Goal: Task Accomplishment & Management: Manage account settings

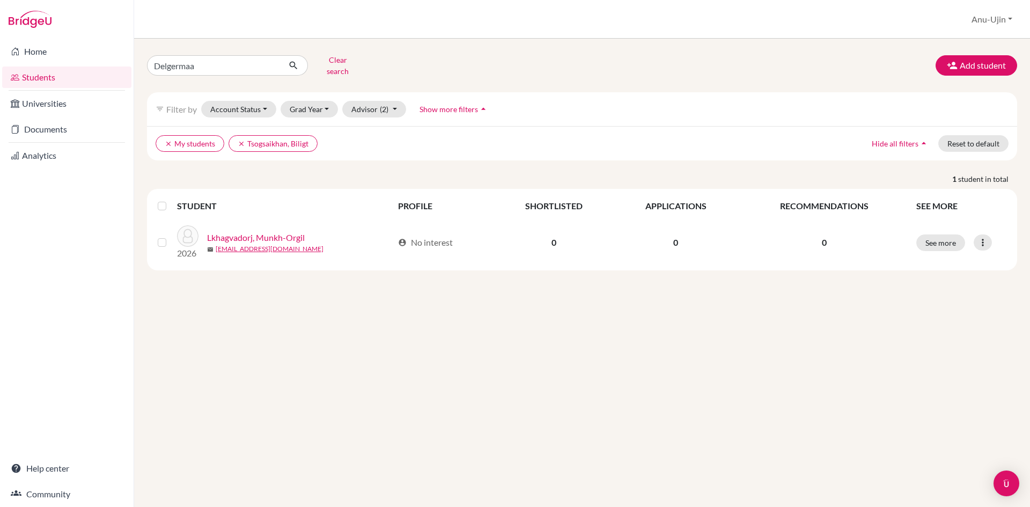
type input "Delgermaam"
click button "submit" at bounding box center [293, 65] width 28 height 20
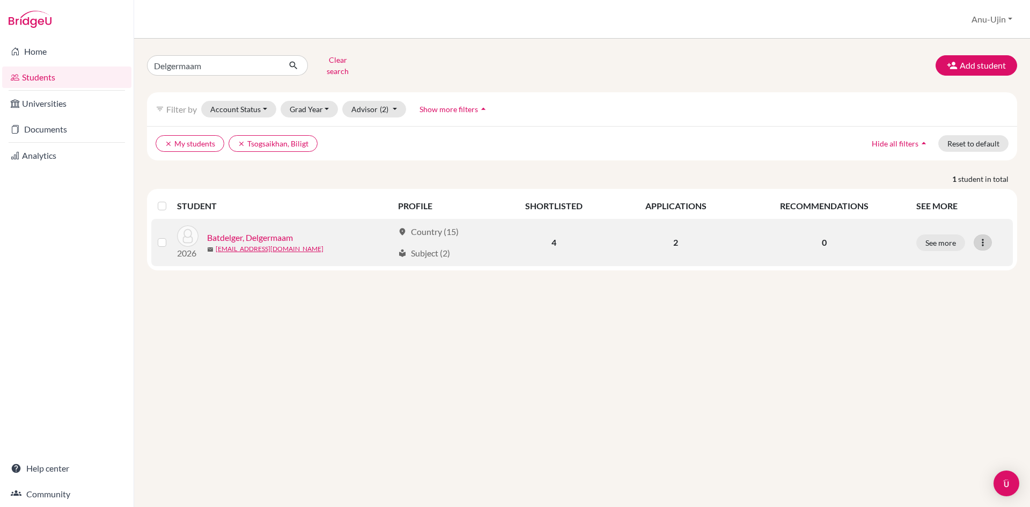
click at [984, 237] on icon at bounding box center [982, 242] width 11 height 11
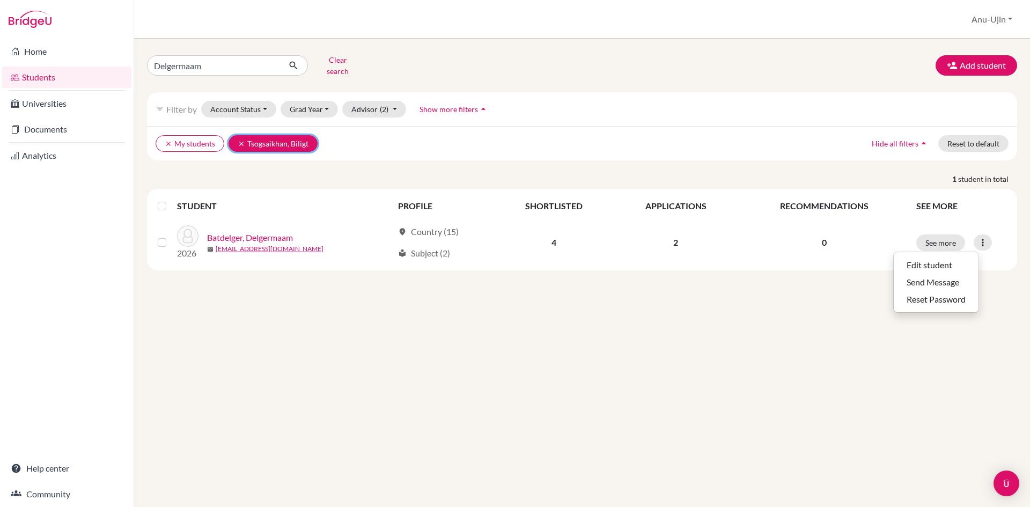
click at [238, 140] on icon "clear" at bounding box center [242, 144] width 8 height 8
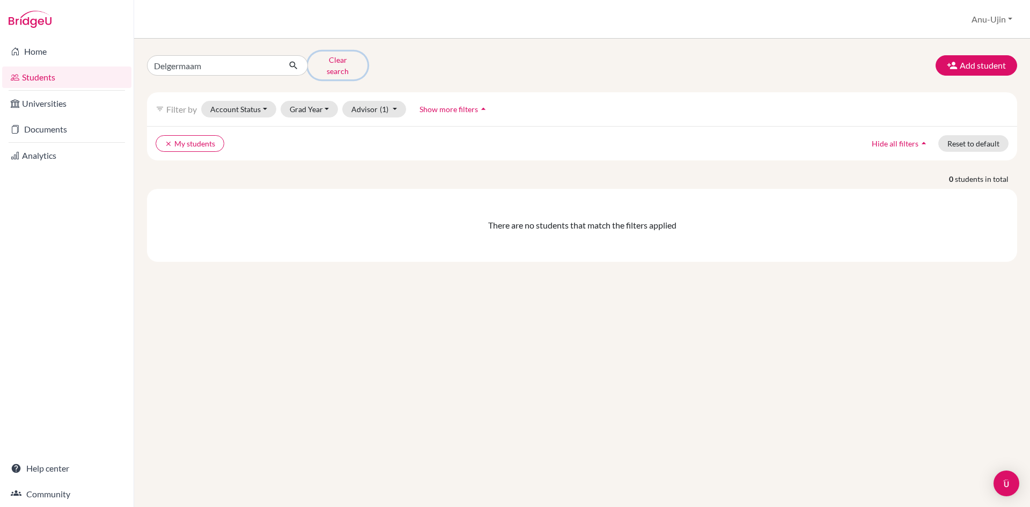
click at [351, 64] on button "Clear search" at bounding box center [338, 65] width 60 height 28
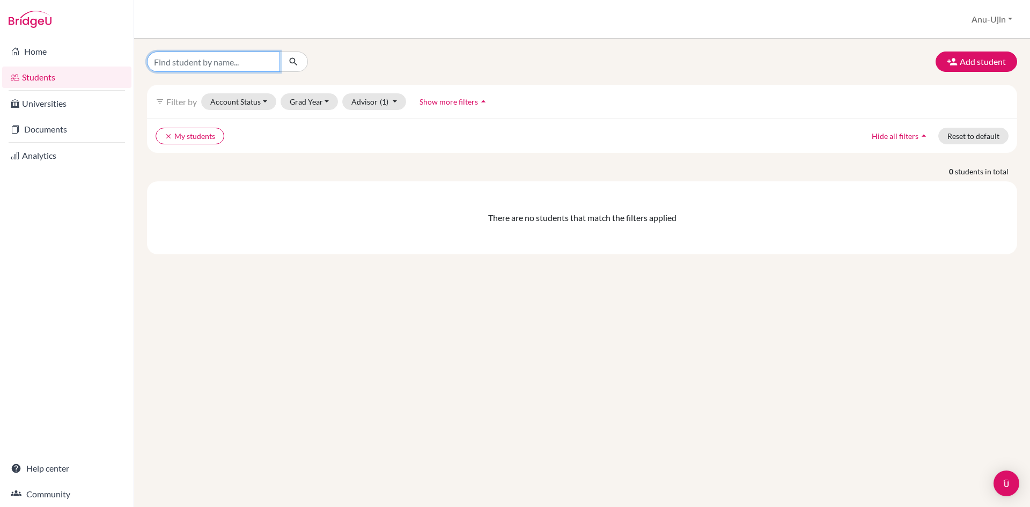
click at [270, 65] on input "Find student by name..." at bounding box center [213, 61] width 133 height 20
type input "Delgermaa"
click button "submit" at bounding box center [293, 61] width 28 height 20
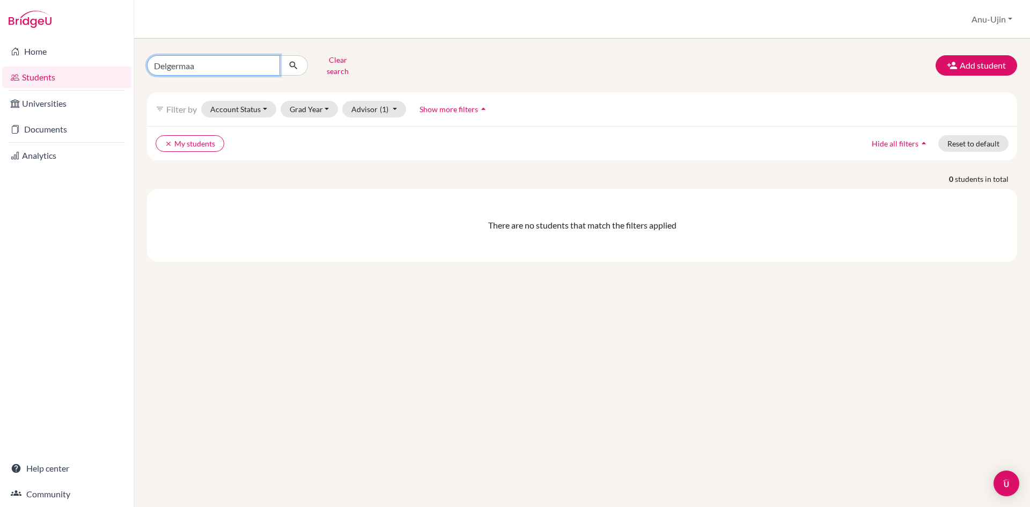
click at [270, 65] on input "Delgermaa" at bounding box center [213, 65] width 133 height 20
type input "Delgermaam"
click button "submit" at bounding box center [293, 65] width 28 height 20
drag, startPoint x: 168, startPoint y: 59, endPoint x: 0, endPoint y: 67, distance: 168.0
click at [0, 67] on div "Home Students Universities Documents Analytics Help center Community Students o…" at bounding box center [515, 253] width 1030 height 507
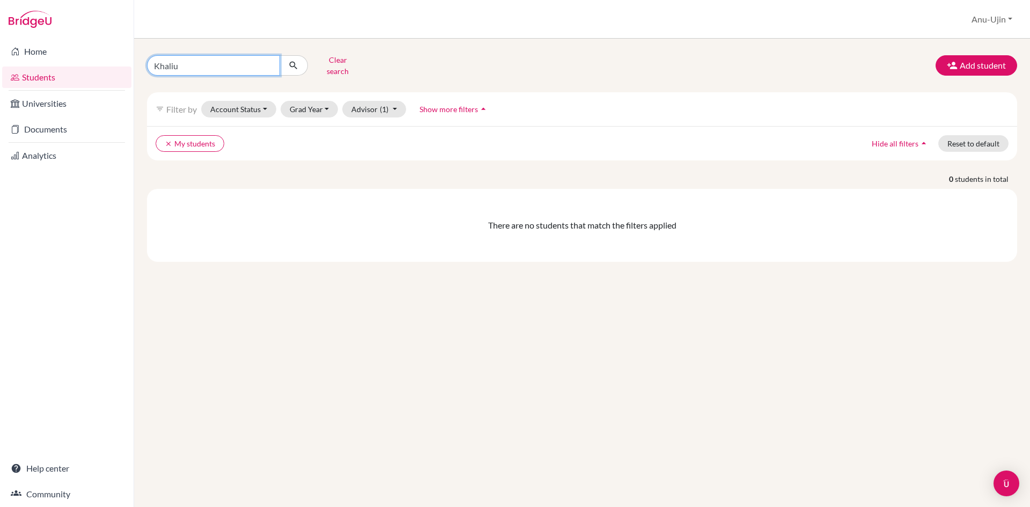
type input "Khaliun"
click button "submit" at bounding box center [293, 65] width 28 height 20
click at [167, 140] on icon "clear" at bounding box center [169, 144] width 8 height 8
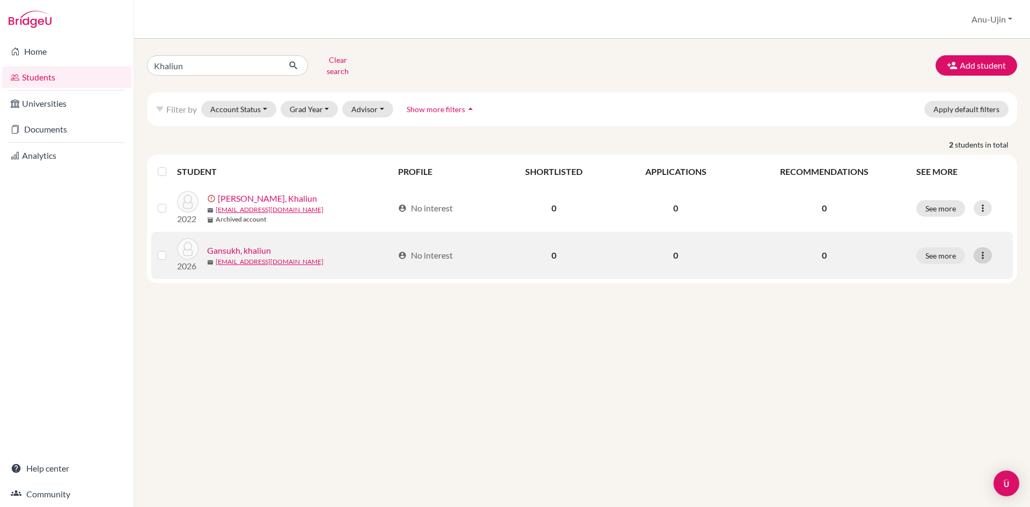
click at [986, 253] on icon at bounding box center [982, 255] width 11 height 11
click at [951, 269] on button "Edit student" at bounding box center [936, 277] width 85 height 17
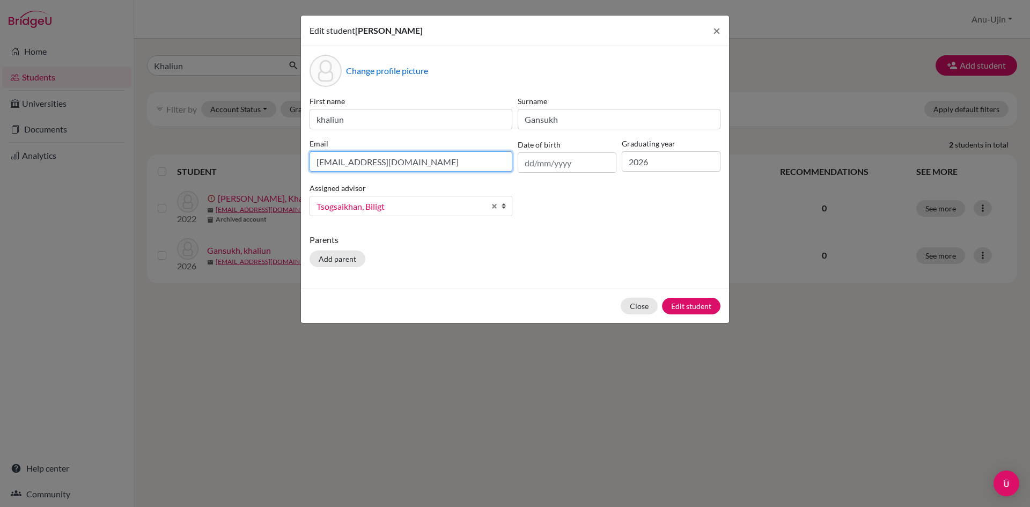
drag, startPoint x: 412, startPoint y: 165, endPoint x: 0, endPoint y: 224, distance: 416.1
click at [0, 224] on div "Edit student [PERSON_NAME] × Change profile picture First name khaliun Surname …" at bounding box center [515, 253] width 1030 height 507
type input "[EMAIL_ADDRESS][DOMAIN_NAME]"
click at [691, 309] on button "Edit student" at bounding box center [691, 306] width 58 height 17
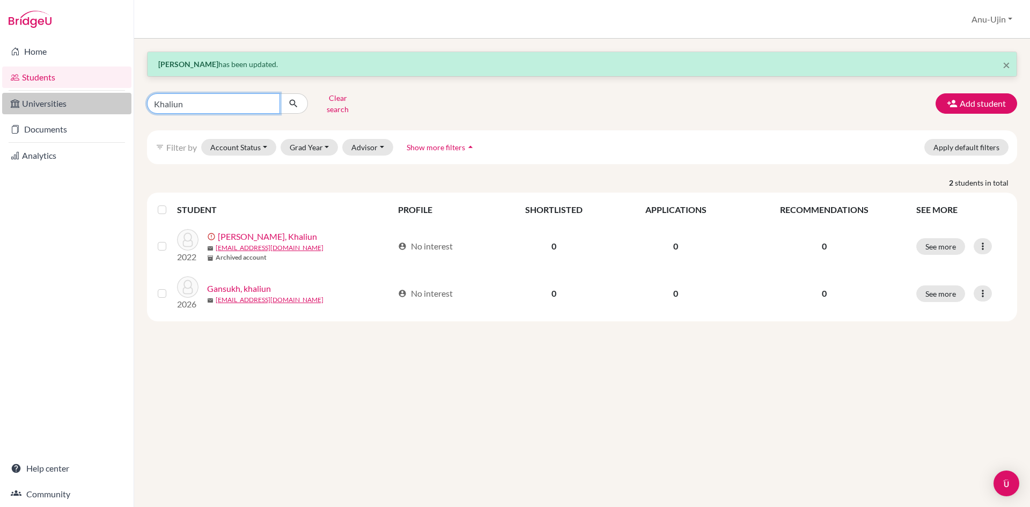
drag, startPoint x: 208, startPoint y: 103, endPoint x: 45, endPoint y: 109, distance: 163.2
click at [45, 109] on div "Home Students Universities Documents Analytics Help center Community Students o…" at bounding box center [515, 253] width 1030 height 507
type input "irmuun"
click button "submit" at bounding box center [293, 103] width 28 height 20
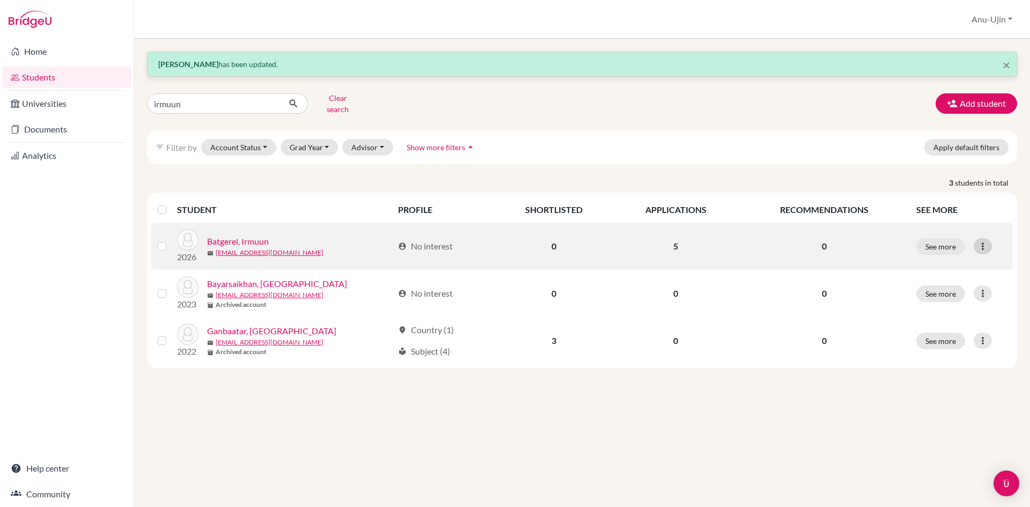
click at [985, 241] on icon at bounding box center [982, 246] width 11 height 11
click at [944, 265] on button "Edit student" at bounding box center [936, 268] width 85 height 17
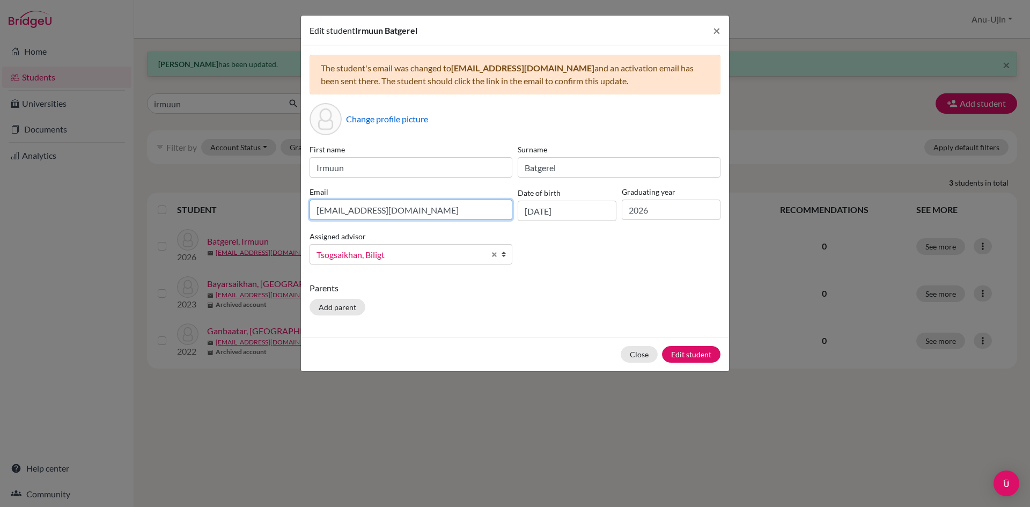
drag, startPoint x: 433, startPoint y: 212, endPoint x: 161, endPoint y: 196, distance: 272.4
click at [161, 196] on div "Edit student [PERSON_NAME] × The student's email was changed to [EMAIL_ADDRESS]…" at bounding box center [515, 253] width 1030 height 507
type input "[EMAIL_ADDRESS][DOMAIN_NAME]"
click at [711, 352] on button "Edit student" at bounding box center [691, 354] width 58 height 17
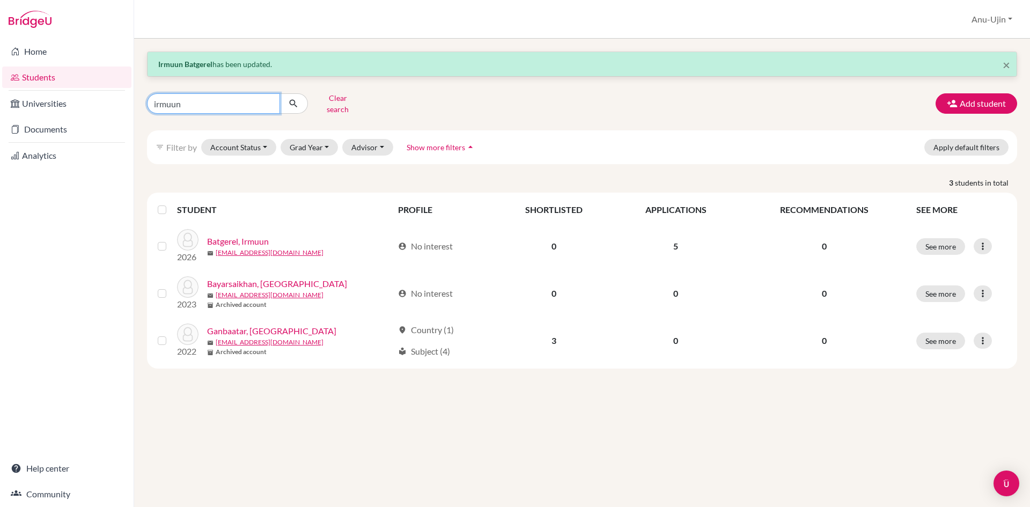
drag, startPoint x: 206, startPoint y: 105, endPoint x: 0, endPoint y: 70, distance: 209.3
click at [7, 106] on div "Home Students Universities Documents Analytics Help center Community Students o…" at bounding box center [515, 253] width 1030 height 507
type input "enkhjin"
click button "submit" at bounding box center [293, 103] width 28 height 20
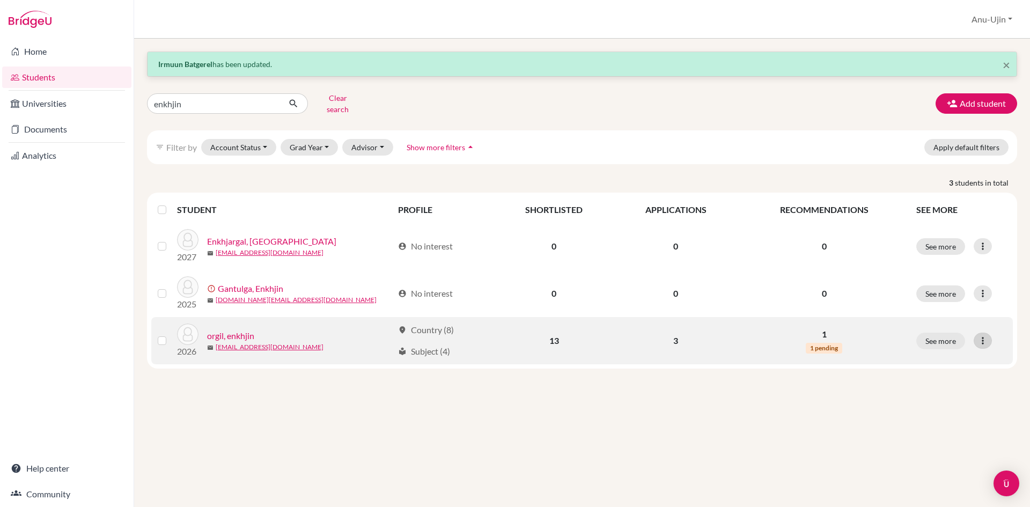
click at [980, 335] on icon at bounding box center [982, 340] width 11 height 11
click at [939, 356] on button "Edit student" at bounding box center [936, 363] width 85 height 17
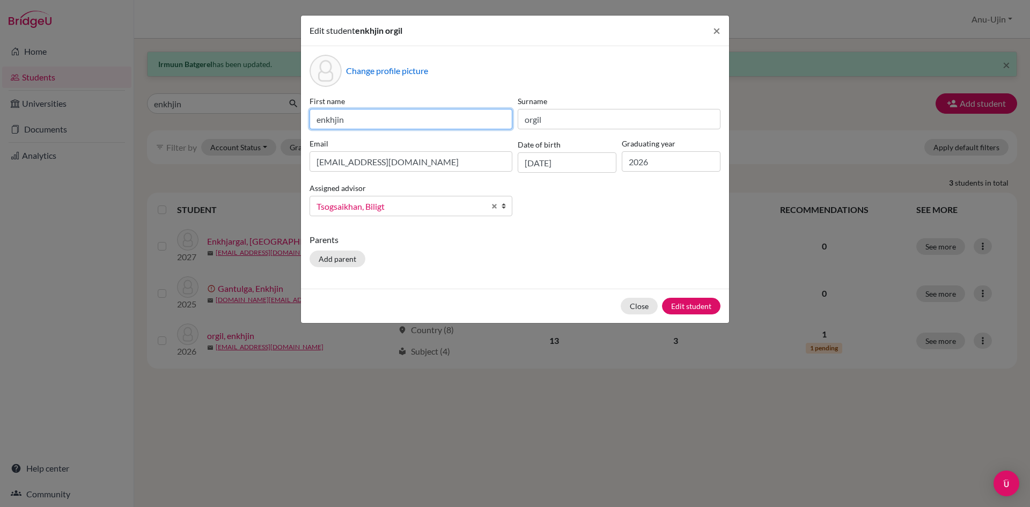
drag, startPoint x: 321, startPoint y: 121, endPoint x: 382, endPoint y: 121, distance: 61.7
click at [323, 121] on input "enkhjin" at bounding box center [410, 119] width 203 height 20
type input "Enkhjin"
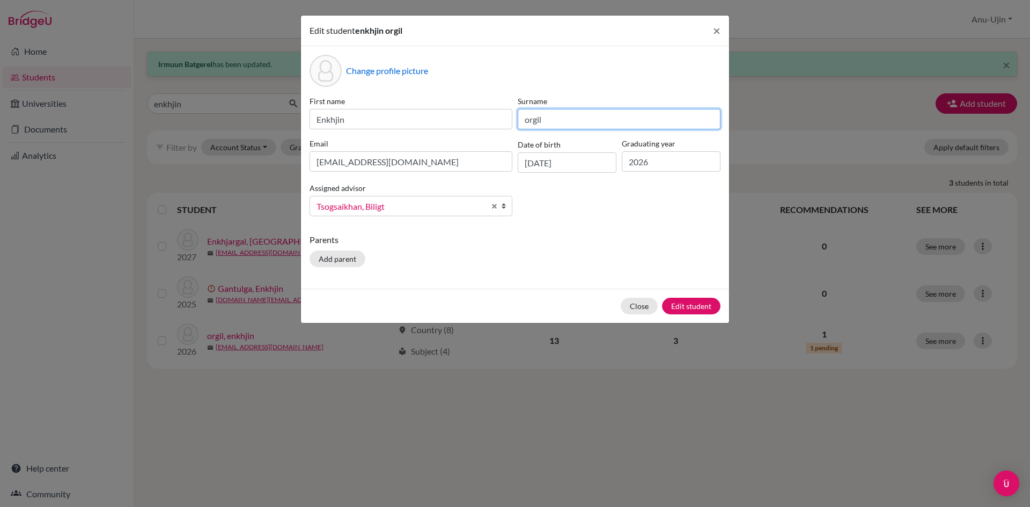
click at [529, 121] on input "orgil" at bounding box center [619, 119] width 203 height 20
type input "Orgil"
drag, startPoint x: 401, startPoint y: 166, endPoint x: 111, endPoint y: 169, distance: 290.2
click at [111, 169] on div "Edit student enkhjin orgil × Change profile picture First name Enkhjin Surname …" at bounding box center [515, 253] width 1030 height 507
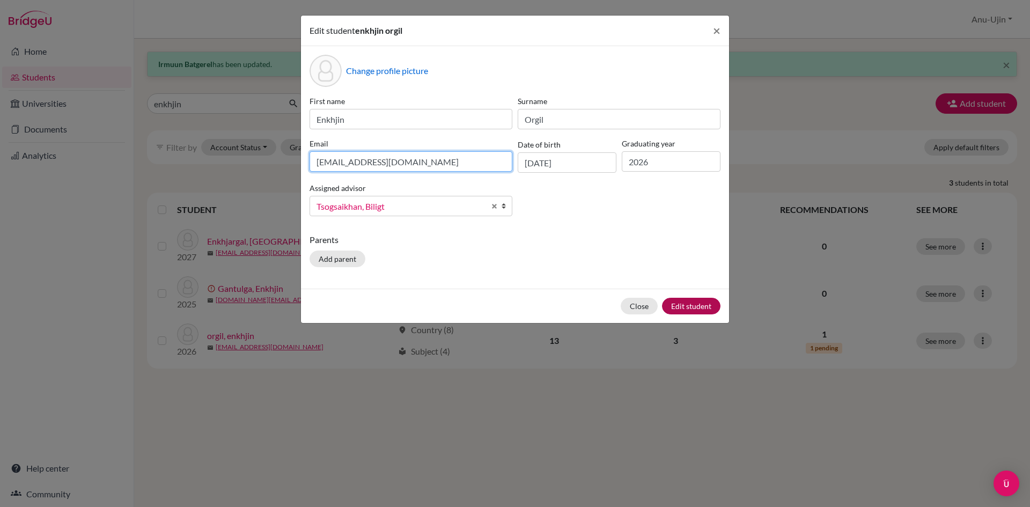
type input "[EMAIL_ADDRESS][DOMAIN_NAME]"
click at [677, 305] on button "Edit student" at bounding box center [691, 306] width 58 height 17
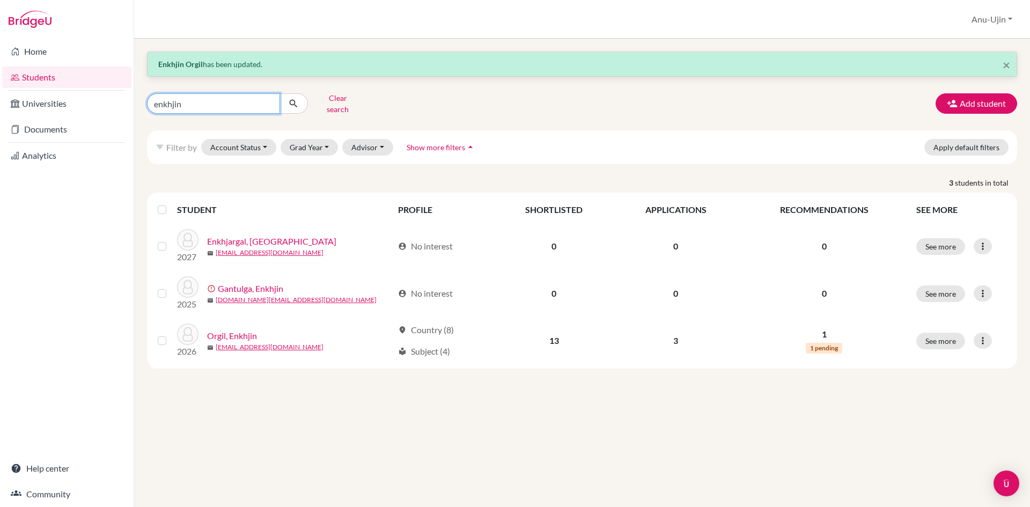
drag, startPoint x: 220, startPoint y: 102, endPoint x: 0, endPoint y: 115, distance: 220.3
click at [0, 115] on div "Home Students Universities Documents Analytics Help center Community Students o…" at bounding box center [515, 253] width 1030 height 507
type input "margad"
click button "submit" at bounding box center [293, 103] width 28 height 20
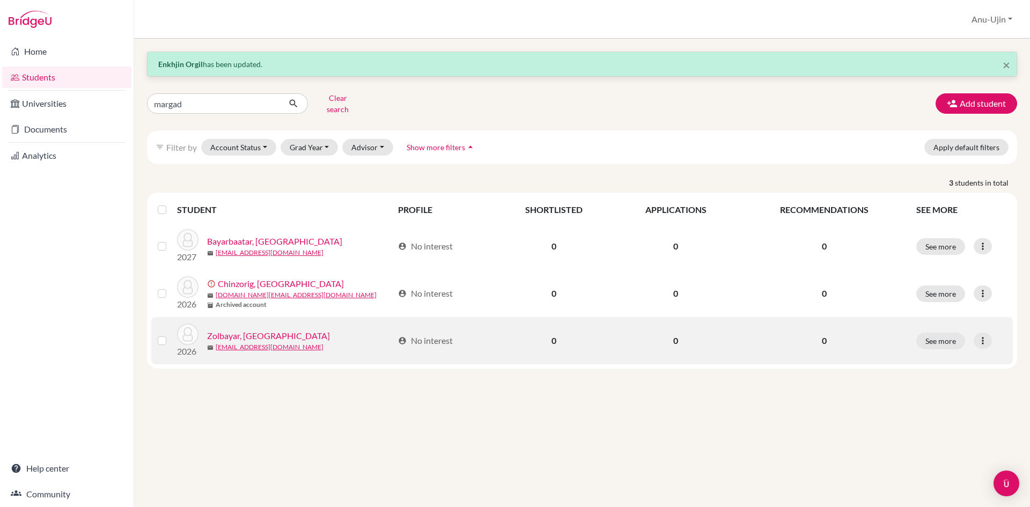
click at [979, 342] on td "See more Edit student Send Message Reset Password" at bounding box center [961, 340] width 103 height 47
click at [981, 335] on icon at bounding box center [982, 340] width 11 height 11
click at [933, 359] on button "Edit student" at bounding box center [936, 363] width 85 height 17
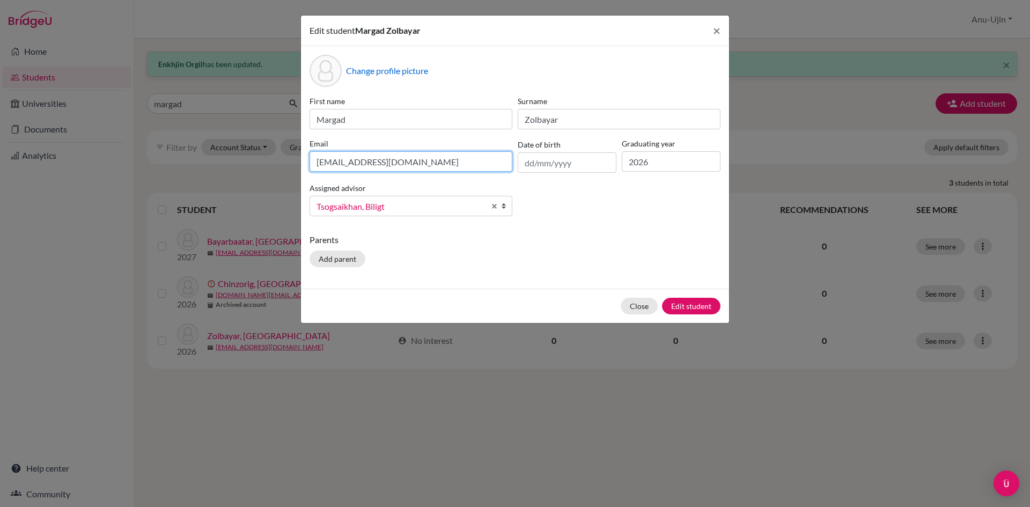
drag, startPoint x: 426, startPoint y: 165, endPoint x: 0, endPoint y: 184, distance: 426.8
click at [0, 184] on div "Edit student [PERSON_NAME] × Change profile picture First name Margad Surname […" at bounding box center [515, 253] width 1030 height 507
type input "[EMAIL_ADDRESS][DOMAIN_NAME]"
click at [673, 303] on button "Edit student" at bounding box center [691, 306] width 58 height 17
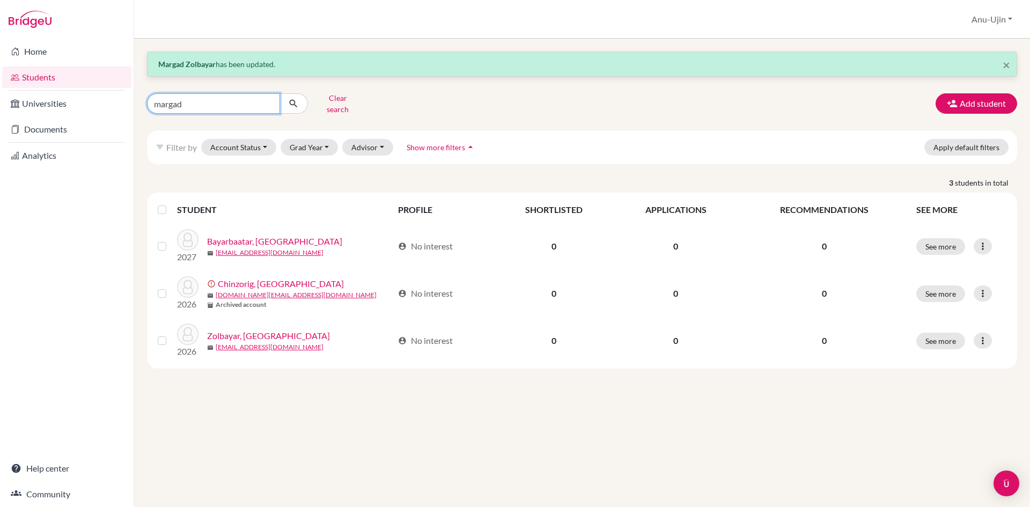
drag, startPoint x: 240, startPoint y: 107, endPoint x: 0, endPoint y: 151, distance: 243.7
click at [0, 151] on div "Home Students Universities Documents Analytics Help center Community Students o…" at bounding box center [515, 253] width 1030 height 507
type input "tserenchimed"
click button "submit" at bounding box center [293, 103] width 28 height 20
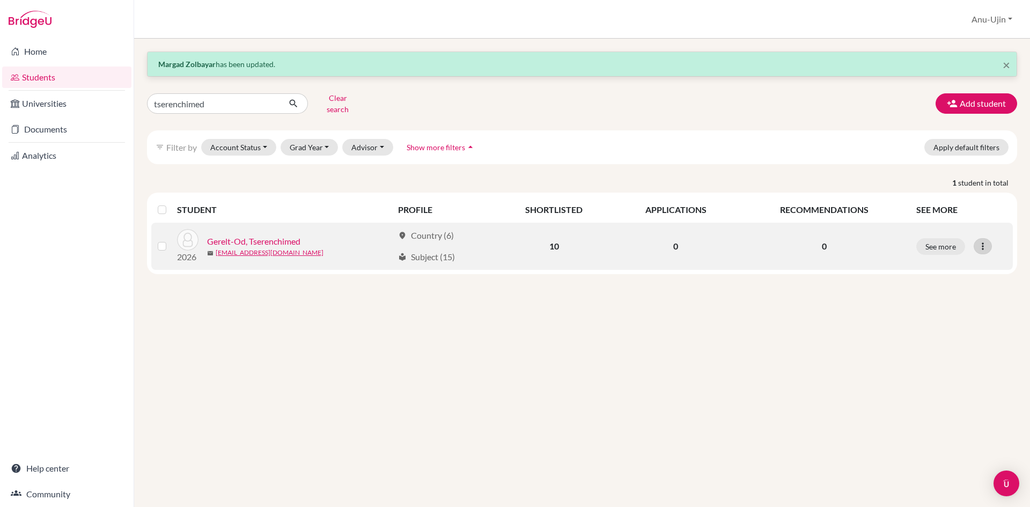
click at [979, 238] on div at bounding box center [982, 246] width 18 height 16
click at [938, 261] on button "Edit student" at bounding box center [936, 268] width 85 height 17
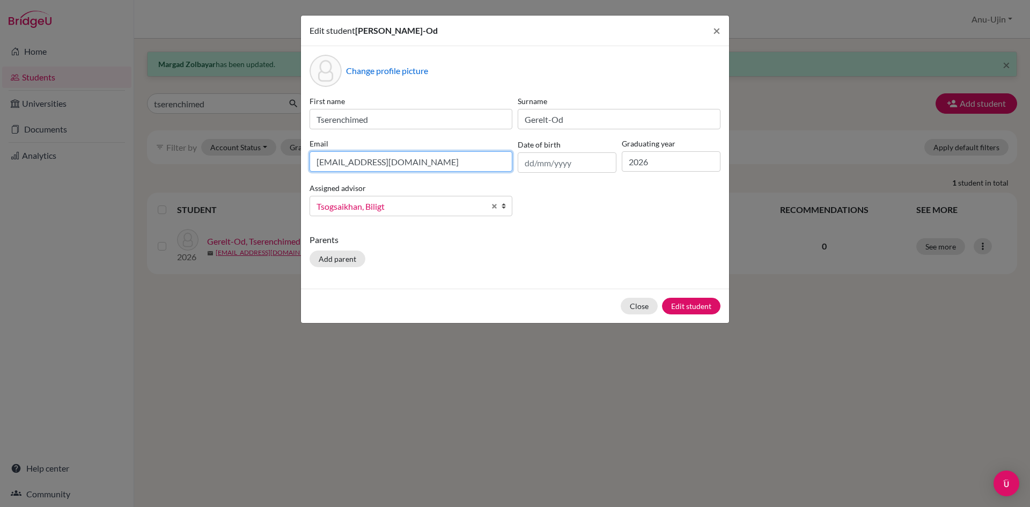
drag, startPoint x: 447, startPoint y: 161, endPoint x: 0, endPoint y: 166, distance: 446.8
click at [0, 161] on div "Edit student [PERSON_NAME]-Od × Change profile picture First name Tserenchimed …" at bounding box center [515, 253] width 1030 height 507
type input "\"
type input "[EMAIL_ADDRESS][DOMAIN_NAME]"
click at [674, 308] on button "Edit student" at bounding box center [691, 306] width 58 height 17
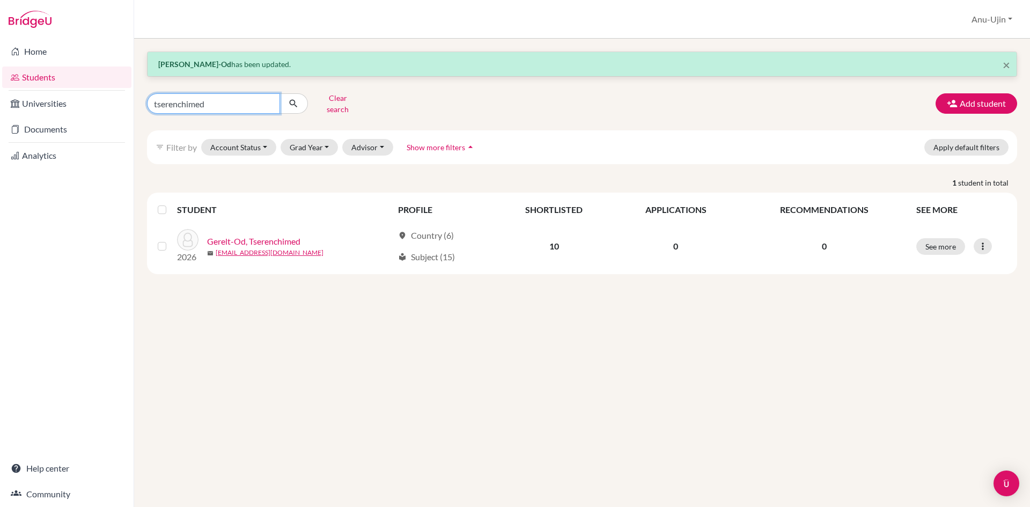
drag, startPoint x: 211, startPoint y: 99, endPoint x: 0, endPoint y: 113, distance: 211.8
click at [0, 113] on div "Home Students Universities Documents Analytics Help center Community Students o…" at bounding box center [515, 253] width 1030 height 507
type input "Darina"
click button "submit" at bounding box center [293, 103] width 28 height 20
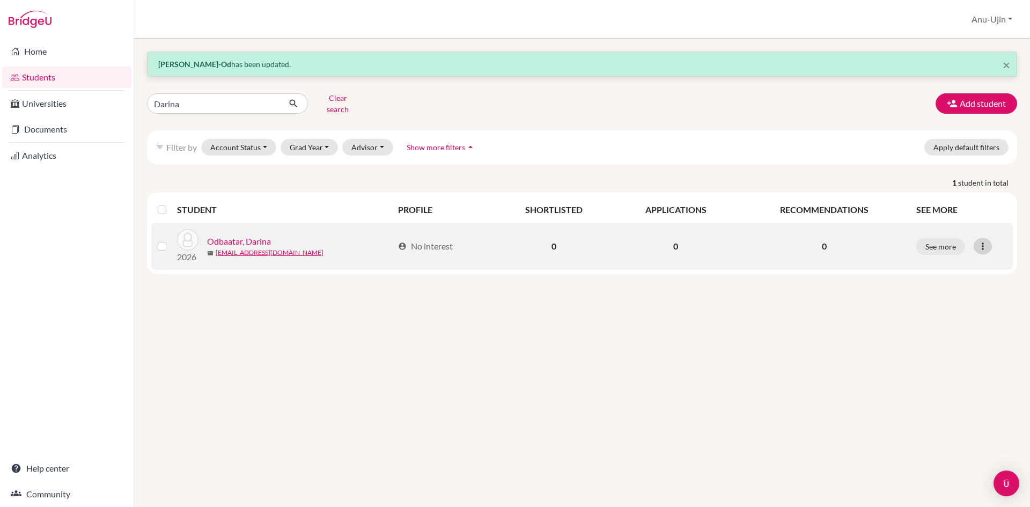
click at [988, 241] on icon at bounding box center [982, 246] width 11 height 11
click at [935, 263] on button "Edit student" at bounding box center [936, 268] width 85 height 17
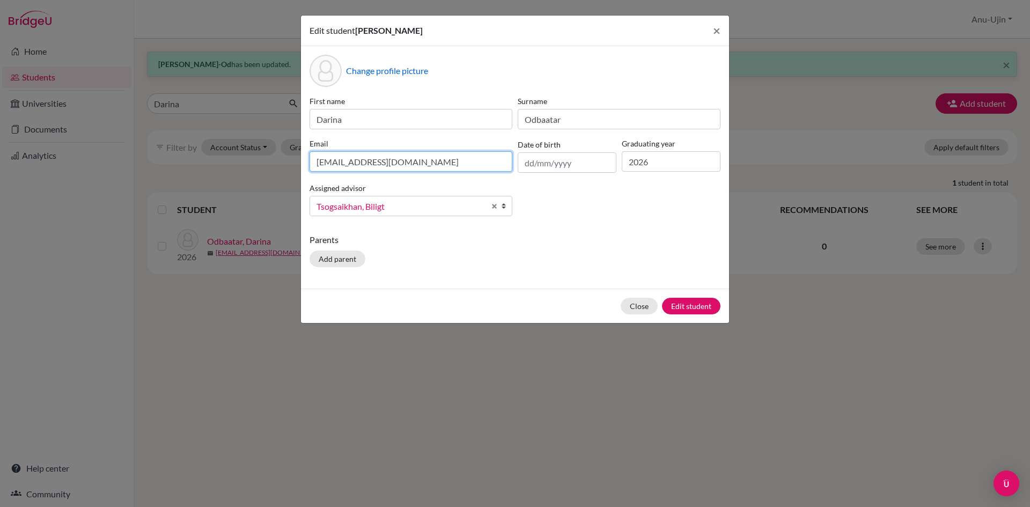
drag, startPoint x: 431, startPoint y: 167, endPoint x: 0, endPoint y: 166, distance: 431.2
click at [0, 166] on div "Edit student [PERSON_NAME] × Change profile picture First name [PERSON_NAME] Od…" at bounding box center [515, 253] width 1030 height 507
type input "[EMAIL_ADDRESS][DOMAIN_NAME]"
click at [717, 306] on button "Edit student" at bounding box center [691, 306] width 58 height 17
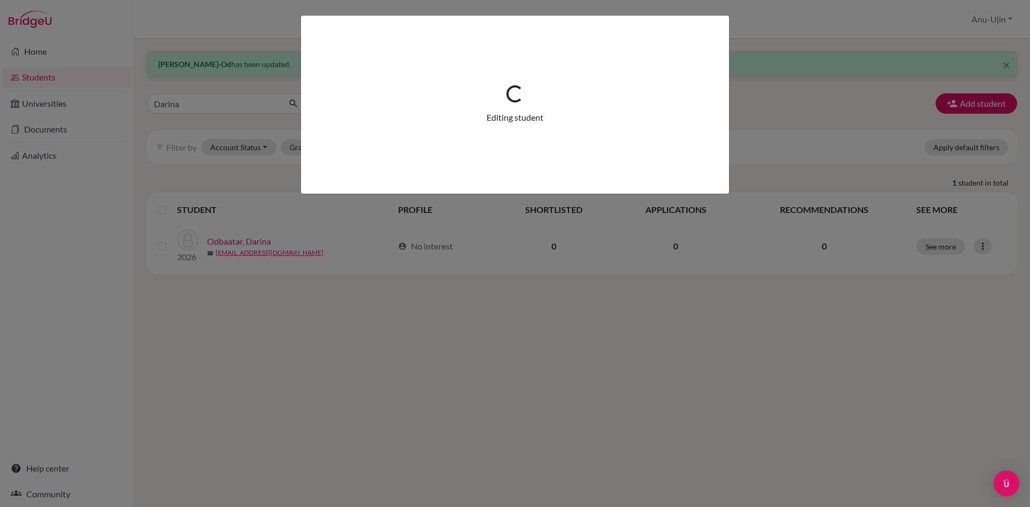
click at [528, 101] on div "Loading... Editing student" at bounding box center [514, 104] width 57 height 39
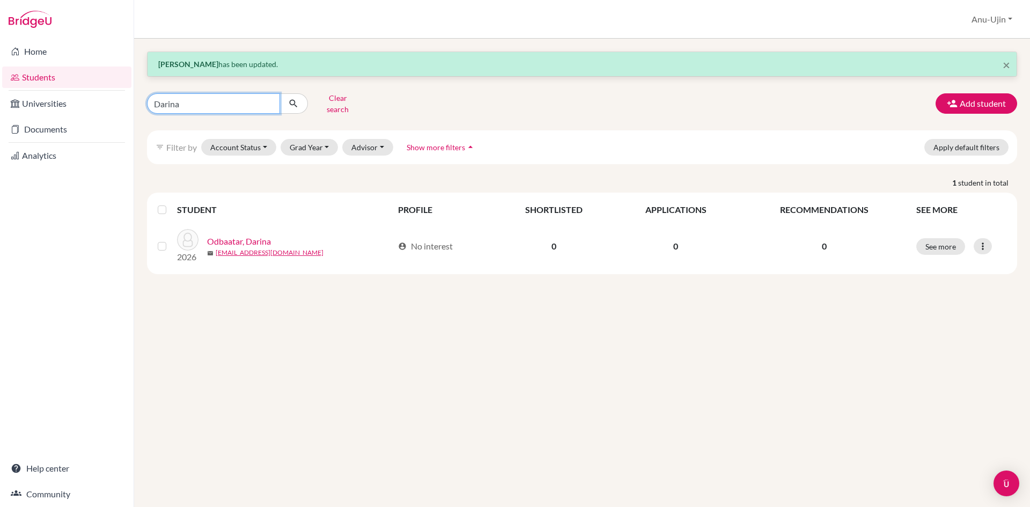
drag, startPoint x: 218, startPoint y: 102, endPoint x: 0, endPoint y: 119, distance: 218.9
click at [0, 121] on div "Home Students Universities Documents Analytics Help center Community Students o…" at bounding box center [515, 253] width 1030 height 507
type input "tegshjargal"
click button "submit" at bounding box center [293, 103] width 28 height 20
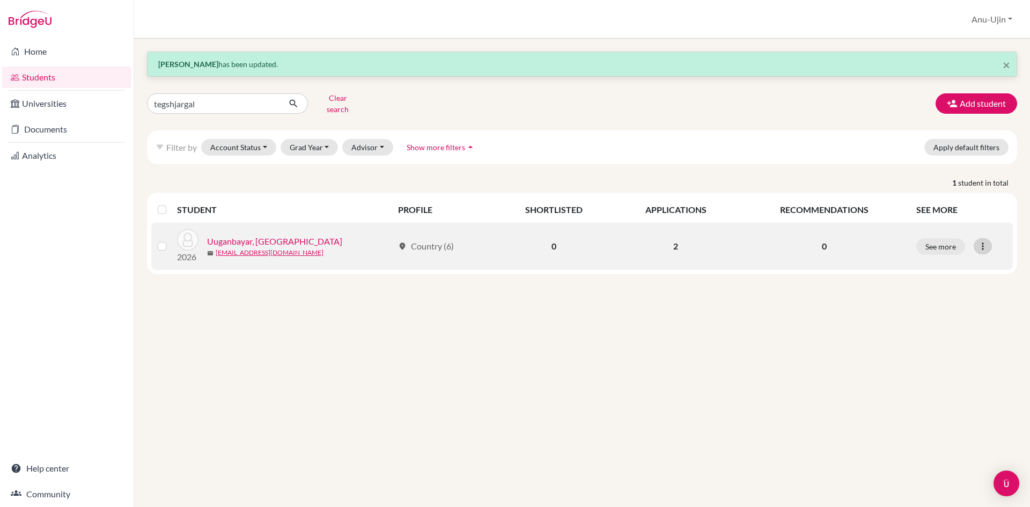
click at [986, 241] on icon at bounding box center [982, 246] width 11 height 11
click at [954, 264] on button "Edit student" at bounding box center [936, 268] width 85 height 17
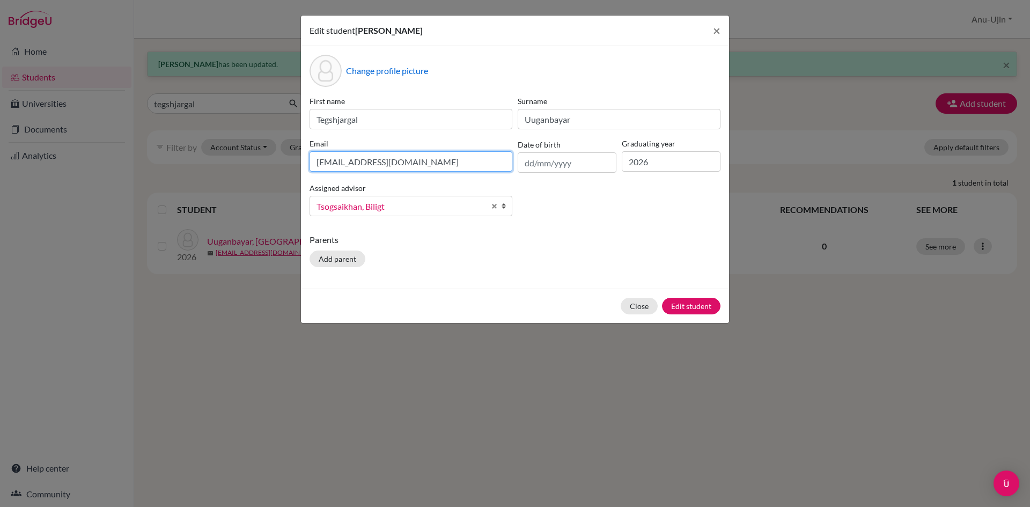
drag, startPoint x: 435, startPoint y: 161, endPoint x: 62, endPoint y: 153, distance: 373.4
click at [62, 153] on div "Edit student [PERSON_NAME] × Change profile picture First name [PERSON_NAME] Su…" at bounding box center [515, 253] width 1030 height 507
type input "[EMAIL_ADDRESS][DOMAIN_NAME]"
drag, startPoint x: 520, startPoint y: 143, endPoint x: 610, endPoint y: 145, distance: 90.7
click at [610, 145] on div "Date of birth" at bounding box center [567, 155] width 104 height 35
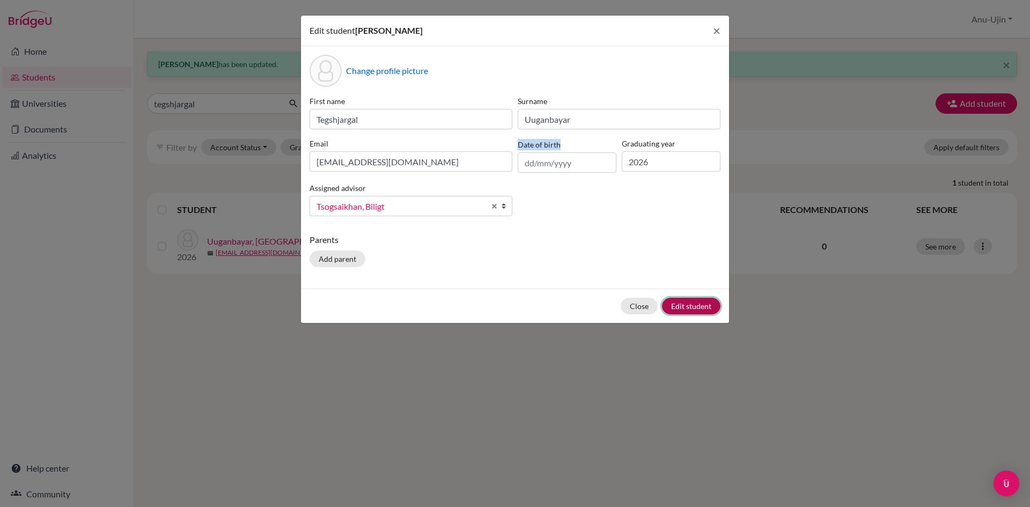
click at [689, 313] on button "Edit student" at bounding box center [691, 306] width 58 height 17
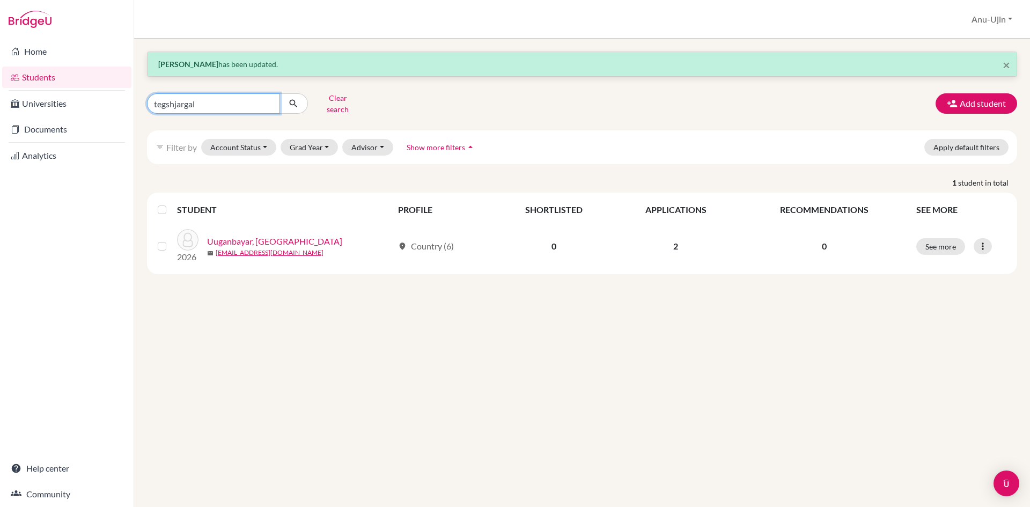
drag, startPoint x: 216, startPoint y: 101, endPoint x: 0, endPoint y: 92, distance: 216.4
click at [0, 92] on div "Home Students Universities Documents Analytics Help center Community Students o…" at bounding box center [515, 253] width 1030 height 507
type input "maral"
click button "submit" at bounding box center [293, 103] width 28 height 20
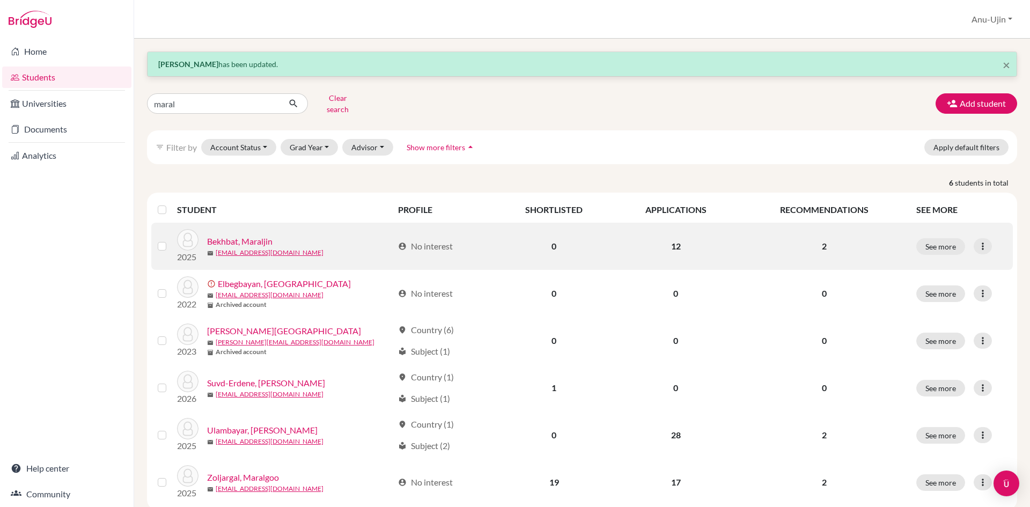
scroll to position [21, 0]
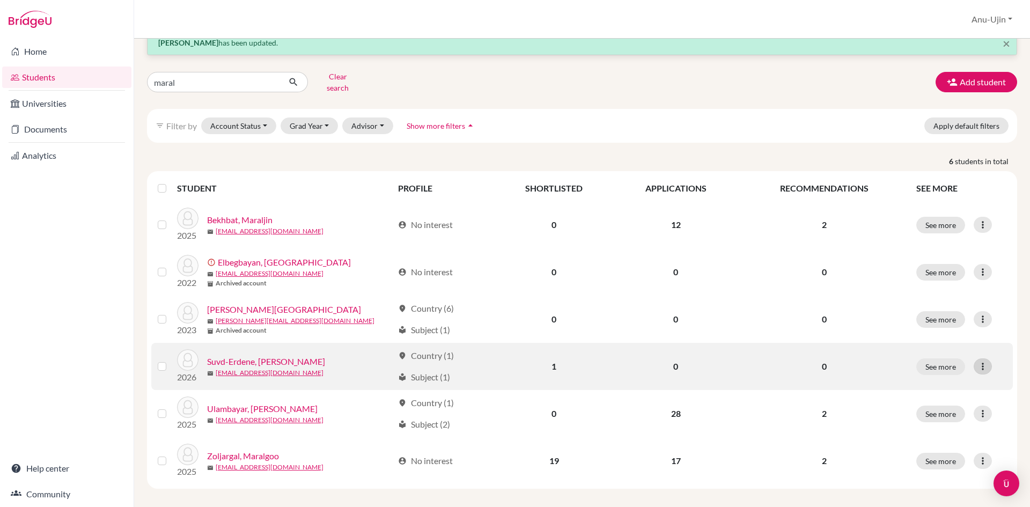
click at [977, 361] on icon at bounding box center [982, 366] width 11 height 11
click at [936, 380] on button "Edit student" at bounding box center [928, 388] width 85 height 17
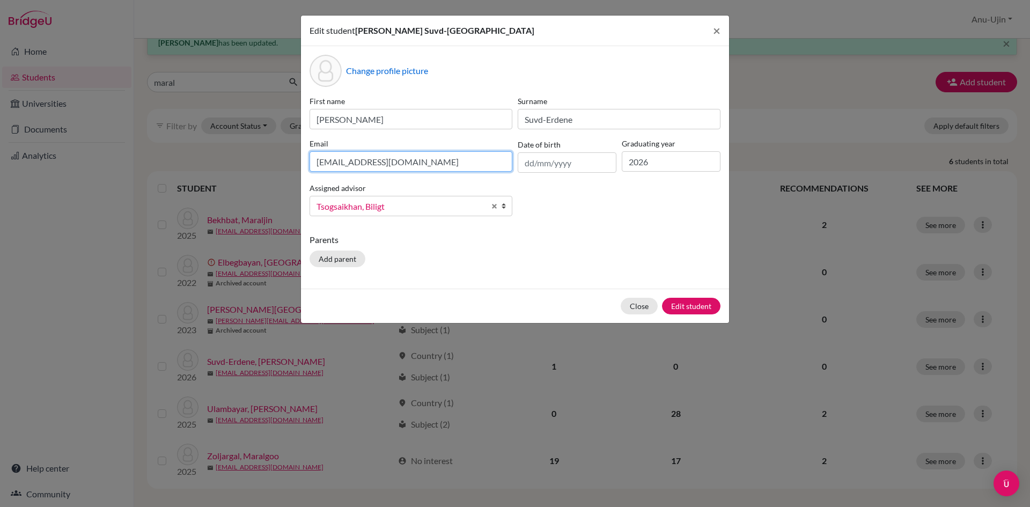
drag, startPoint x: 423, startPoint y: 161, endPoint x: 0, endPoint y: 156, distance: 423.2
click at [0, 157] on div "Edit student [PERSON_NAME] × Change profile picture First name [PERSON_NAME] Su…" at bounding box center [515, 253] width 1030 height 507
click at [332, 159] on input at bounding box center [410, 161] width 203 height 20
click at [348, 159] on input at bounding box center [410, 161] width 203 height 20
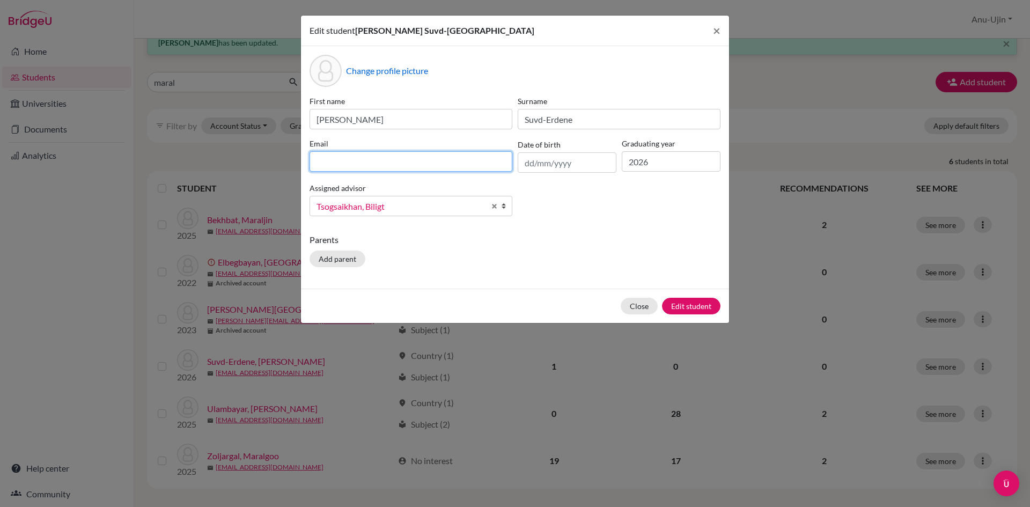
click at [356, 165] on input at bounding box center [410, 161] width 203 height 20
type input "[EMAIL_ADDRESS][DOMAIN_NAME]"
click at [575, 164] on input "text" at bounding box center [567, 162] width 99 height 20
click at [427, 166] on input "[EMAIL_ADDRESS][DOMAIN_NAME]" at bounding box center [410, 161] width 203 height 20
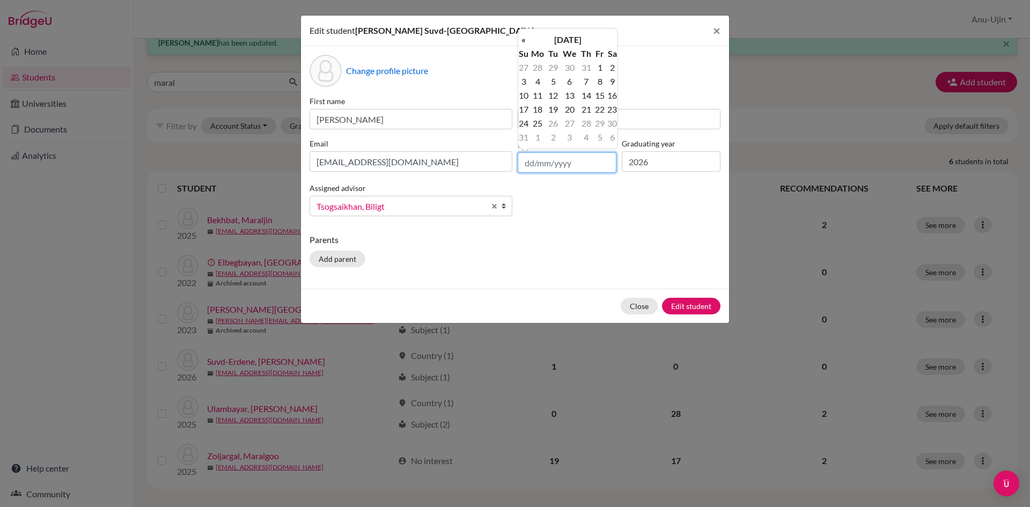
drag, startPoint x: 571, startPoint y: 154, endPoint x: 551, endPoint y: 150, distance: 19.7
click at [525, 145] on body "Home Students Universities Documents Analytics Help center Community Students o…" at bounding box center [515, 253] width 1030 height 507
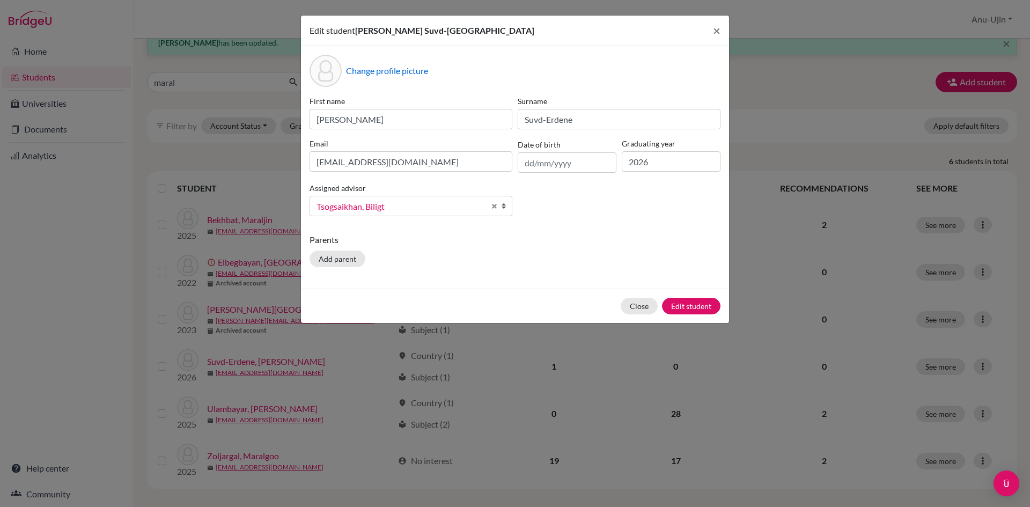
click at [537, 229] on div "Change profile picture First name [PERSON_NAME] Surname Suvd-[PERSON_NAME] [PER…" at bounding box center [515, 167] width 428 height 242
click at [692, 305] on button "Edit student" at bounding box center [691, 306] width 58 height 17
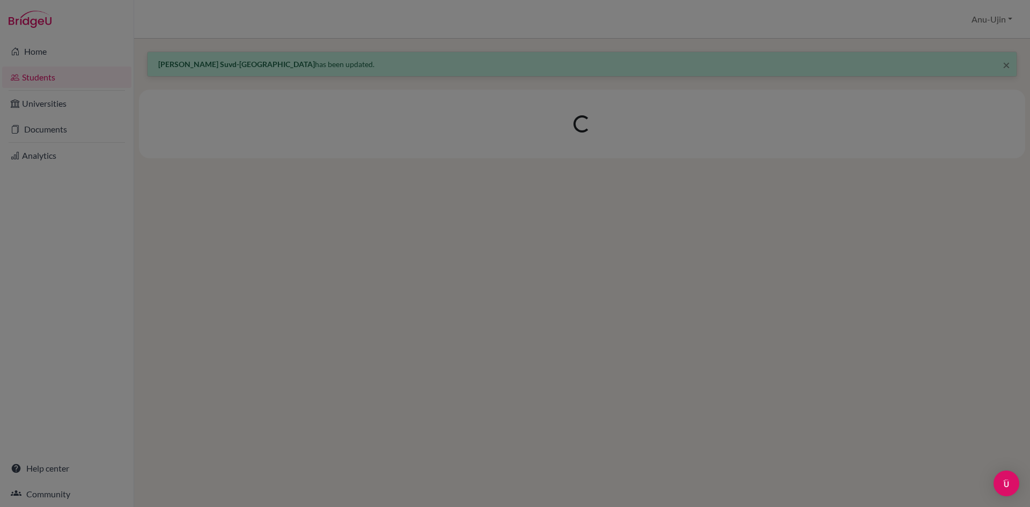
scroll to position [0, 0]
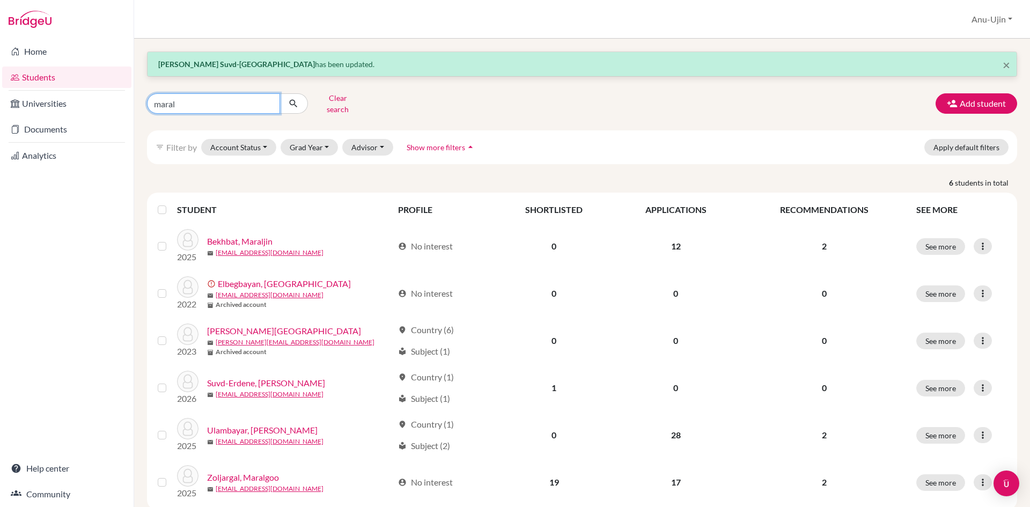
drag, startPoint x: 216, startPoint y: 100, endPoint x: 0, endPoint y: 114, distance: 216.6
click at [0, 114] on div "Home Students Universities Documents Analytics Help center Community Students o…" at bounding box center [515, 253] width 1030 height 507
type input "ninjin"
click button "submit" at bounding box center [293, 103] width 28 height 20
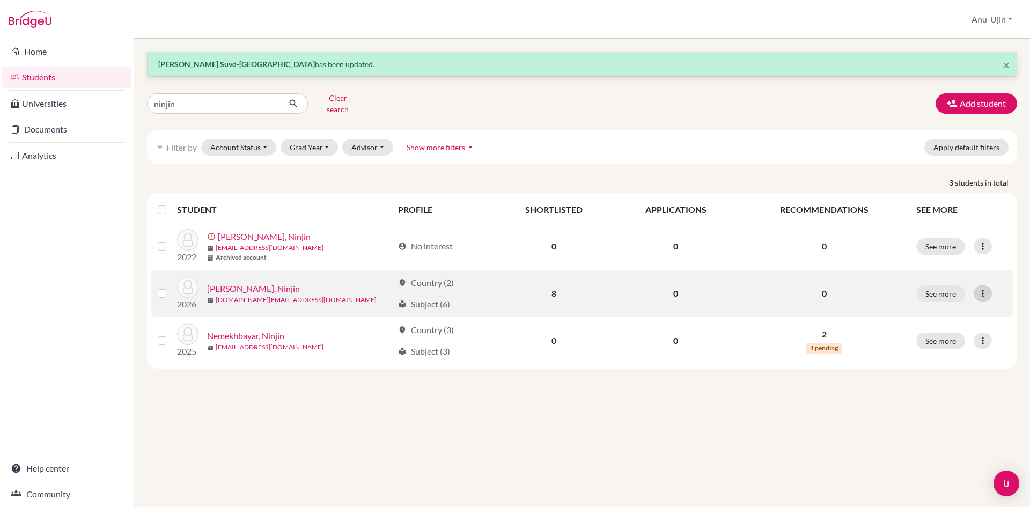
click at [990, 290] on div at bounding box center [982, 293] width 18 height 16
click at [953, 307] on button "Edit student" at bounding box center [936, 315] width 85 height 17
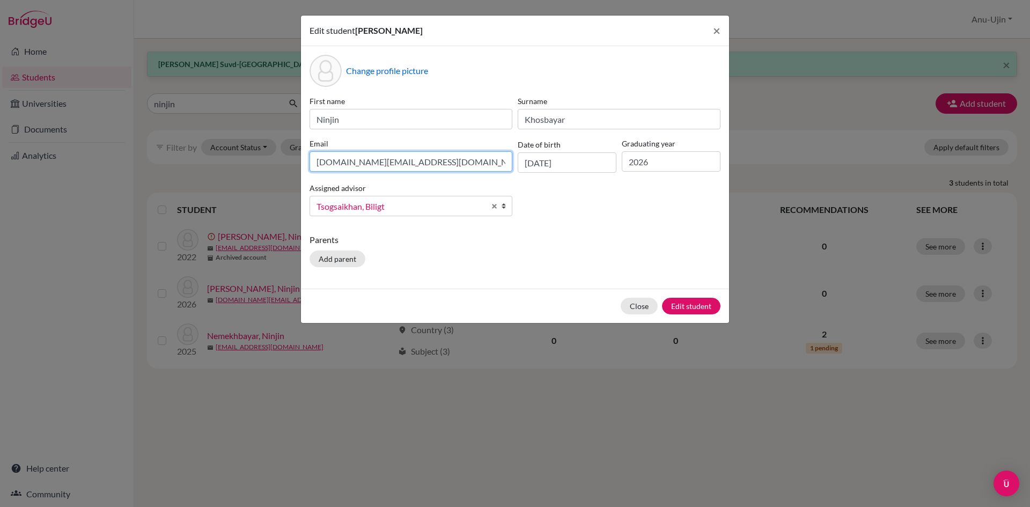
drag, startPoint x: 426, startPoint y: 160, endPoint x: 0, endPoint y: 191, distance: 427.0
click at [0, 191] on div "Edit student [PERSON_NAME] × Change profile picture First name Ninjin Surname […" at bounding box center [515, 253] width 1030 height 507
type input "[EMAIL_ADDRESS][DOMAIN_NAME]"
click at [682, 299] on button "Edit student" at bounding box center [691, 306] width 58 height 17
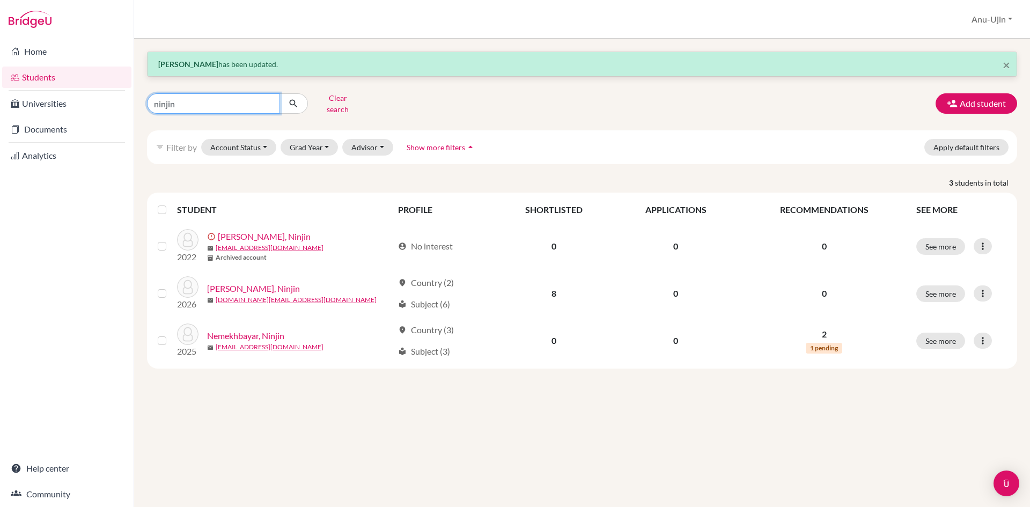
drag, startPoint x: 237, startPoint y: 103, endPoint x: 0, endPoint y: 96, distance: 237.2
click at [0, 96] on div "Home Students Universities Documents Analytics Help center Community Students o…" at bounding box center [515, 253] width 1030 height 507
type input "anudari"
click button "submit" at bounding box center [293, 103] width 28 height 20
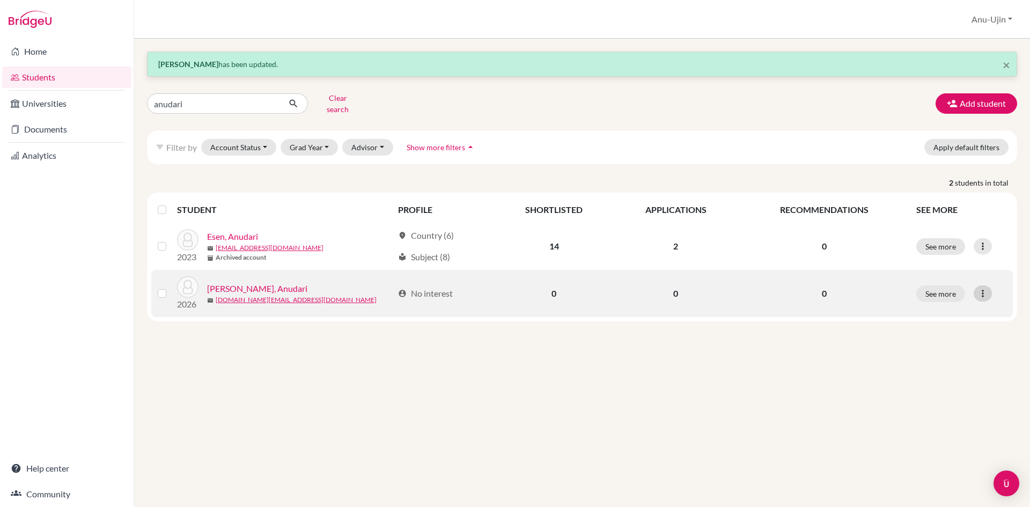
click at [977, 288] on icon at bounding box center [982, 293] width 11 height 11
click at [969, 307] on button "Edit student" at bounding box center [936, 315] width 85 height 17
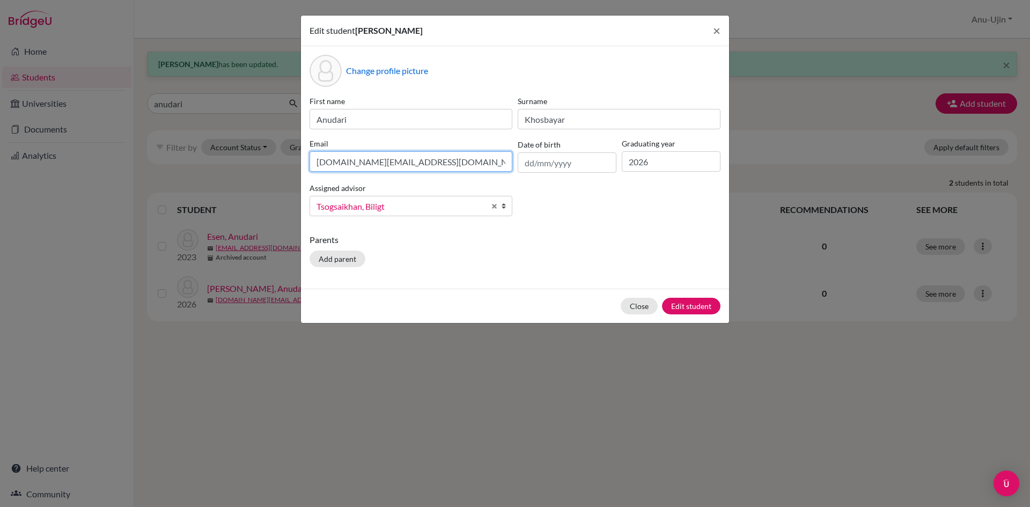
drag, startPoint x: 399, startPoint y: 158, endPoint x: 65, endPoint y: 152, distance: 333.7
click at [65, 152] on div "Edit student [PERSON_NAME] × Change profile picture First name Anudari Surname …" at bounding box center [515, 253] width 1030 height 507
type input "[EMAIL_ADDRESS][DOMAIN_NAME]"
click at [692, 300] on button "Edit student" at bounding box center [691, 306] width 58 height 17
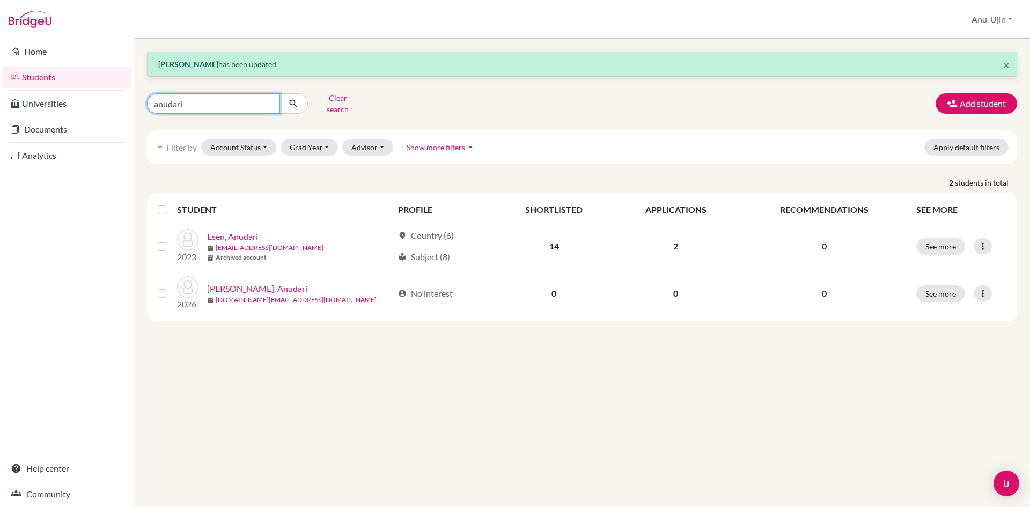
drag, startPoint x: 247, startPoint y: 105, endPoint x: 0, endPoint y: 91, distance: 247.1
click at [0, 91] on div "Home Students Universities Documents Analytics Help center Community Students o…" at bounding box center [515, 253] width 1030 height 507
type input "k"
type input "[PERSON_NAME]"
click button "submit" at bounding box center [293, 103] width 28 height 20
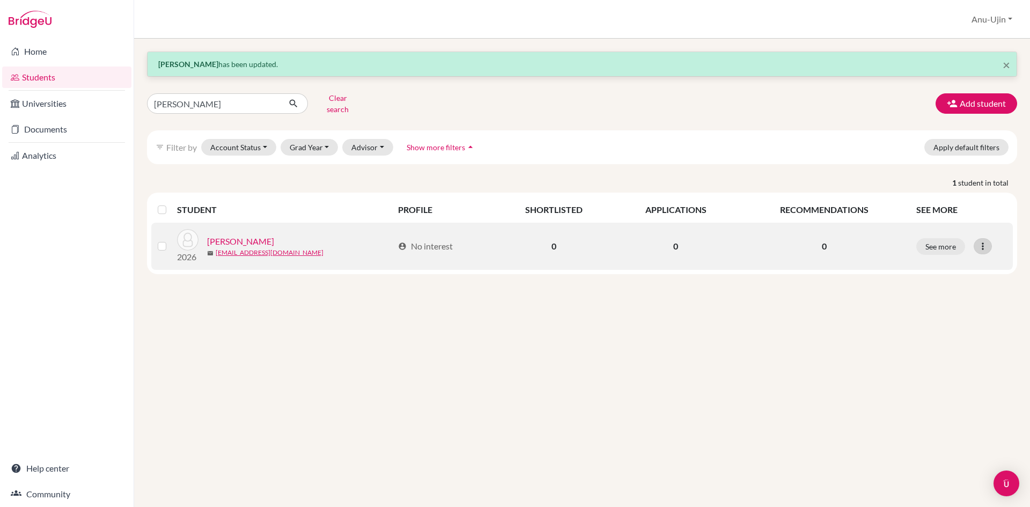
click at [978, 241] on icon at bounding box center [982, 246] width 11 height 11
click at [953, 264] on button "Edit student" at bounding box center [936, 268] width 85 height 17
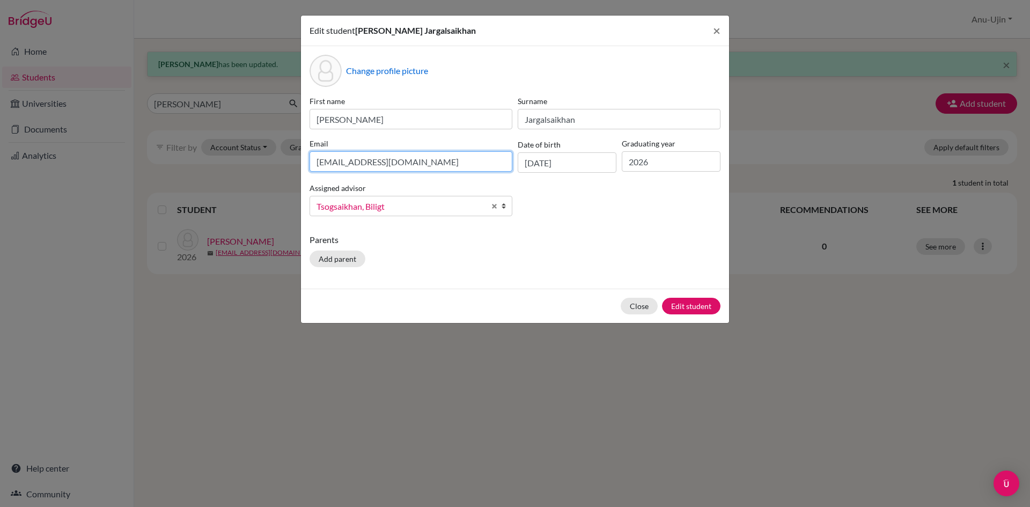
drag, startPoint x: 446, startPoint y: 166, endPoint x: 0, endPoint y: 187, distance: 446.2
click at [0, 187] on div "Edit student [PERSON_NAME] × Change profile picture First name [PERSON_NAME] Su…" at bounding box center [515, 253] width 1030 height 507
click at [363, 167] on input "[EMAIL_ADDRESS][DOMAIN_NAME]" at bounding box center [410, 161] width 203 height 20
click at [359, 162] on input "[EMAIL_ADDRESS][DOMAIN_NAME]" at bounding box center [410, 161] width 203 height 20
click at [415, 164] on input "[EMAIL_ADDRESS][DOMAIN_NAME]" at bounding box center [410, 161] width 203 height 20
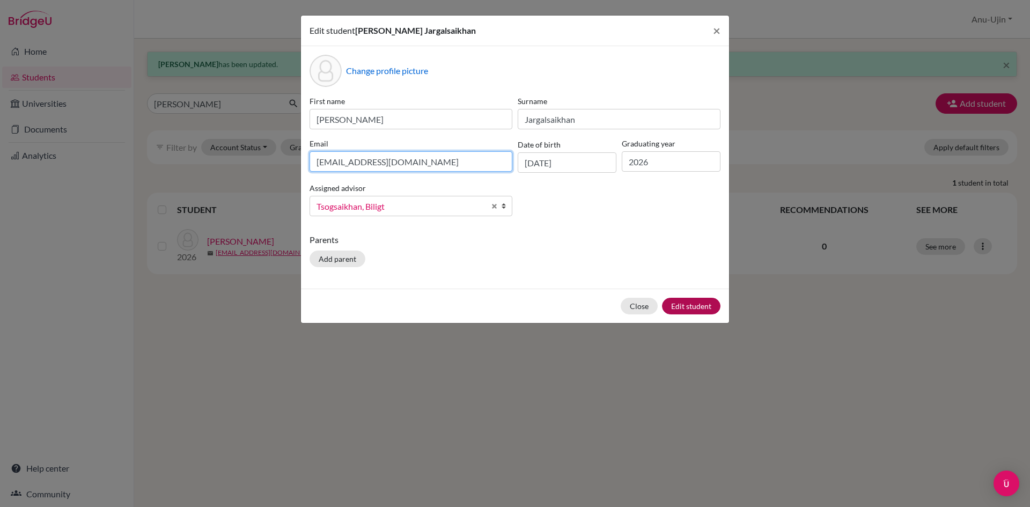
type input "[EMAIL_ADDRESS][DOMAIN_NAME]"
click at [711, 305] on button "Edit student" at bounding box center [691, 306] width 58 height 17
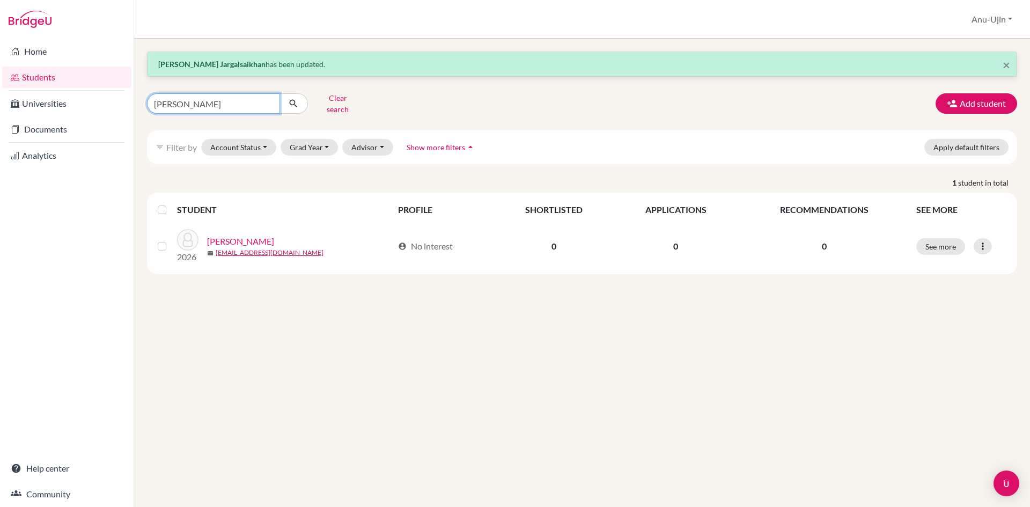
drag, startPoint x: 239, startPoint y: 96, endPoint x: 0, endPoint y: 102, distance: 238.8
click at [0, 95] on div "Home Students Universities Documents Analytics Help center Community Students o…" at bounding box center [515, 253] width 1030 height 507
type input "delgermaam"
click button "submit" at bounding box center [293, 103] width 28 height 20
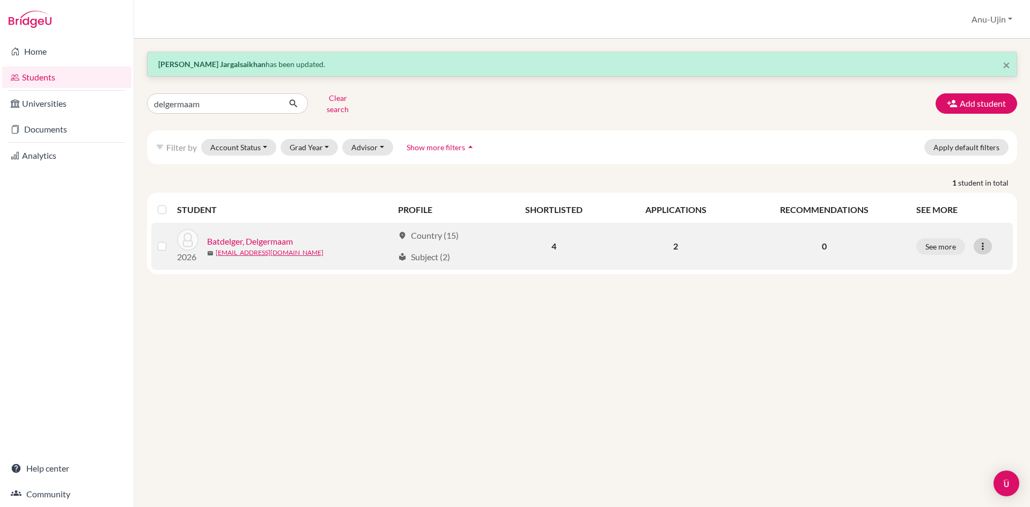
click at [985, 241] on icon at bounding box center [982, 246] width 11 height 11
click at [958, 264] on button "Edit student" at bounding box center [936, 268] width 85 height 17
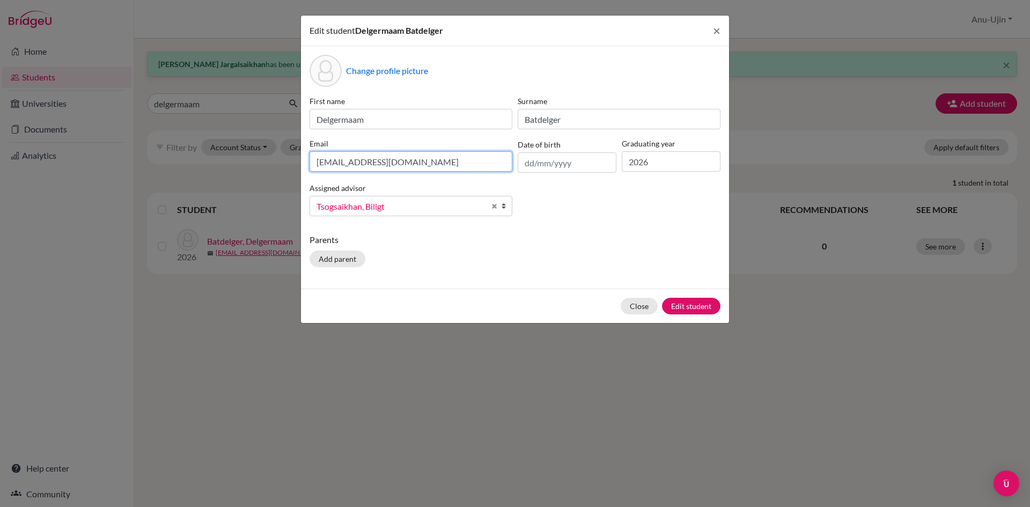
drag, startPoint x: 436, startPoint y: 166, endPoint x: 69, endPoint y: 164, distance: 366.3
click at [69, 164] on div "Edit student [PERSON_NAME] × Change profile picture First name Delgermaam Surna…" at bounding box center [515, 253] width 1030 height 507
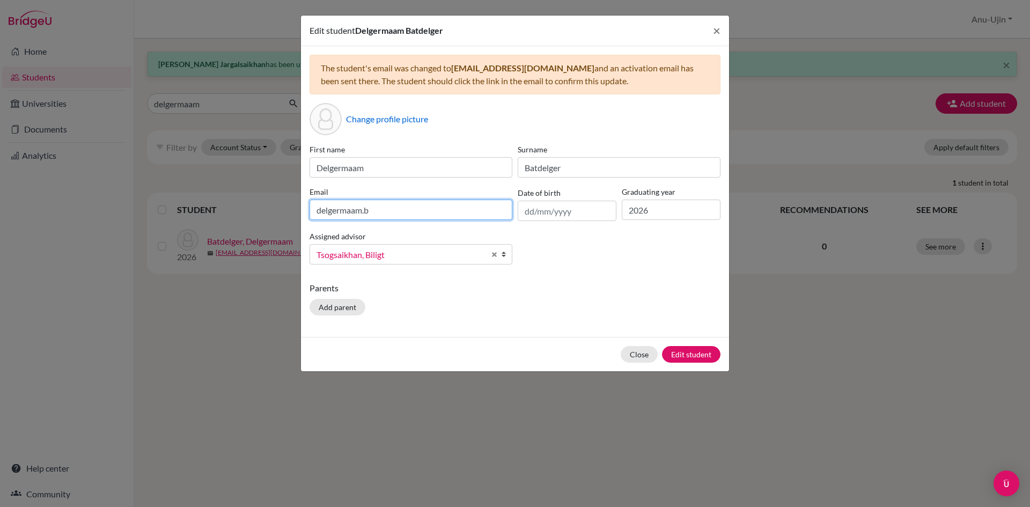
drag, startPoint x: 382, startPoint y: 218, endPoint x: 361, endPoint y: 213, distance: 21.4
click at [361, 213] on input "delgermaam.b" at bounding box center [410, 210] width 203 height 20
click at [402, 218] on input "b.delgermaam" at bounding box center [410, 210] width 203 height 20
click at [662, 346] on button "Edit student" at bounding box center [691, 354] width 58 height 17
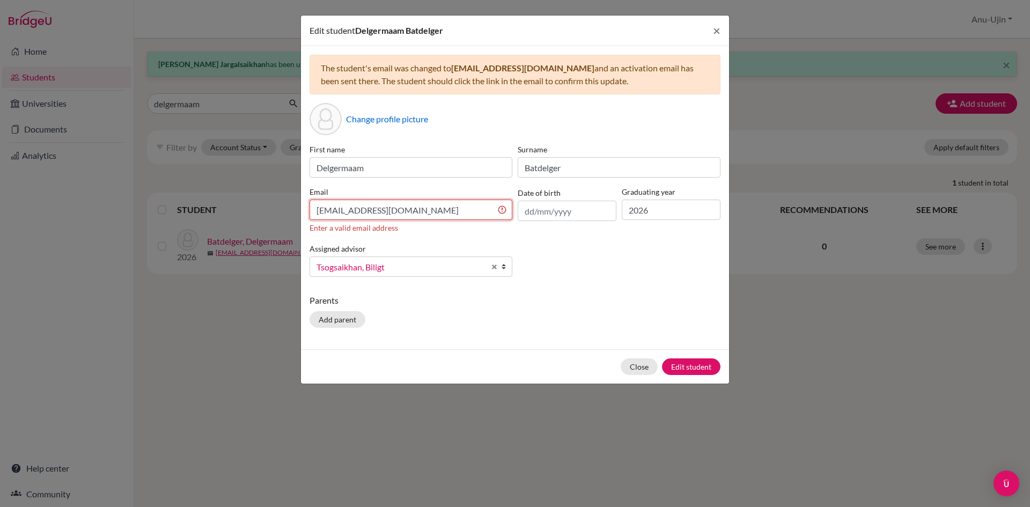
click at [391, 208] on input "[EMAIL_ADDRESS][DOMAIN_NAME]" at bounding box center [410, 210] width 203 height 20
click at [394, 208] on input "[EMAIL_ADDRESS][DOMAIN_NAME]" at bounding box center [410, 210] width 203 height 20
type input "[EMAIL_ADDRESS][DOMAIN_NAME]"
click at [687, 366] on div "Close Edit student" at bounding box center [515, 366] width 428 height 34
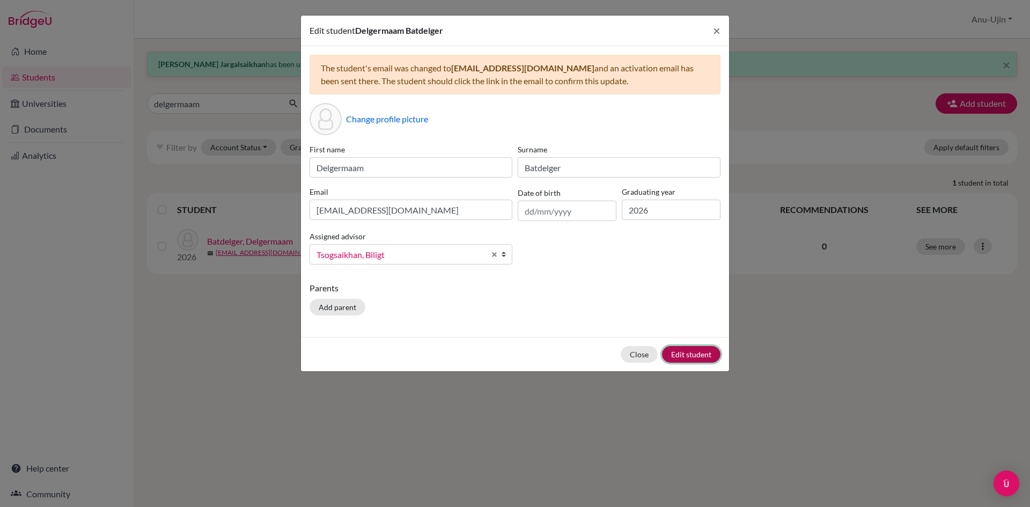
click at [677, 357] on button "Edit student" at bounding box center [691, 354] width 58 height 17
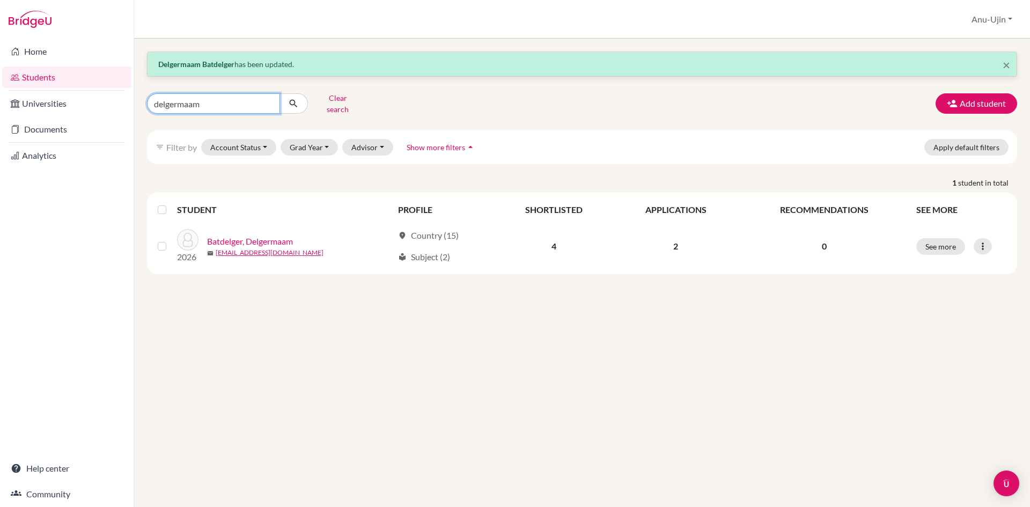
drag, startPoint x: 204, startPoint y: 109, endPoint x: 0, endPoint y: 97, distance: 204.2
click at [0, 97] on div "Home Students Universities Documents Analytics Help center Community Students o…" at bounding box center [515, 253] width 1030 height 507
type input "suvd"
click button "submit" at bounding box center [293, 103] width 28 height 20
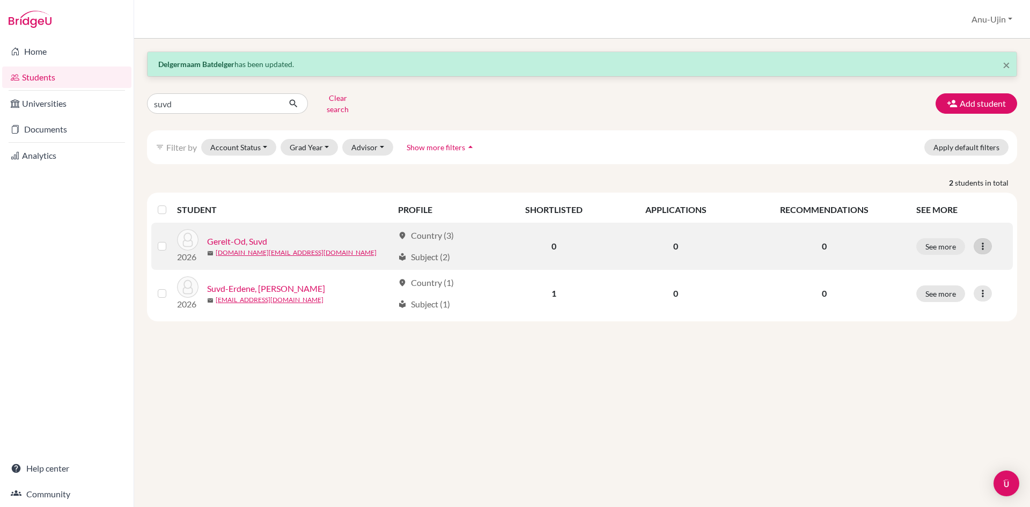
click at [982, 241] on icon at bounding box center [982, 246] width 11 height 11
click at [963, 260] on button "Edit student" at bounding box center [936, 268] width 85 height 17
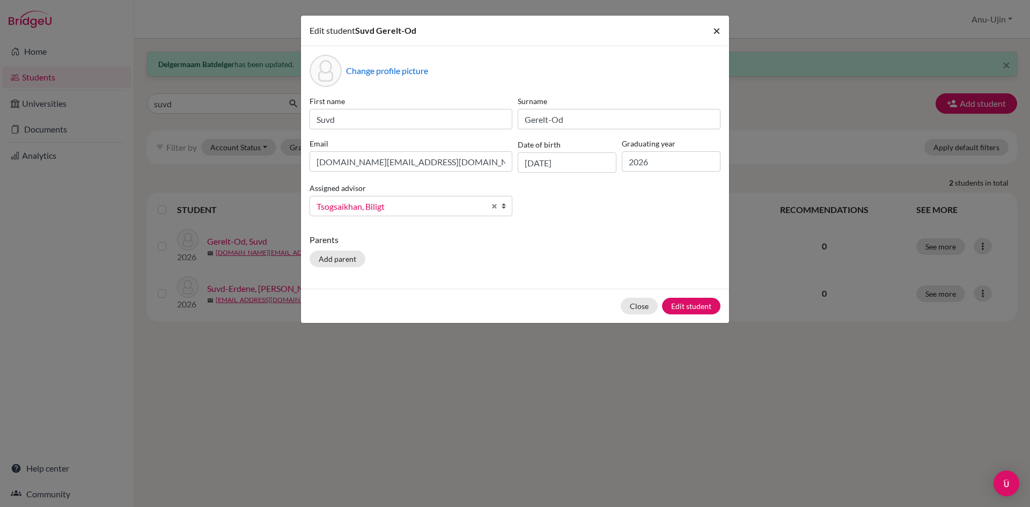
click at [718, 33] on span "×" at bounding box center [717, 31] width 8 height 16
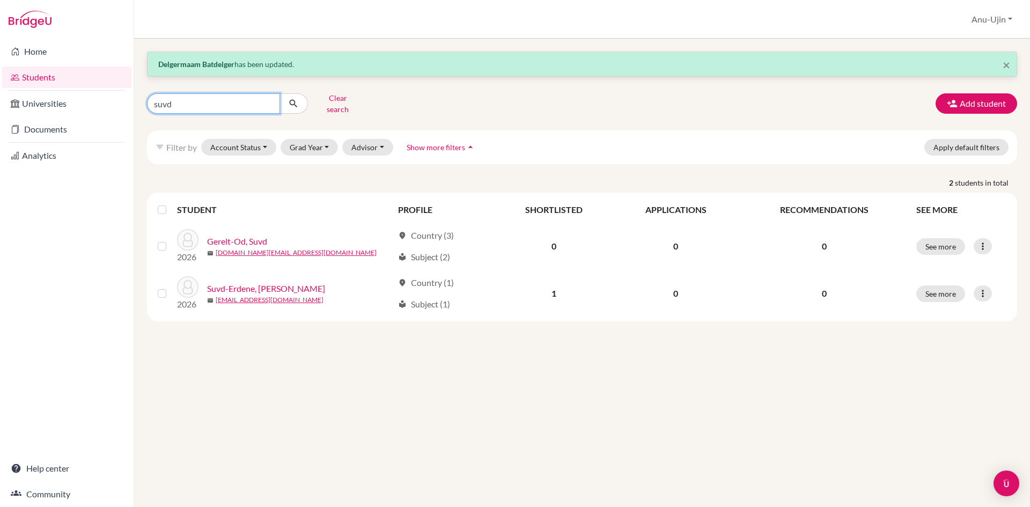
drag, startPoint x: 227, startPoint y: 97, endPoint x: 34, endPoint y: 115, distance: 193.9
click at [34, 115] on div "Home Students Universities Documents Analytics Help center Community Students o…" at bounding box center [515, 253] width 1030 height 507
type input "Khaliun"
click at [327, 105] on button "Clear search" at bounding box center [338, 104] width 60 height 28
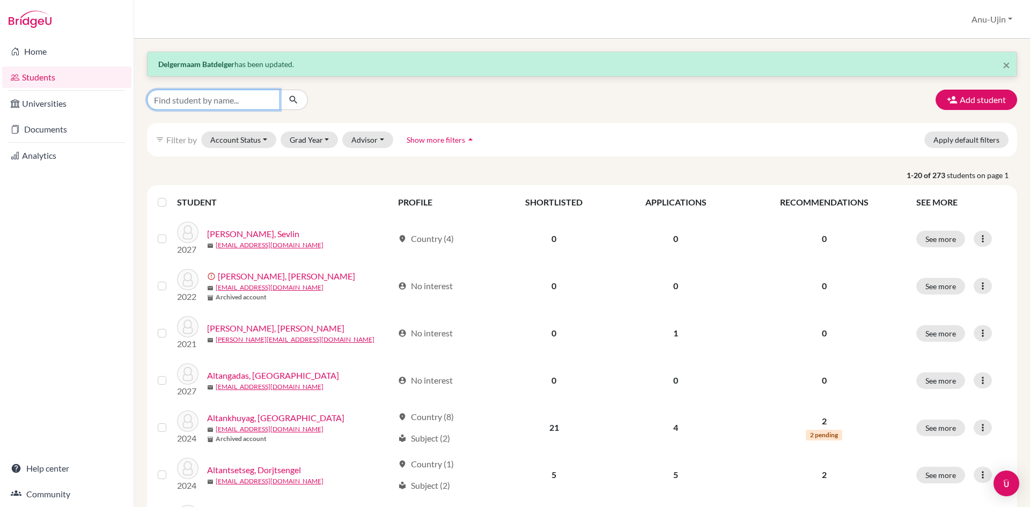
click at [219, 106] on input "Find student by name..." at bounding box center [213, 100] width 133 height 20
type input "gansukh"
click button "submit" at bounding box center [293, 100] width 28 height 20
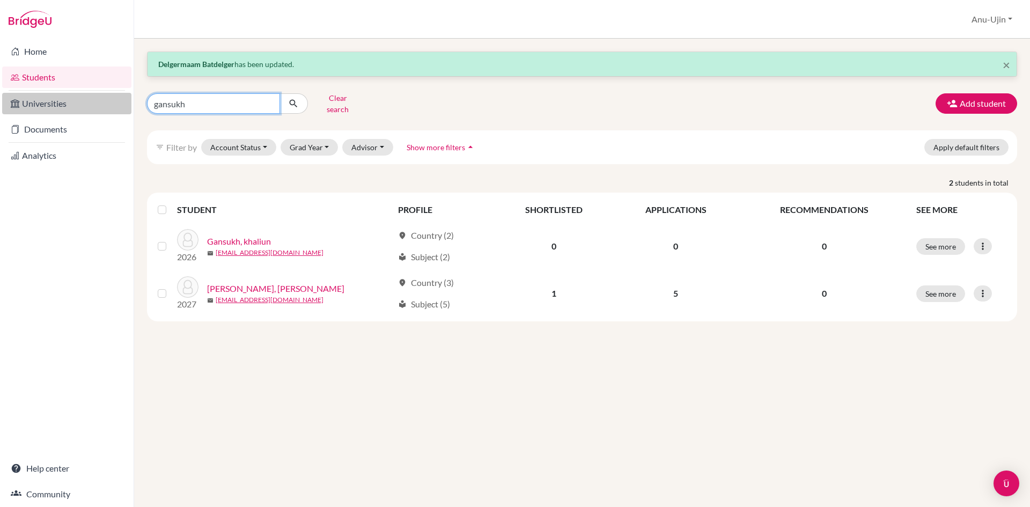
drag, startPoint x: 205, startPoint y: 96, endPoint x: 27, endPoint y: 100, distance: 178.1
click at [27, 100] on div "Home Students Universities Documents Analytics Help center Community Students o…" at bounding box center [515, 253] width 1030 height 507
type input "suvd"
click button "submit" at bounding box center [293, 103] width 28 height 20
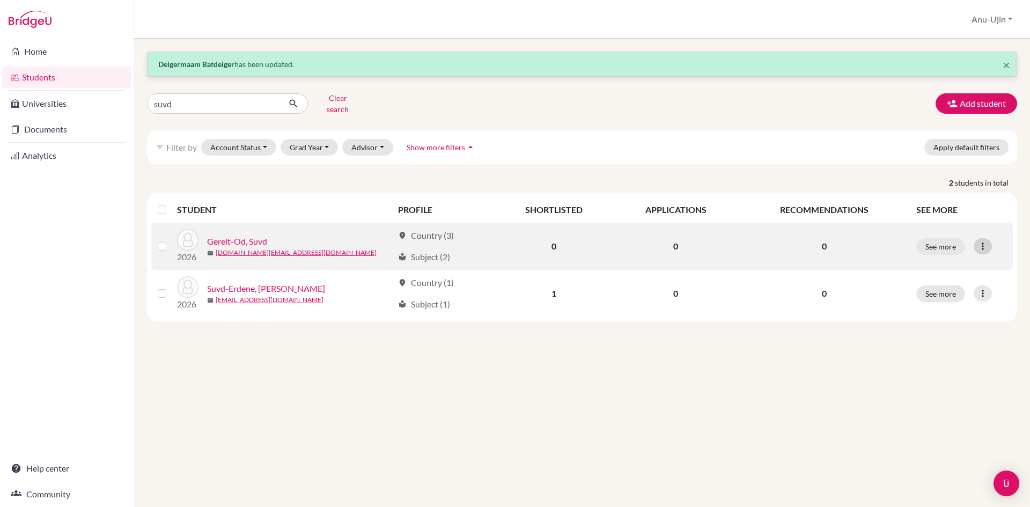
click at [982, 241] on icon at bounding box center [982, 246] width 11 height 11
click at [923, 260] on button "Edit student" at bounding box center [936, 268] width 85 height 17
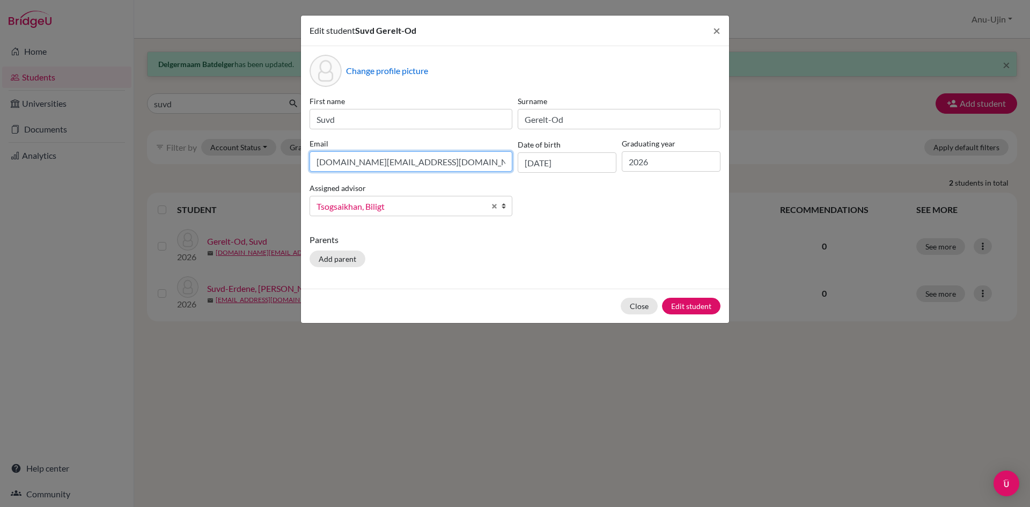
drag, startPoint x: 184, startPoint y: 193, endPoint x: 0, endPoint y: 198, distance: 184.0
click at [0, 208] on div "Edit student Suvd Gerelt-Od × Change profile picture First name Suvd Surname [P…" at bounding box center [515, 253] width 1030 height 507
type input "[EMAIL_ADDRESS][DOMAIN_NAME]"
click at [702, 311] on button "Edit student" at bounding box center [691, 306] width 58 height 17
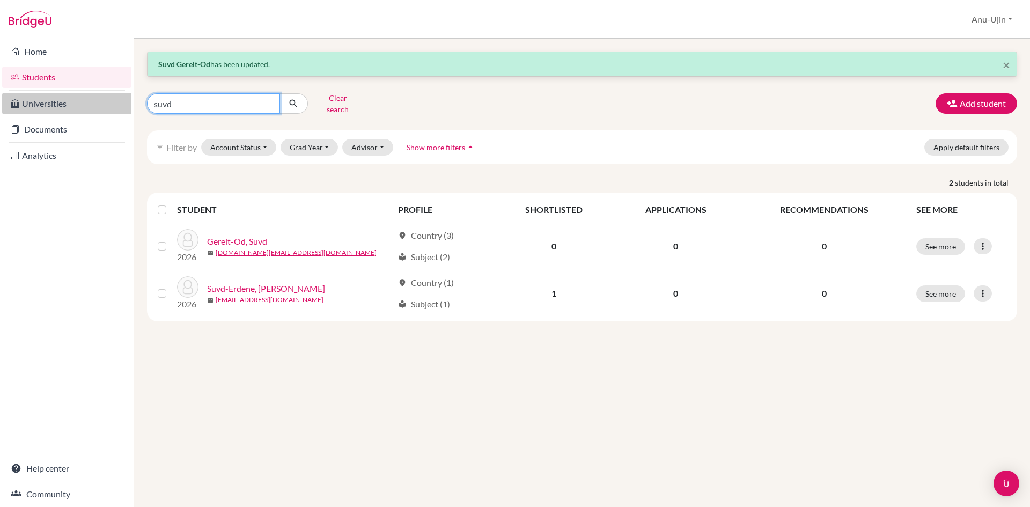
drag, startPoint x: 210, startPoint y: 93, endPoint x: 13, endPoint y: 95, distance: 196.9
click at [18, 108] on div "Home Students Universities Documents Analytics Help center Community Students o…" at bounding box center [515, 253] width 1030 height 507
type input "timur"
click button "submit" at bounding box center [293, 103] width 28 height 20
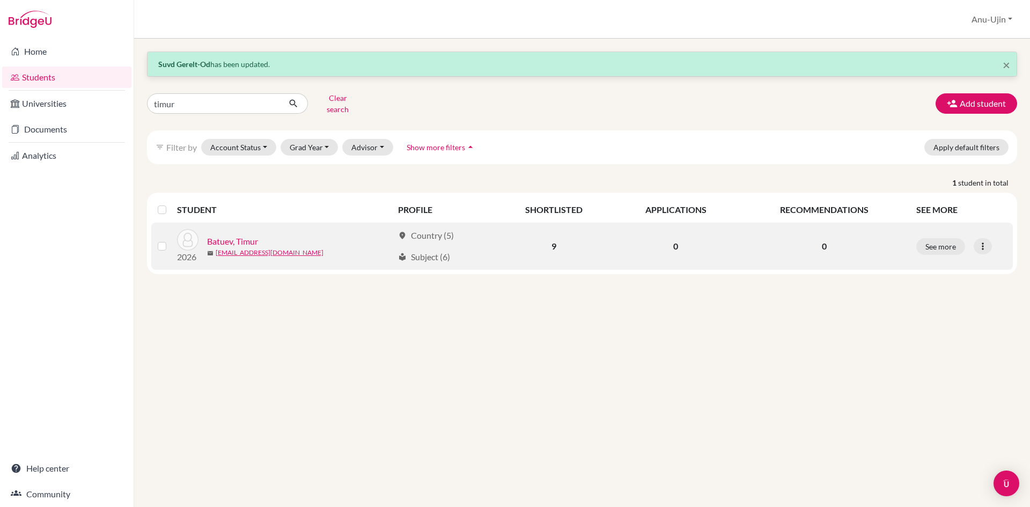
click at [990, 223] on td "See more Edit student Send Message Reset Password" at bounding box center [961, 246] width 103 height 47
click at [984, 241] on icon at bounding box center [982, 246] width 11 height 11
click at [952, 260] on button "Edit student" at bounding box center [936, 268] width 85 height 17
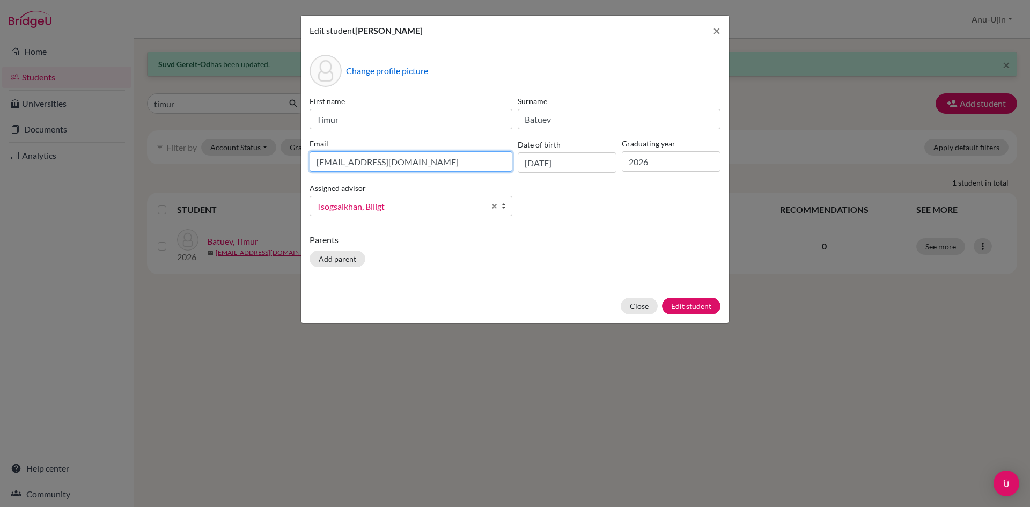
drag, startPoint x: 352, startPoint y: 163, endPoint x: 0, endPoint y: 172, distance: 352.0
click at [0, 172] on div "Edit student [PERSON_NAME] × Change profile picture First name [PERSON_NAME] Ba…" at bounding box center [515, 253] width 1030 height 507
click at [359, 161] on input "[EMAIL_ADDRESS][DOMAIN_NAME]" at bounding box center [410, 161] width 203 height 20
type input "[EMAIL_ADDRESS][DOMAIN_NAME]"
click at [708, 306] on button "Edit student" at bounding box center [691, 306] width 58 height 17
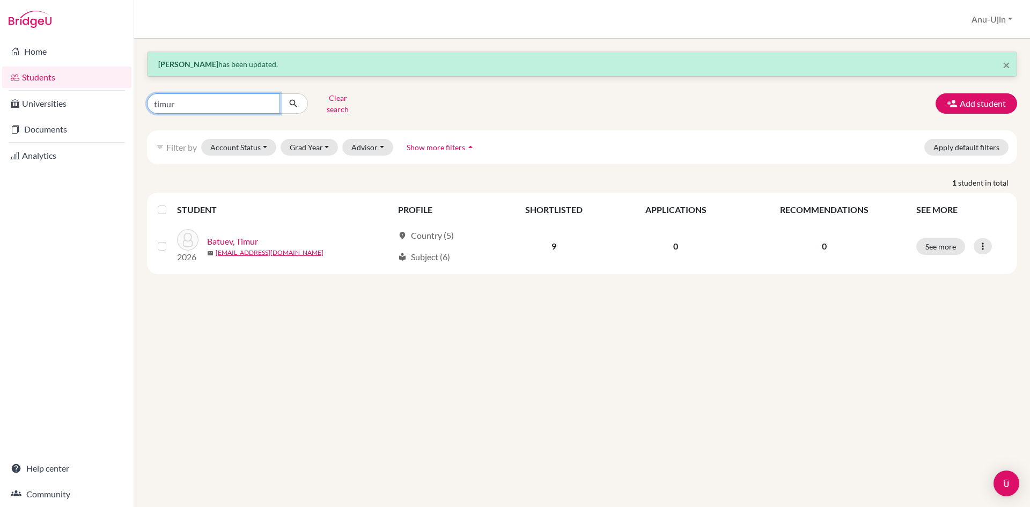
drag, startPoint x: 166, startPoint y: 98, endPoint x: 26, endPoint y: 118, distance: 140.9
click at [26, 118] on div "Home Students Universities Documents Analytics Help center Community Students o…" at bounding box center [515, 253] width 1030 height 507
type input "bazeer"
click button "submit" at bounding box center [293, 103] width 28 height 20
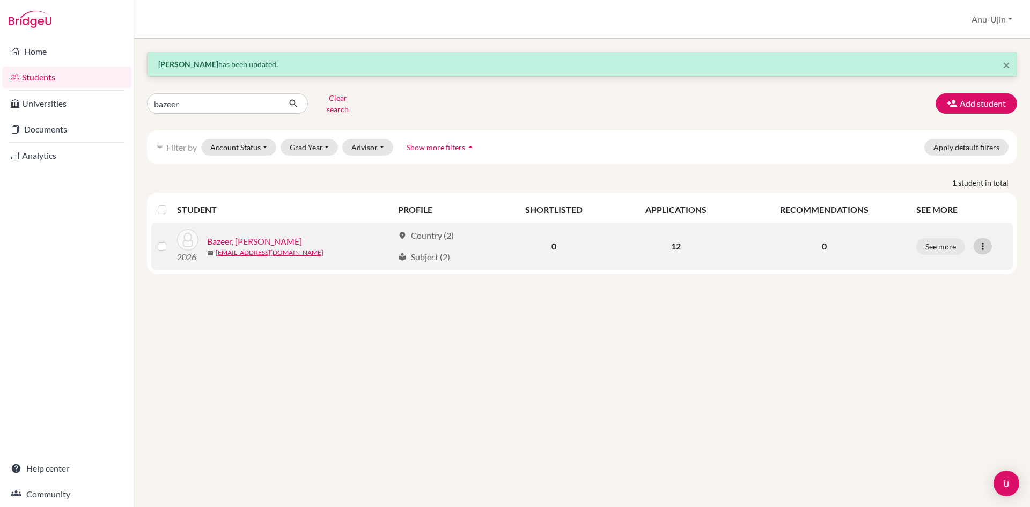
click at [986, 241] on icon at bounding box center [982, 246] width 11 height 11
click at [949, 264] on button "Edit student" at bounding box center [936, 268] width 85 height 17
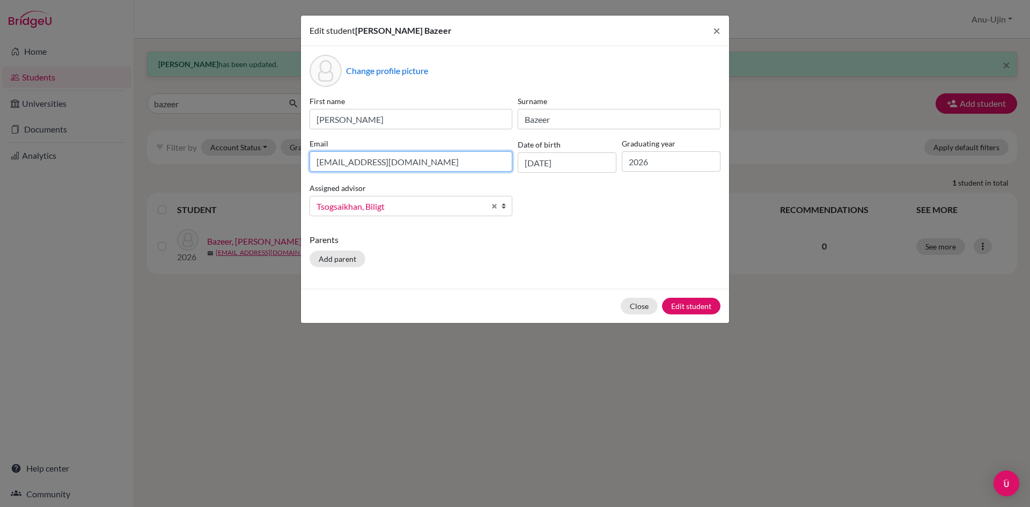
drag, startPoint x: 446, startPoint y: 161, endPoint x: 0, endPoint y: 146, distance: 446.5
click at [0, 146] on div "Edit student [PERSON_NAME] Bazeer × Change profile picture First name [PERSON_N…" at bounding box center [515, 253] width 1030 height 507
type input "[EMAIL_ADDRESS][DOMAIN_NAME]"
click at [675, 307] on button "Edit student" at bounding box center [691, 306] width 58 height 17
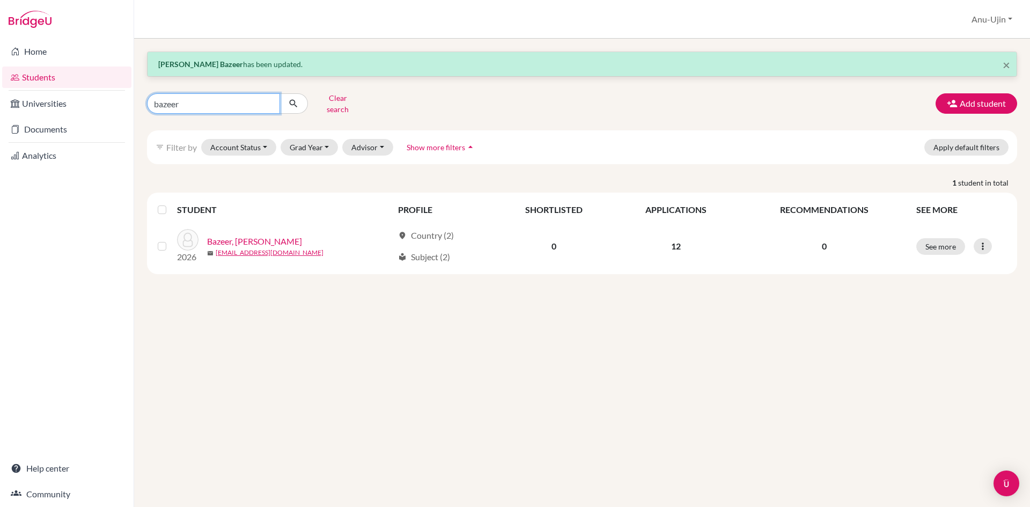
click at [259, 99] on input "bazeer" at bounding box center [213, 103] width 133 height 20
drag, startPoint x: 217, startPoint y: 96, endPoint x: 0, endPoint y: 114, distance: 218.0
click at [0, 114] on div "Home Students Universities Documents Analytics Help center Community Students o…" at bounding box center [515, 253] width 1030 height 507
type input "[PERSON_NAME]"
click button "submit" at bounding box center [293, 103] width 28 height 20
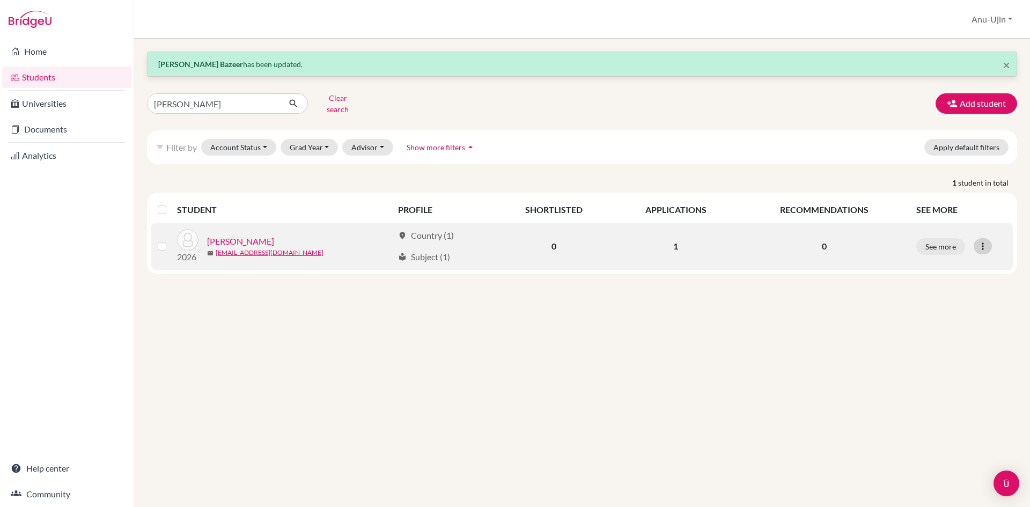
click at [981, 241] on icon at bounding box center [982, 246] width 11 height 11
click at [924, 267] on button "Edit student" at bounding box center [936, 268] width 85 height 17
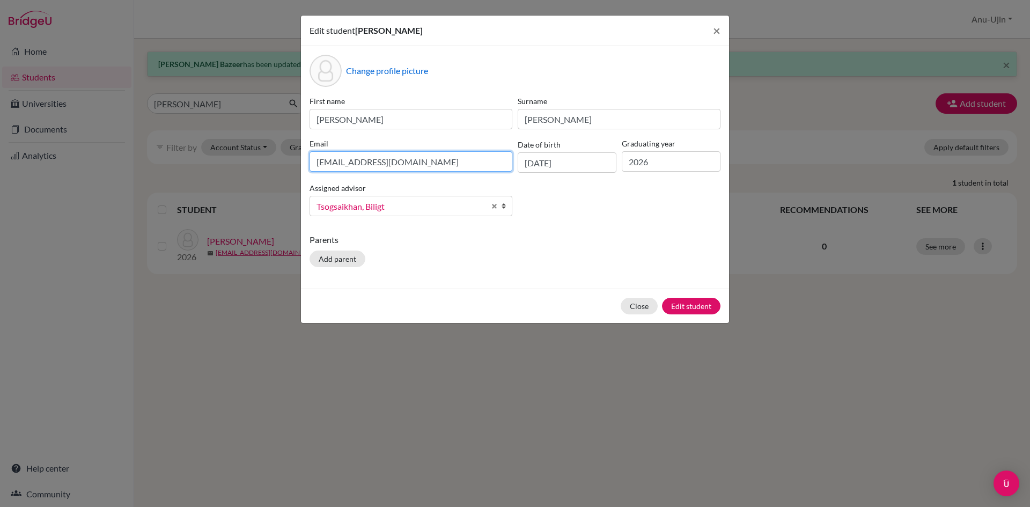
drag, startPoint x: 453, startPoint y: 163, endPoint x: 0, endPoint y: 150, distance: 453.4
click at [0, 150] on div "Edit student [PERSON_NAME] × Change profile picture First name [PERSON_NAME] Su…" at bounding box center [515, 253] width 1030 height 507
type input "[EMAIL_ADDRESS][DOMAIN_NAME]"
click at [699, 303] on button "Edit student" at bounding box center [691, 306] width 58 height 17
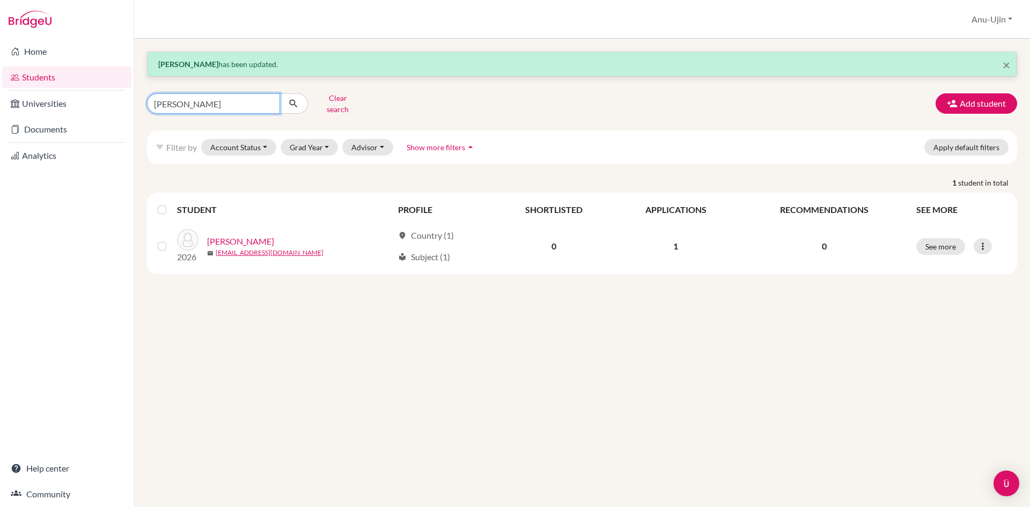
drag, startPoint x: 196, startPoint y: 98, endPoint x: 57, endPoint y: 71, distance: 141.4
click at [57, 71] on div "Home Students Universities Documents Analytics Help center Community Students o…" at bounding box center [515, 253] width 1030 height 507
click at [224, 99] on input "barigunjing" at bounding box center [213, 103] width 133 height 20
type input "barigunjingao"
click button "submit" at bounding box center [293, 103] width 28 height 20
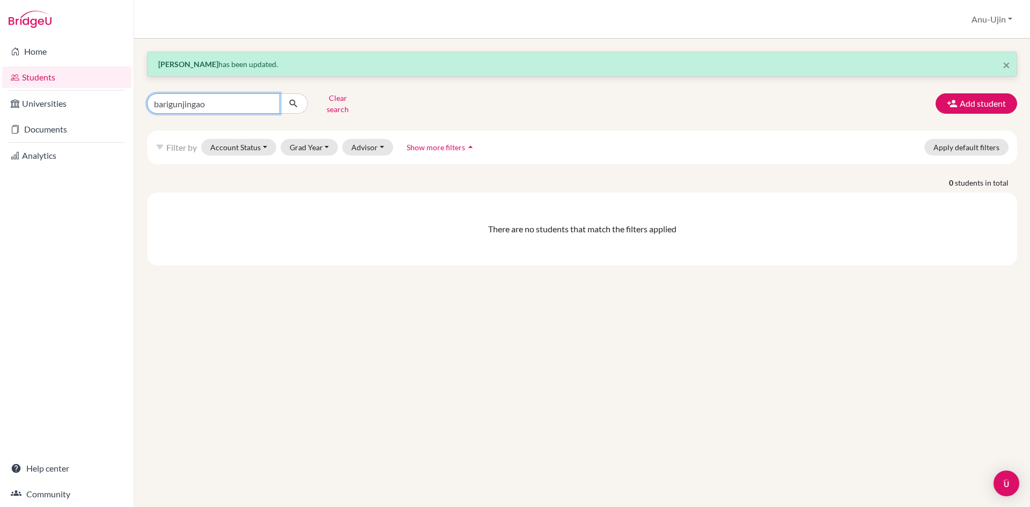
drag, startPoint x: 224, startPoint y: 99, endPoint x: 131, endPoint y: 106, distance: 93.1
click at [131, 106] on div "Home Students Universities Documents Analytics Help center Community Students o…" at bounding box center [515, 253] width 1030 height 507
type input "barigujingao"
click button "submit" at bounding box center [293, 103] width 28 height 20
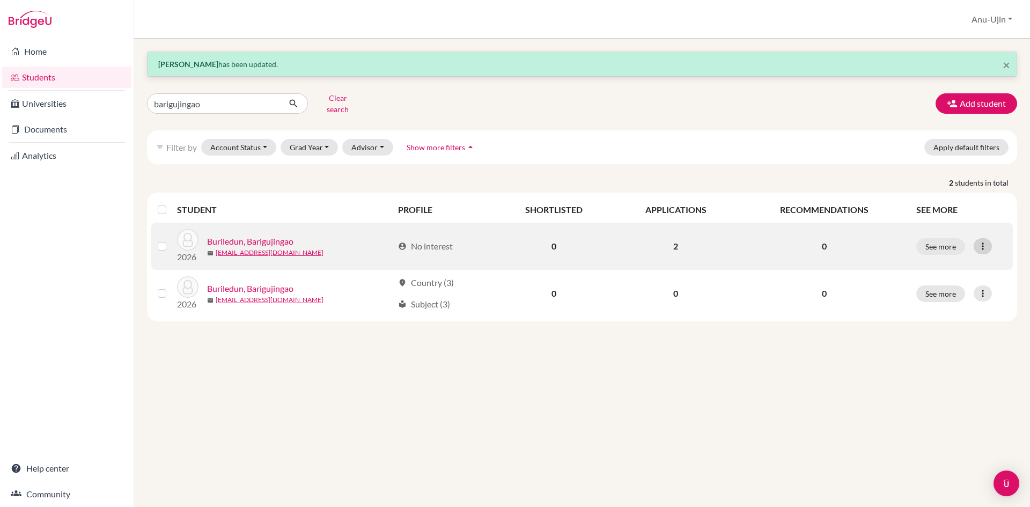
click at [981, 241] on icon at bounding box center [982, 246] width 11 height 11
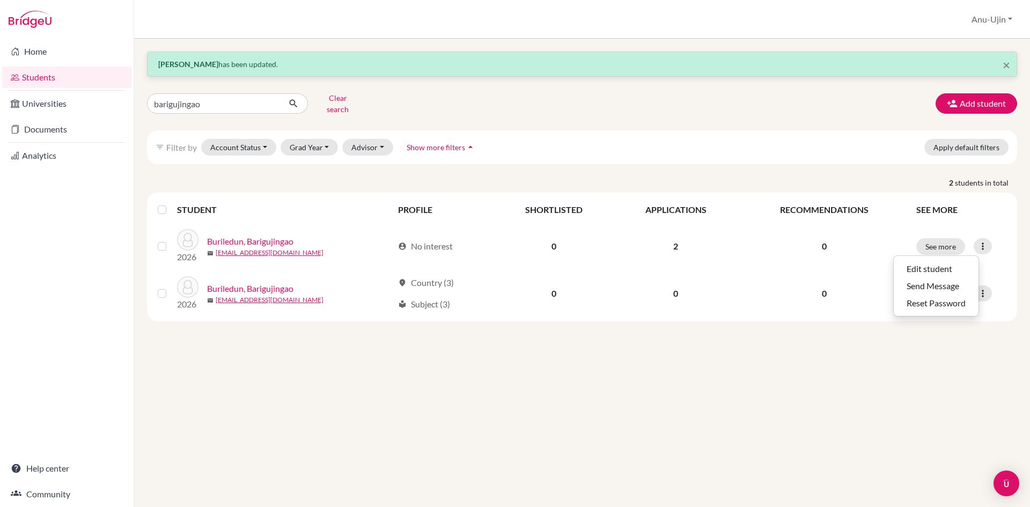
click at [655, 367] on div "× [PERSON_NAME] has been updated. barigujingao Clear search Add student filter_…" at bounding box center [582, 273] width 896 height 468
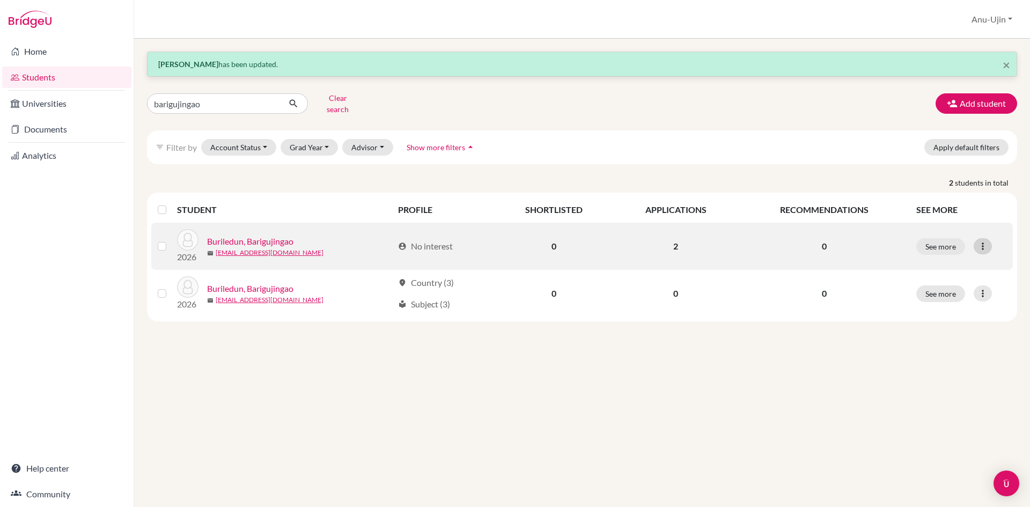
click at [980, 241] on icon at bounding box center [982, 246] width 11 height 11
click at [979, 241] on icon at bounding box center [982, 246] width 11 height 11
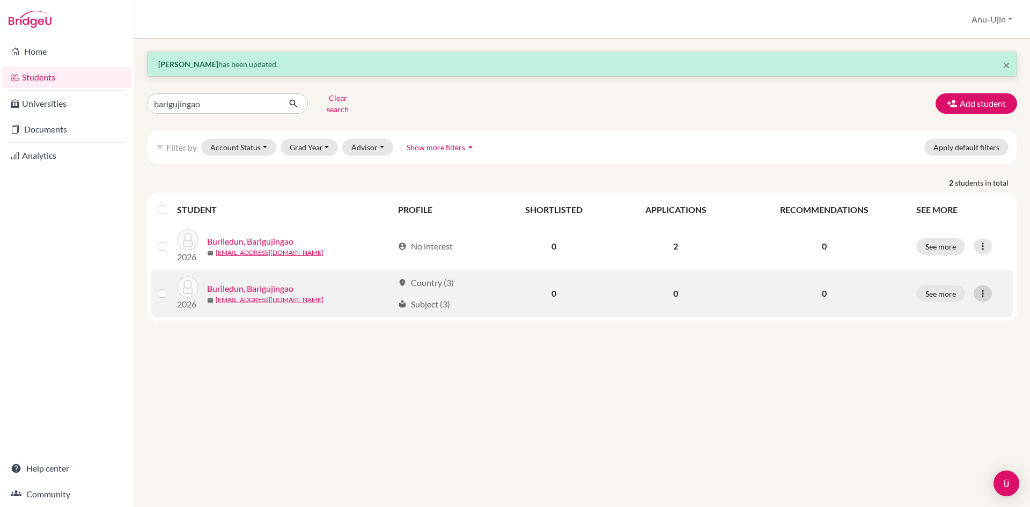
click at [979, 288] on icon at bounding box center [982, 293] width 11 height 11
click at [948, 314] on button "Edit student" at bounding box center [936, 315] width 85 height 17
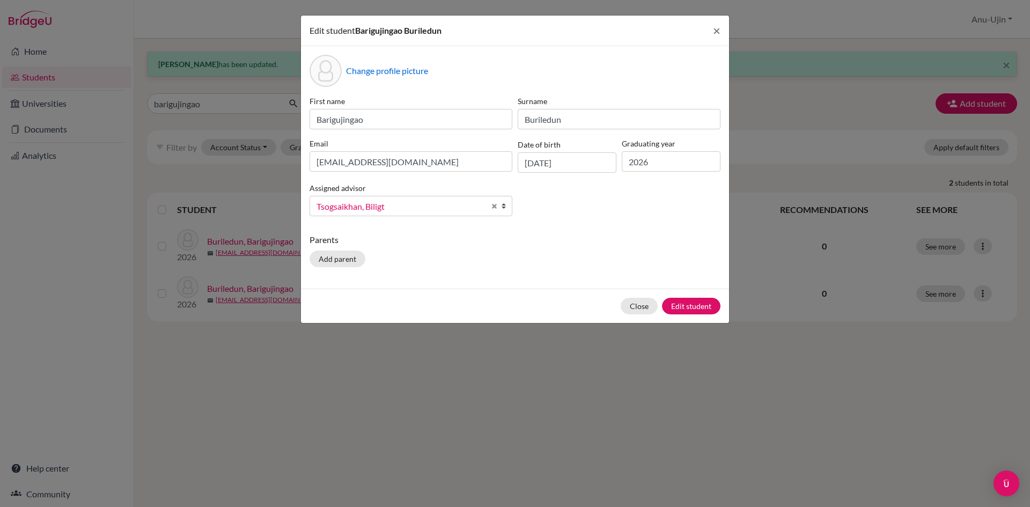
click at [271, 253] on div "Edit student Barigujingao Buriledun × Change profile picture First name Bariguj…" at bounding box center [515, 253] width 1030 height 507
click at [648, 310] on button "Close" at bounding box center [639, 306] width 37 height 17
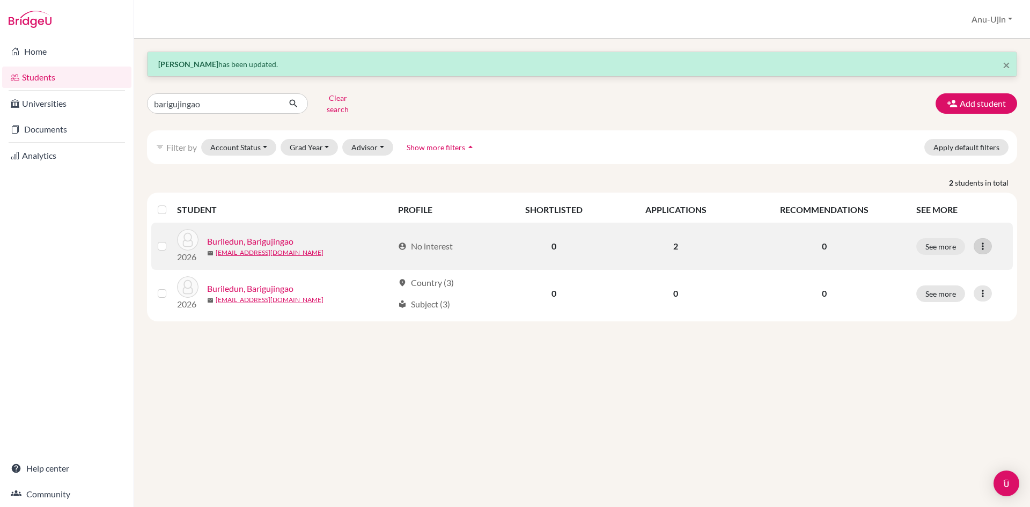
click at [978, 244] on icon at bounding box center [982, 246] width 11 height 11
click at [926, 263] on button "Edit student" at bounding box center [936, 268] width 85 height 17
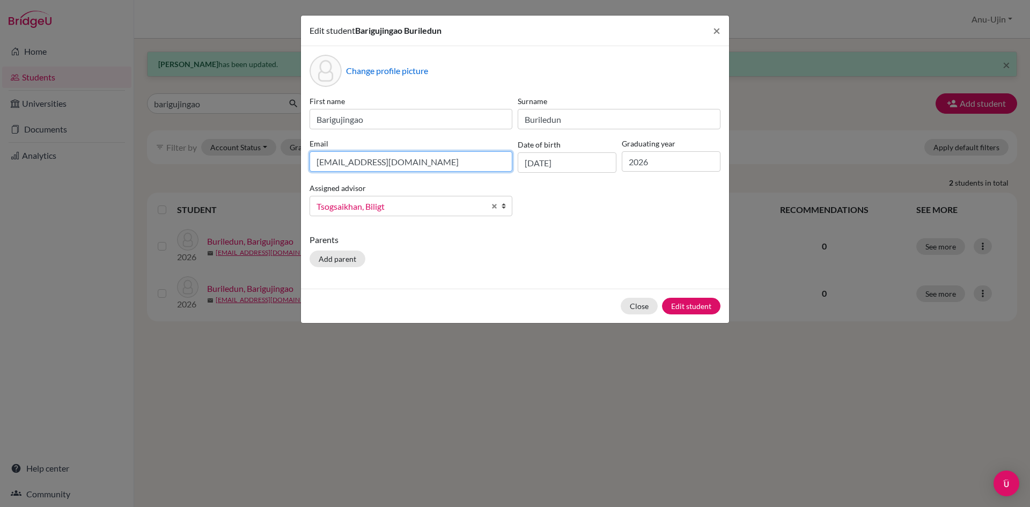
drag, startPoint x: 431, startPoint y: 169, endPoint x: 121, endPoint y: 166, distance: 309.5
click at [127, 166] on div "Edit student [PERSON_NAME] × Change profile picture First name Barigujingao Sur…" at bounding box center [515, 253] width 1030 height 507
click at [643, 304] on button "Close" at bounding box center [639, 306] width 37 height 17
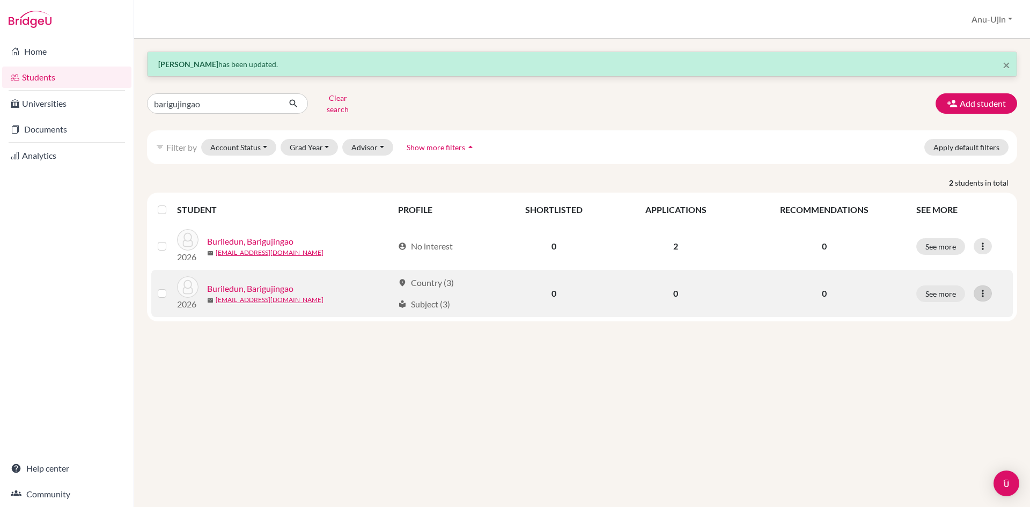
click at [989, 286] on div at bounding box center [982, 293] width 18 height 16
click at [945, 314] on button "Edit student" at bounding box center [936, 315] width 85 height 17
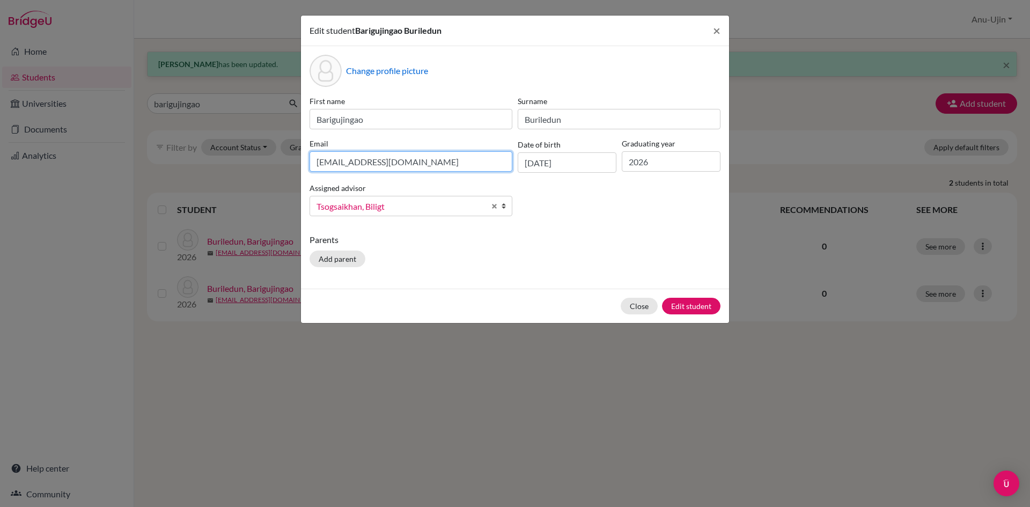
drag, startPoint x: 490, startPoint y: 171, endPoint x: 75, endPoint y: 196, distance: 415.9
click at [75, 196] on div "Edit student Barigujingao Buriledun × Change profile picture First name Bariguj…" at bounding box center [515, 253] width 1030 height 507
paste input "barigujingao"
type input "[EMAIL_ADDRESS][DOMAIN_NAME]"
click at [712, 311] on button "Edit student" at bounding box center [691, 306] width 58 height 17
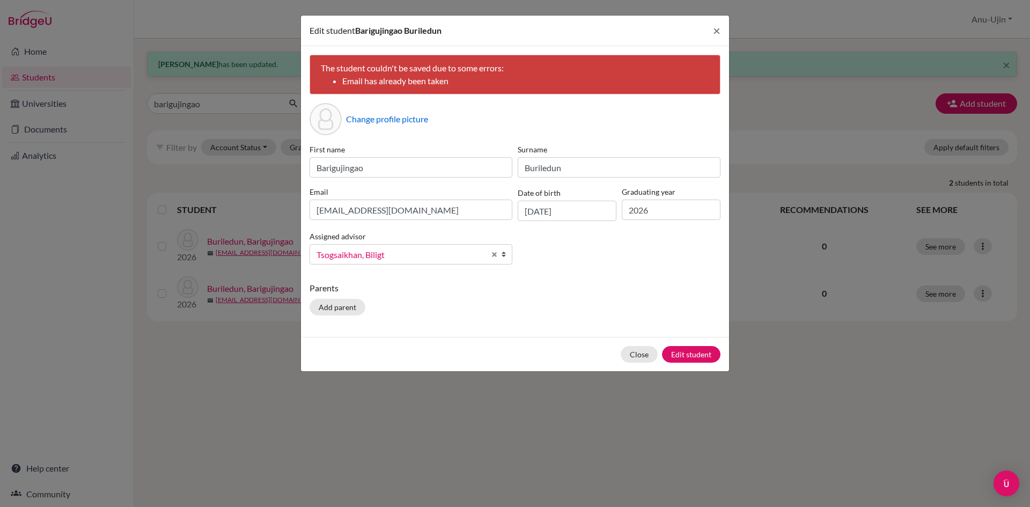
click at [617, 353] on div "Close Edit student" at bounding box center [515, 354] width 428 height 34
click at [618, 354] on div "Close Edit student" at bounding box center [515, 354] width 428 height 34
click at [623, 357] on button "Close" at bounding box center [639, 354] width 37 height 17
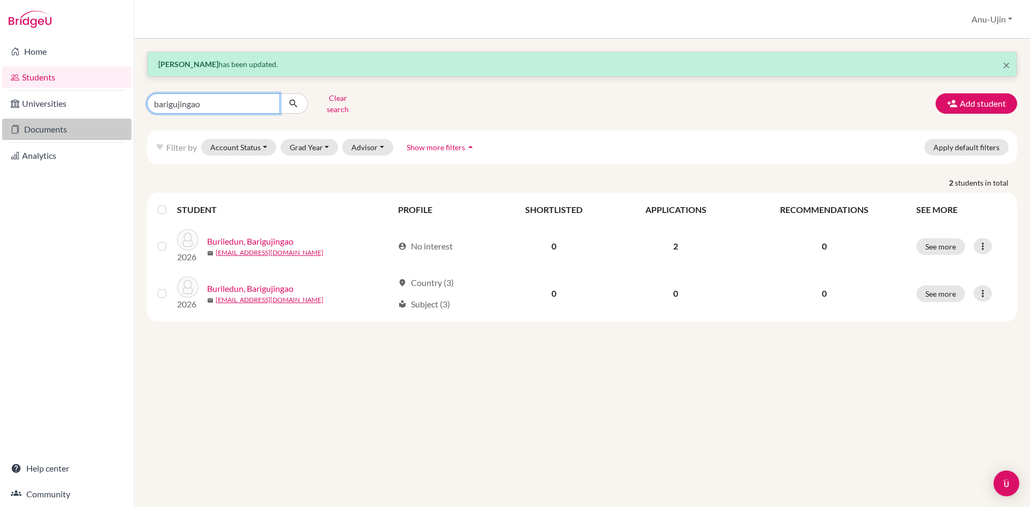
drag, startPoint x: 228, startPoint y: 101, endPoint x: 14, endPoint y: 119, distance: 214.2
click at [40, 114] on div "Home Students Universities Documents Analytics Help center Community Students o…" at bounding box center [515, 253] width 1030 height 507
type input "gao"
click button "submit" at bounding box center [293, 103] width 28 height 20
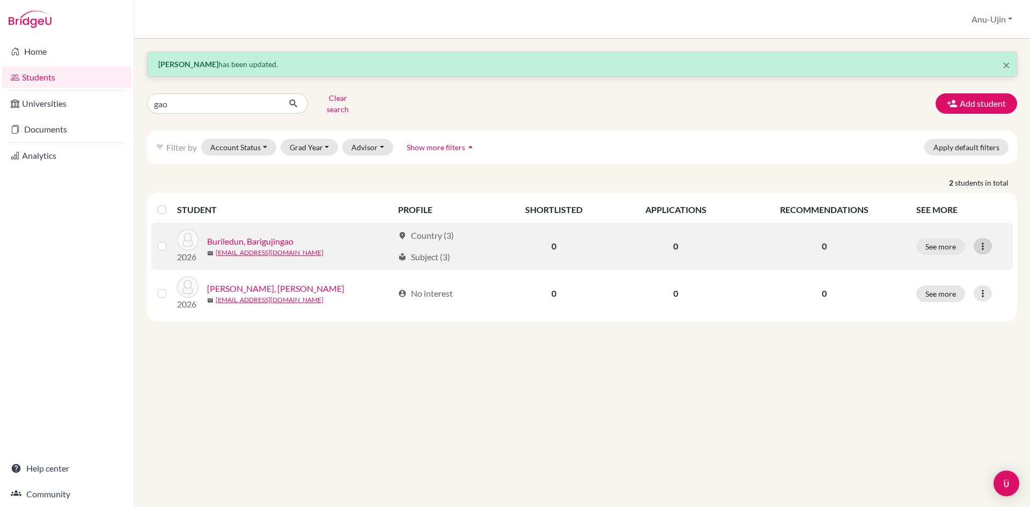
click at [988, 241] on div at bounding box center [982, 246] width 18 height 16
click at [930, 265] on button "Edit student" at bounding box center [936, 268] width 85 height 17
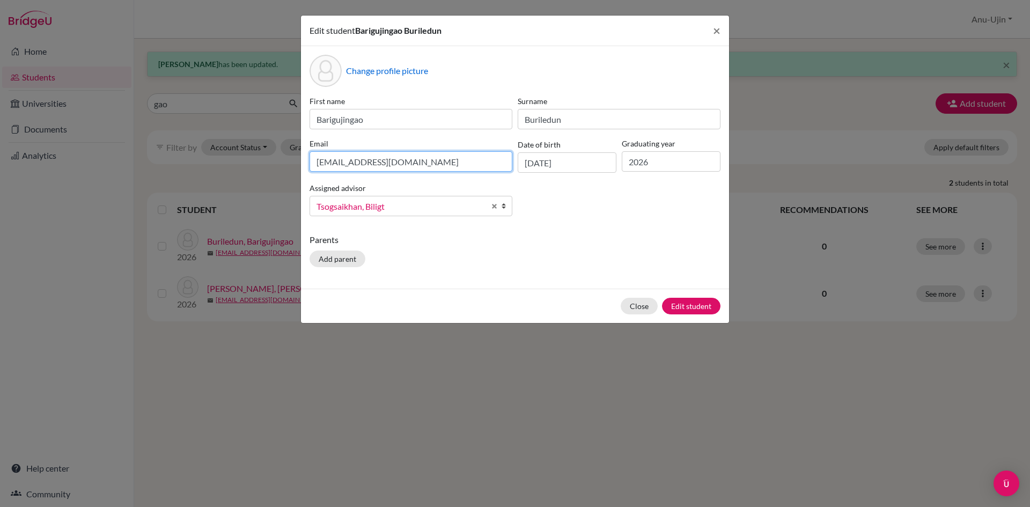
drag, startPoint x: 417, startPoint y: 162, endPoint x: 432, endPoint y: 164, distance: 14.6
click at [401, 159] on input "[EMAIL_ADDRESS][DOMAIN_NAME]" at bounding box center [410, 161] width 203 height 20
drag, startPoint x: 433, startPoint y: 164, endPoint x: 72, endPoint y: 191, distance: 362.6
click at [72, 191] on div "Edit student Barigujingao Buriledun × Change profile picture First name Bariguj…" at bounding box center [515, 253] width 1030 height 507
click at [648, 308] on button "Close" at bounding box center [639, 306] width 37 height 17
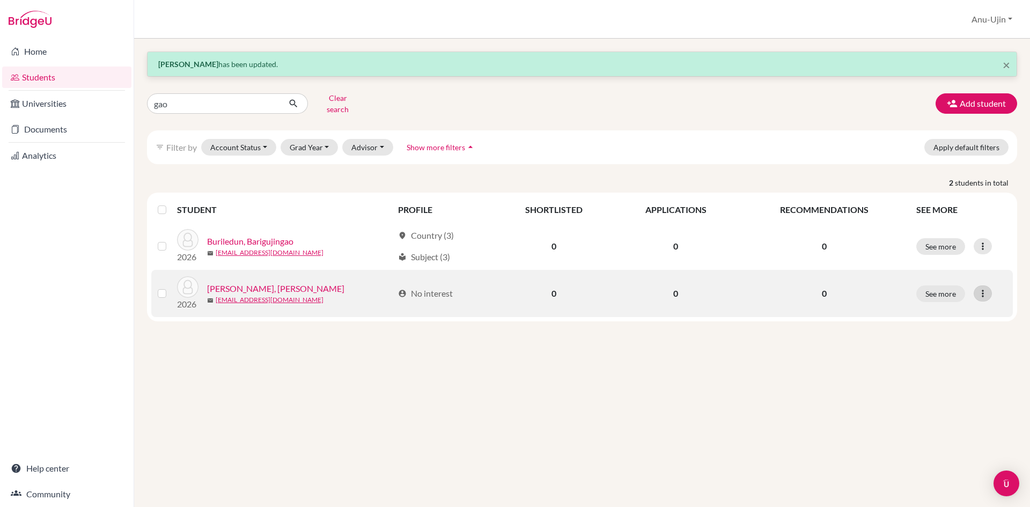
click at [973, 285] on div at bounding box center [982, 293] width 18 height 16
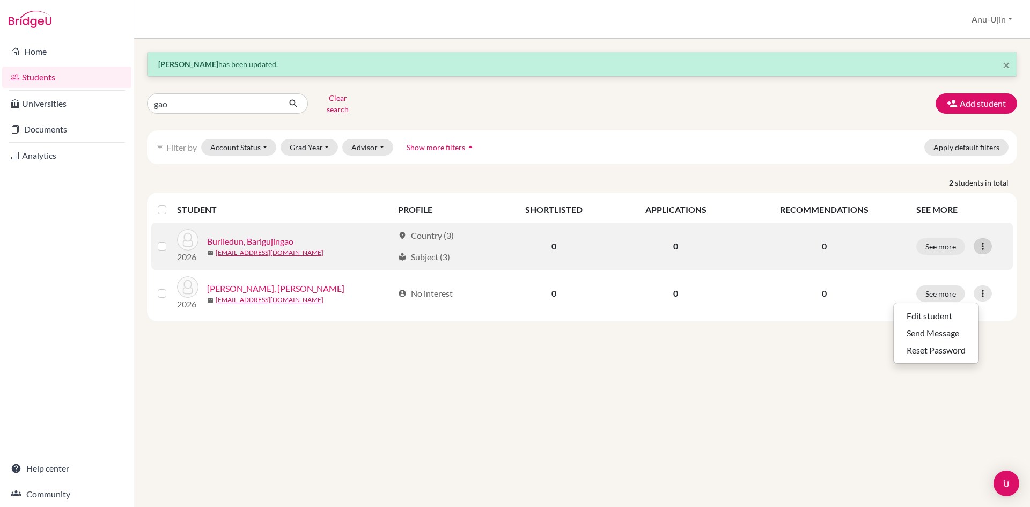
click at [987, 243] on icon at bounding box center [982, 246] width 11 height 11
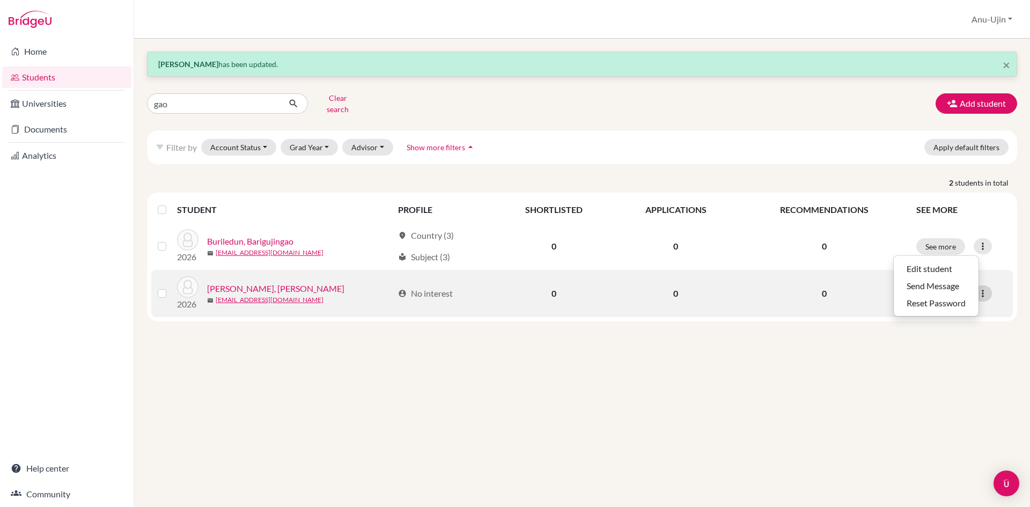
click at [991, 285] on div at bounding box center [982, 293] width 18 height 16
click at [926, 309] on button "Edit student" at bounding box center [936, 315] width 85 height 17
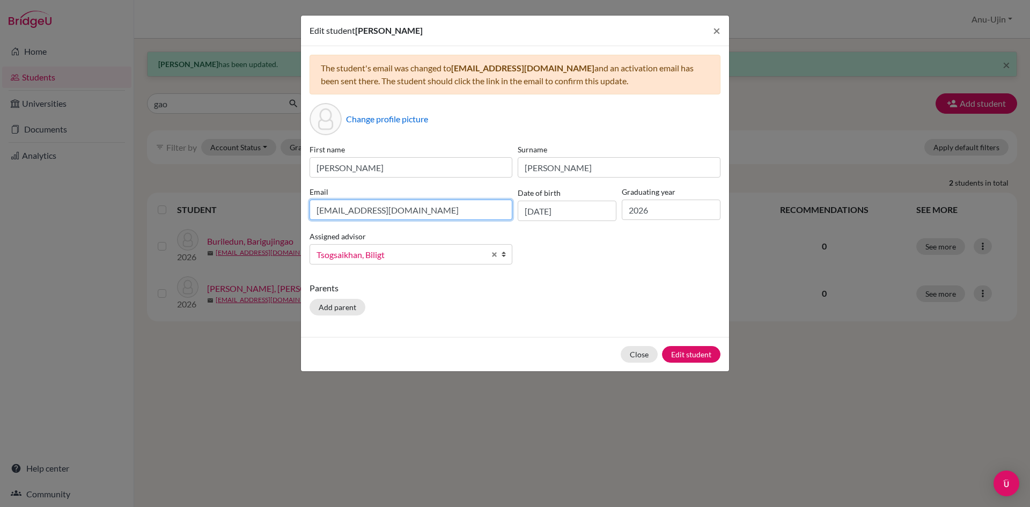
drag, startPoint x: 480, startPoint y: 202, endPoint x: 75, endPoint y: 200, distance: 405.0
click at [75, 200] on div "Edit student [PERSON_NAME] × The student's email was changed to [EMAIL_ADDRESS]…" at bounding box center [515, 253] width 1030 height 507
paste input "[EMAIL_ADDRESS][DOMAIN_NAME]"
type input "[EMAIL_ADDRESS][DOMAIN_NAME]"
click at [685, 349] on button "Edit student" at bounding box center [691, 354] width 58 height 17
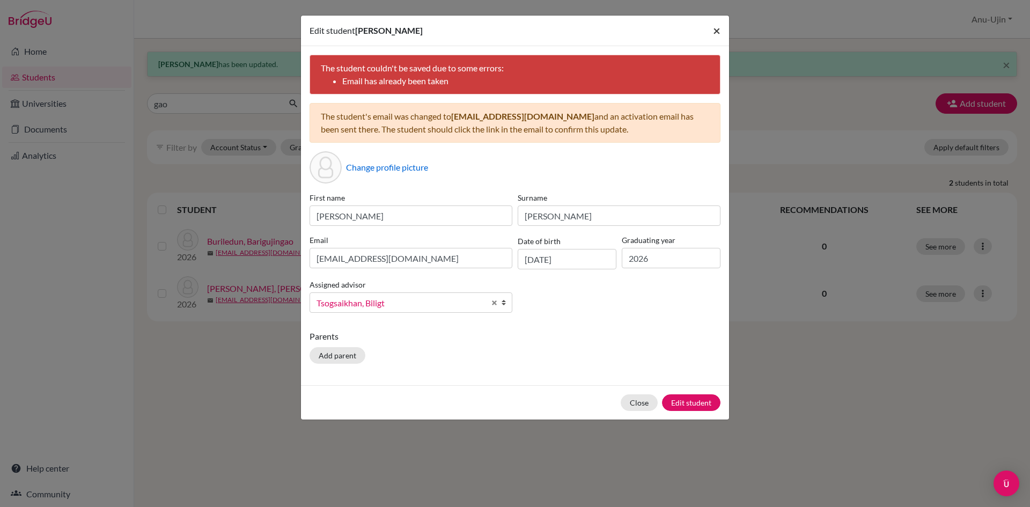
click at [718, 29] on span "×" at bounding box center [717, 31] width 8 height 16
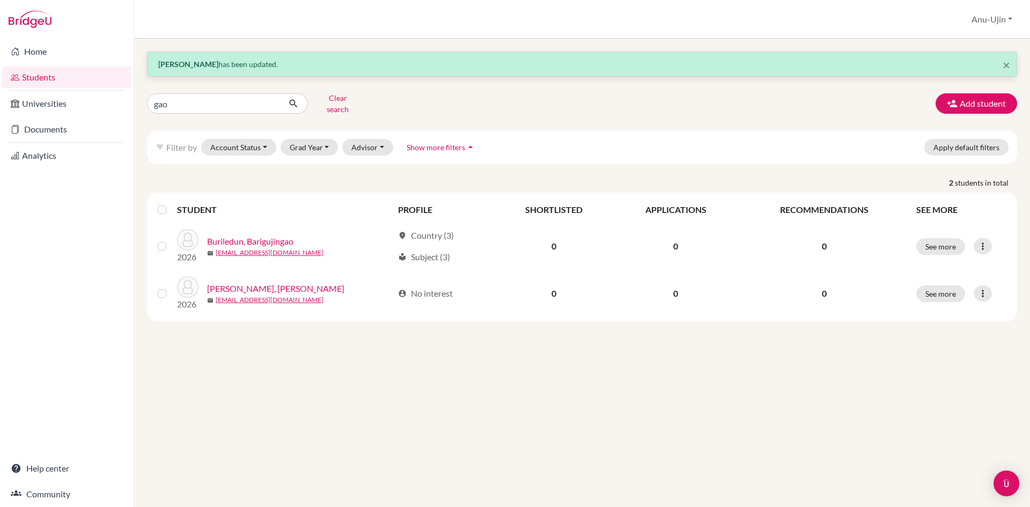
drag, startPoint x: 200, startPoint y: 104, endPoint x: 168, endPoint y: 90, distance: 34.9
click at [138, 92] on div "× [PERSON_NAME] has been updated. gao Clear search Add student filter_list Filt…" at bounding box center [582, 273] width 896 height 468
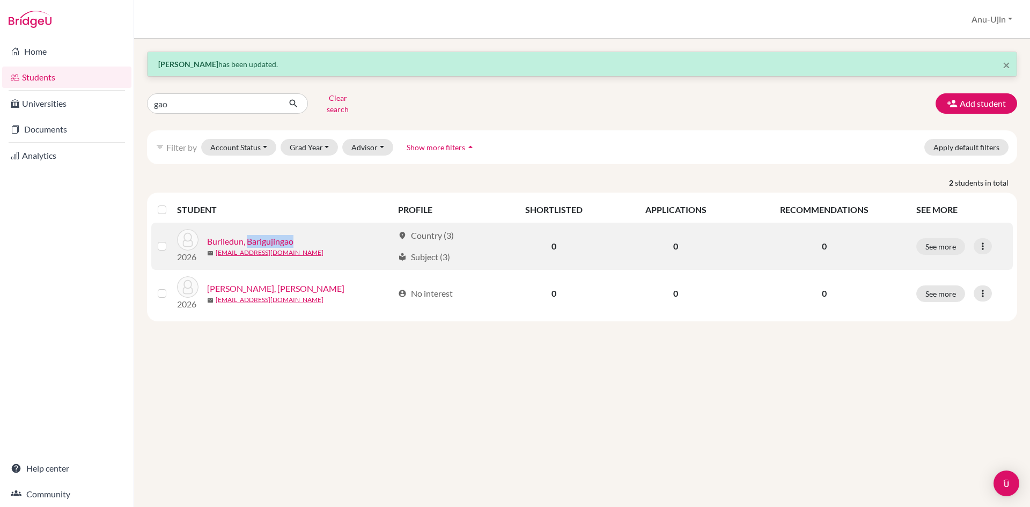
drag, startPoint x: 312, startPoint y: 238, endPoint x: 248, endPoint y: 229, distance: 64.5
click at [248, 235] on div "Buriledun, Barigujingao" at bounding box center [300, 241] width 186 height 13
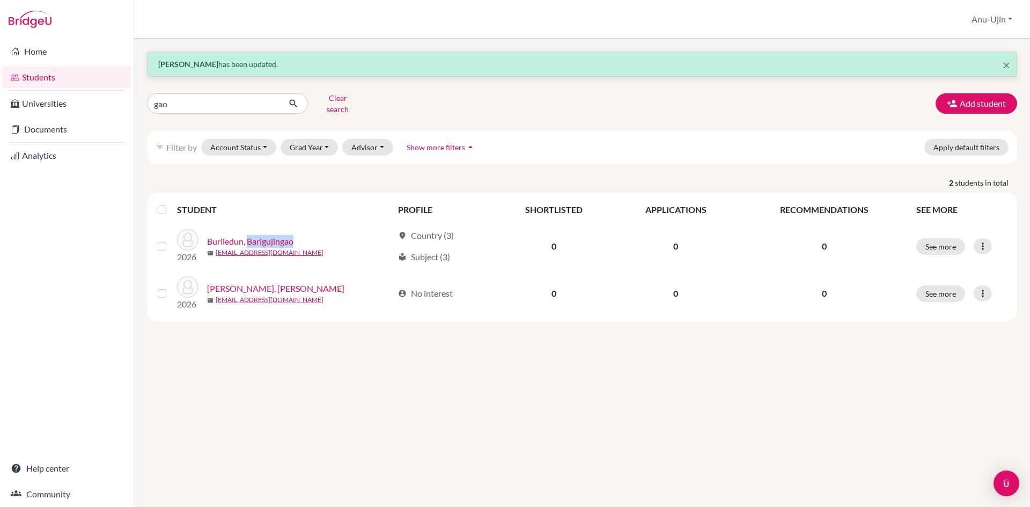
copy link "Barigujingao"
drag, startPoint x: 208, startPoint y: 95, endPoint x: 14, endPoint y: 86, distance: 193.8
click at [14, 86] on div "Home Students Universities Documents Analytics Help center Community Students o…" at bounding box center [515, 253] width 1030 height 507
paste input "Barigujin"
type input "Barigujingao"
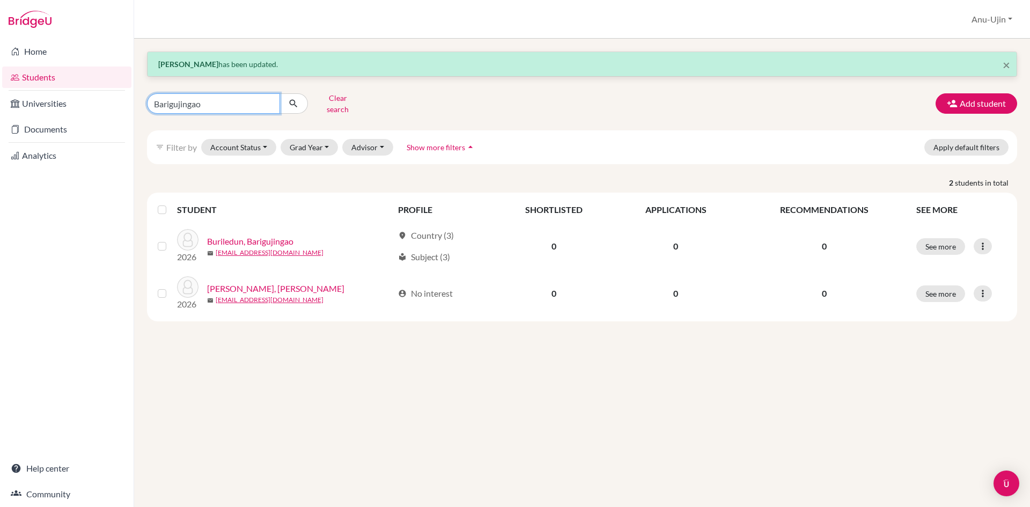
click button "submit" at bounding box center [293, 103] width 28 height 20
drag, startPoint x: 211, startPoint y: 101, endPoint x: 0, endPoint y: 116, distance: 211.9
click at [0, 116] on div "Home Students Universities Documents Analytics Help center Community Students o…" at bounding box center [515, 253] width 1030 height 507
type input "[PERSON_NAME]"
click button "submit" at bounding box center [293, 103] width 28 height 20
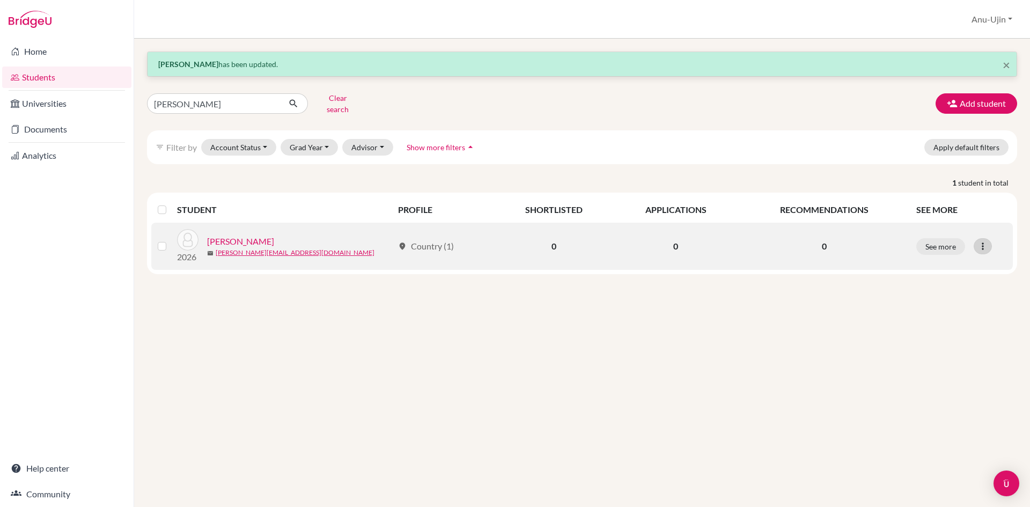
click at [984, 241] on icon at bounding box center [982, 246] width 11 height 11
click at [932, 267] on button "Edit student" at bounding box center [936, 268] width 85 height 17
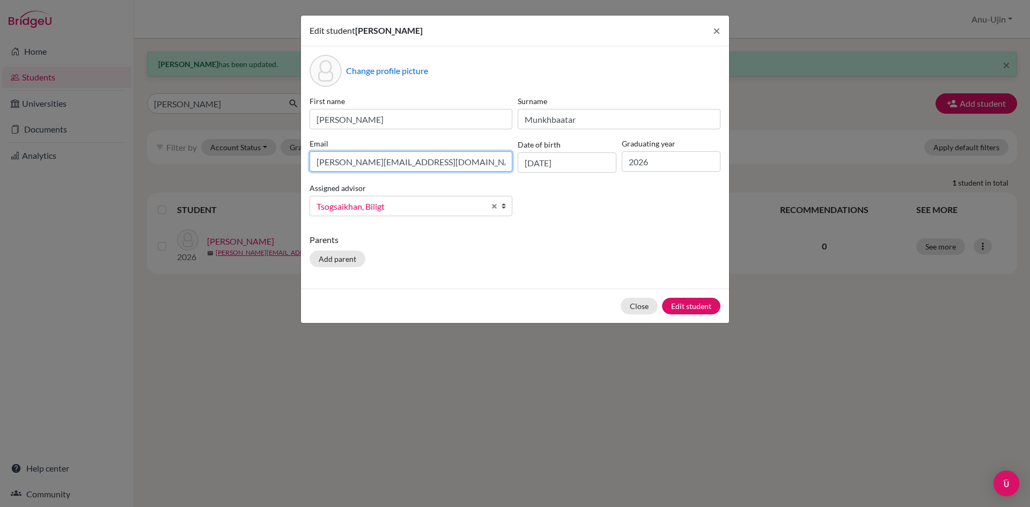
drag, startPoint x: 432, startPoint y: 160, endPoint x: 0, endPoint y: 156, distance: 432.3
click at [0, 160] on div "Edit student [PERSON_NAME] × Change profile picture First name [PERSON_NAME] [P…" at bounding box center [515, 253] width 1030 height 507
type input "[EMAIL_ADDRESS][DOMAIN_NAME]"
click at [691, 300] on button "Edit student" at bounding box center [691, 306] width 58 height 17
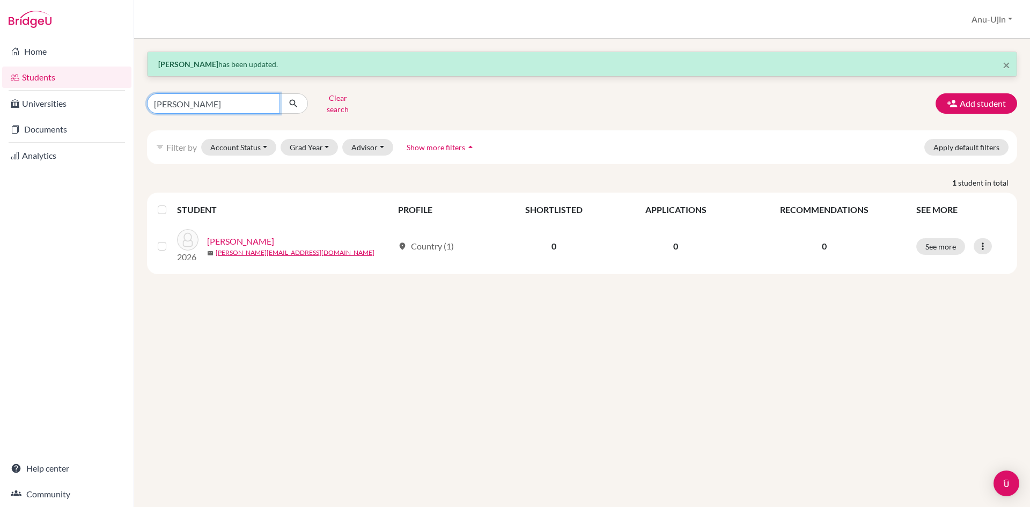
drag, startPoint x: 197, startPoint y: 101, endPoint x: 94, endPoint y: 89, distance: 103.7
click at [94, 89] on div "Home Students Universities Documents Analytics Help center Community Students o…" at bounding box center [515, 253] width 1030 height 507
type input "asraltmunkh"
click button "submit" at bounding box center [293, 103] width 28 height 20
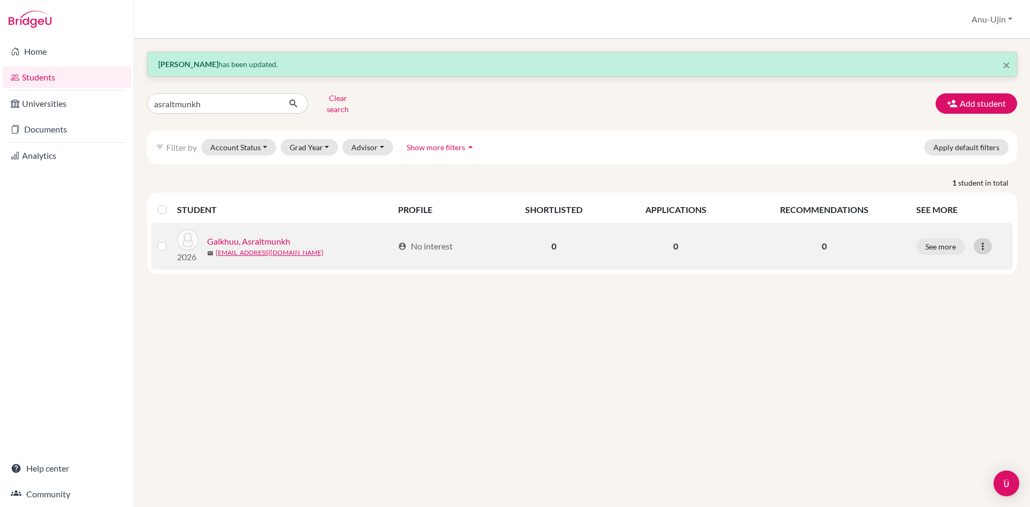
click at [979, 241] on icon at bounding box center [982, 246] width 11 height 11
click at [955, 260] on button "Edit student" at bounding box center [936, 268] width 85 height 17
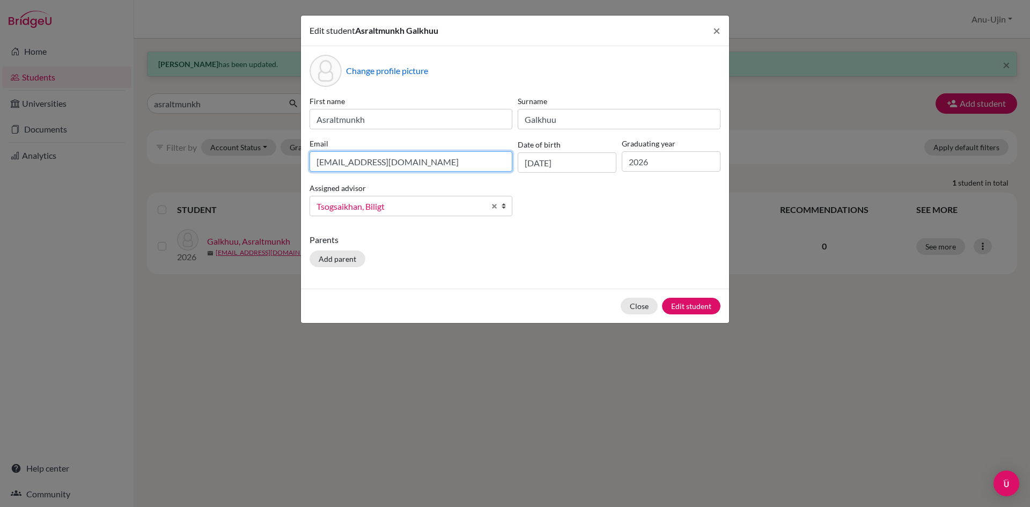
drag, startPoint x: 437, startPoint y: 170, endPoint x: 0, endPoint y: 178, distance: 436.7
click at [0, 178] on div "Edit student [PERSON_NAME] × Change profile picture First name Asraltmunkh Surn…" at bounding box center [515, 253] width 1030 height 507
type input "[EMAIL_ADDRESS][DOMAIN_NAME]"
click at [696, 308] on button "Edit student" at bounding box center [691, 306] width 58 height 17
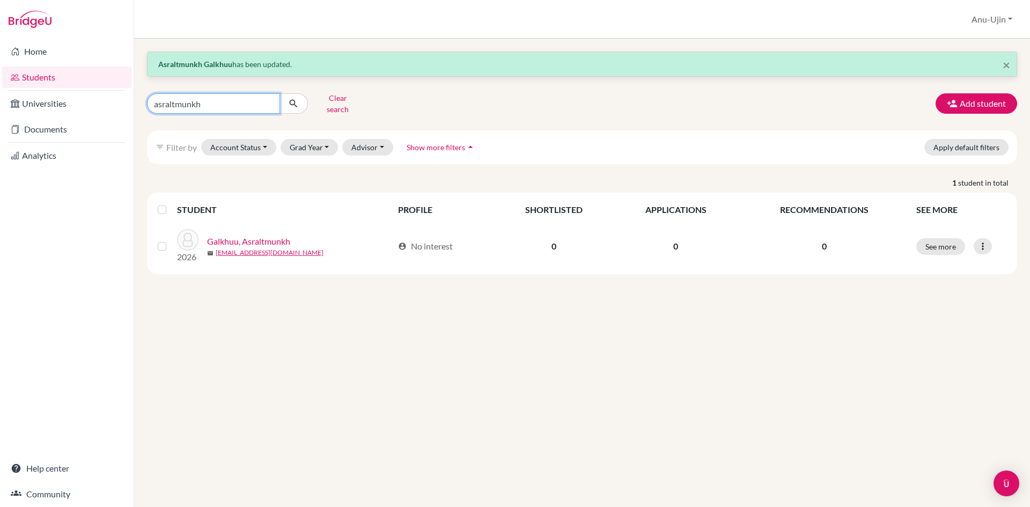
drag, startPoint x: 227, startPoint y: 103, endPoint x: 0, endPoint y: 126, distance: 228.0
click at [0, 126] on div "Home Students Universities Documents Analytics Help center Community Students o…" at bounding box center [515, 253] width 1030 height 507
type input "amirlan"
click button "submit" at bounding box center [293, 103] width 28 height 20
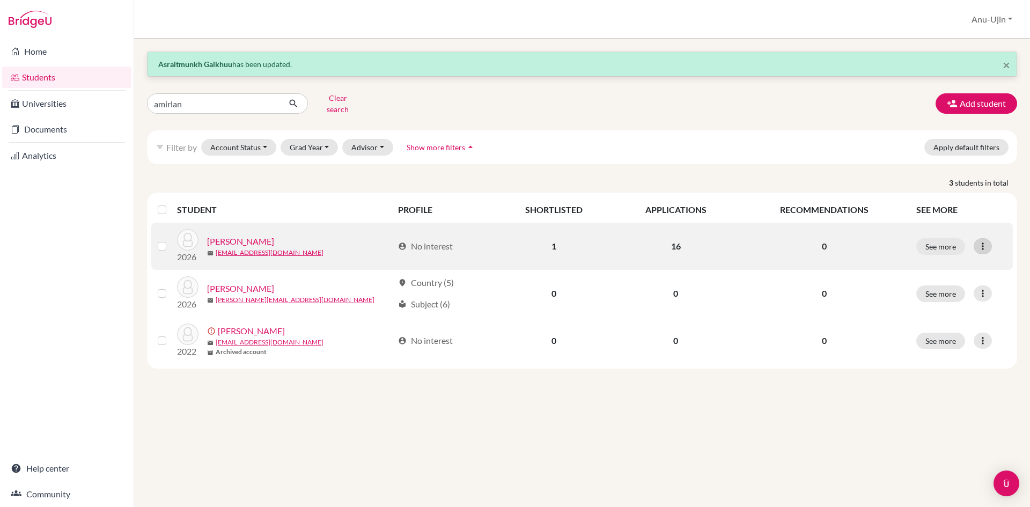
click at [980, 241] on icon at bounding box center [982, 246] width 11 height 11
click at [959, 260] on button "Edit student" at bounding box center [936, 268] width 85 height 17
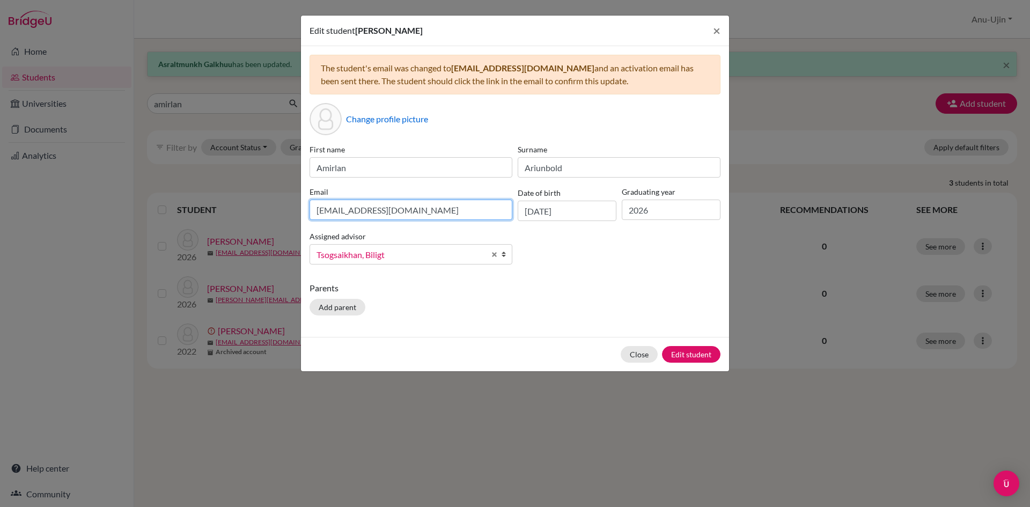
drag, startPoint x: 400, startPoint y: 218, endPoint x: 2, endPoint y: 213, distance: 398.0
click at [2, 213] on div "Edit student [PERSON_NAME] × The student's email was changed to [EMAIL_ADDRESS]…" at bounding box center [515, 253] width 1030 height 507
type input "[EMAIL_ADDRESS][DOMAIN_NAME]"
click at [685, 352] on button "Edit student" at bounding box center [691, 354] width 58 height 17
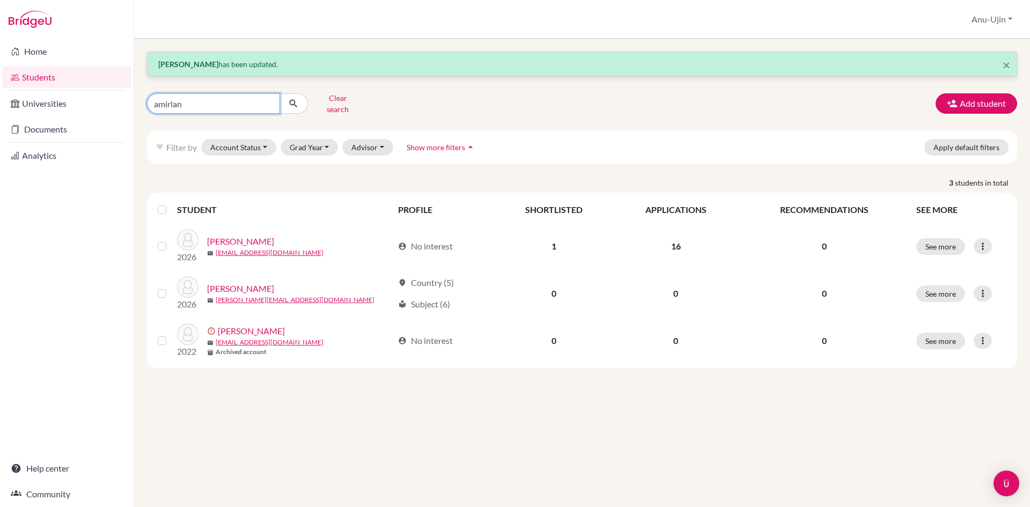
drag, startPoint x: 258, startPoint y: 95, endPoint x: 0, endPoint y: 108, distance: 258.3
click at [0, 108] on div "Home Students Universities Documents Analytics Help center Community Students o…" at bounding box center [515, 253] width 1030 height 507
type input "erkhemlen"
click button "submit" at bounding box center [293, 103] width 28 height 20
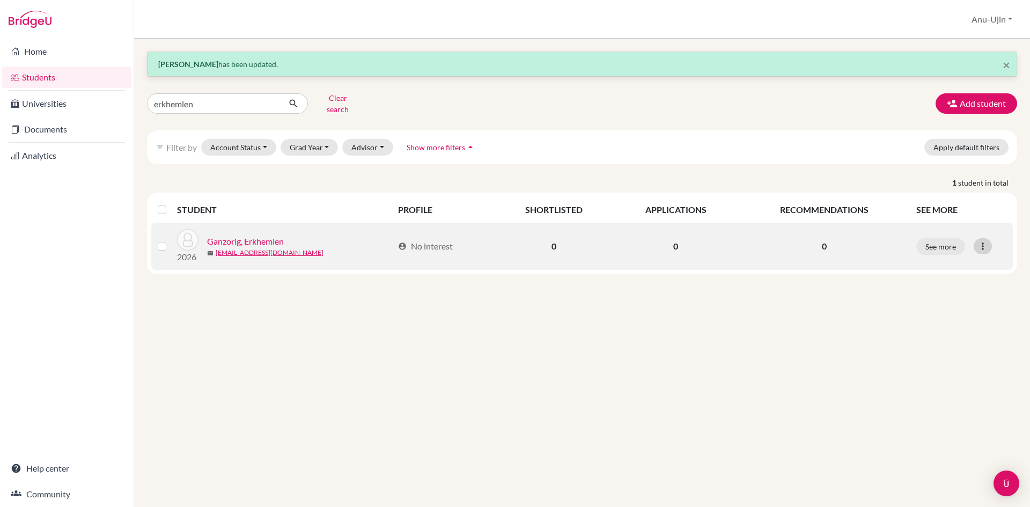
click at [980, 241] on icon at bounding box center [982, 246] width 11 height 11
click at [967, 260] on button "Edit student" at bounding box center [936, 268] width 85 height 17
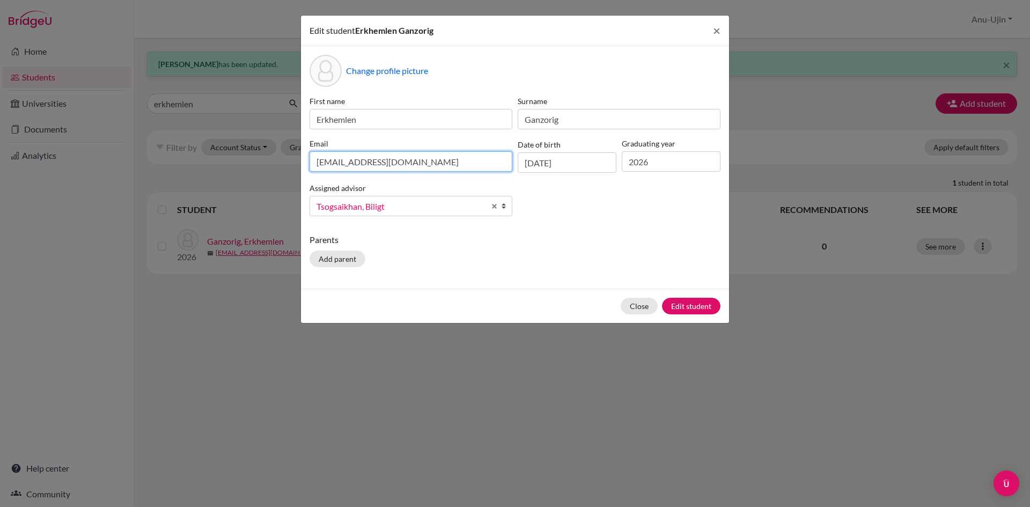
drag, startPoint x: 438, startPoint y: 160, endPoint x: 433, endPoint y: 147, distance: 14.3
click at [433, 147] on div "Email [EMAIL_ADDRESS][DOMAIN_NAME]" at bounding box center [411, 155] width 208 height 35
click at [639, 310] on button "Close" at bounding box center [639, 306] width 37 height 17
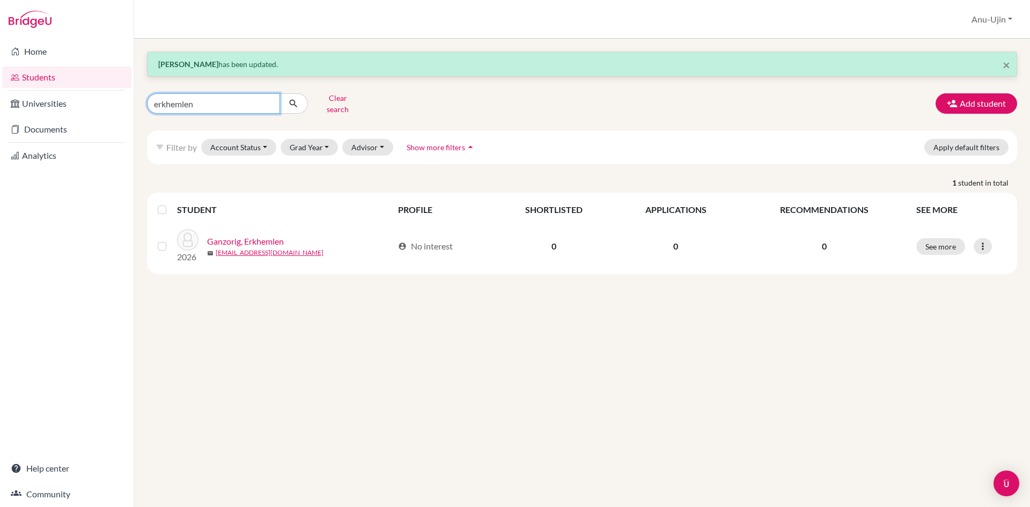
drag, startPoint x: 233, startPoint y: 95, endPoint x: 0, endPoint y: 68, distance: 234.9
click at [0, 68] on div "Home Students Universities Documents Analytics Help center Community Students o…" at bounding box center [515, 253] width 1030 height 507
type input "telmuun"
click button "submit" at bounding box center [293, 103] width 28 height 20
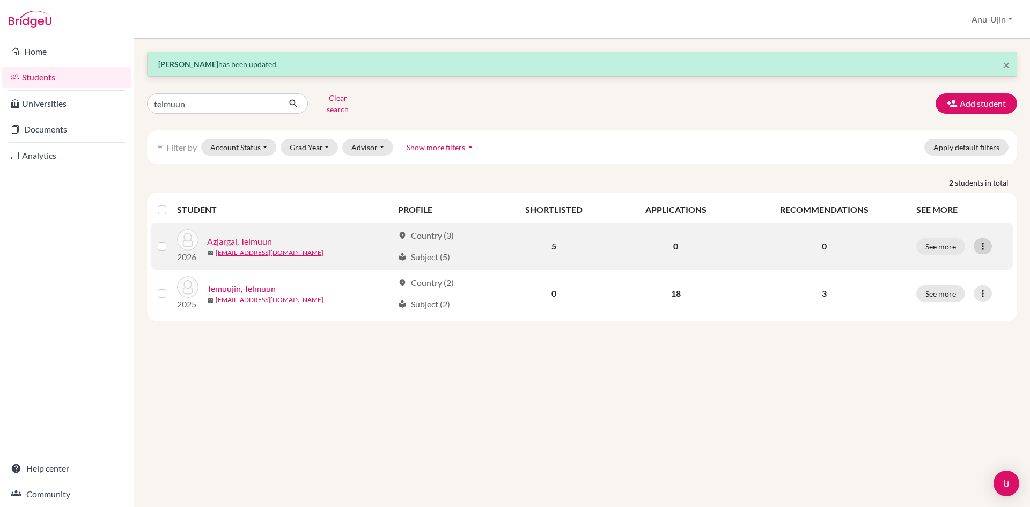
click at [982, 241] on icon at bounding box center [982, 246] width 11 height 11
click at [927, 262] on button "Edit student" at bounding box center [936, 268] width 85 height 17
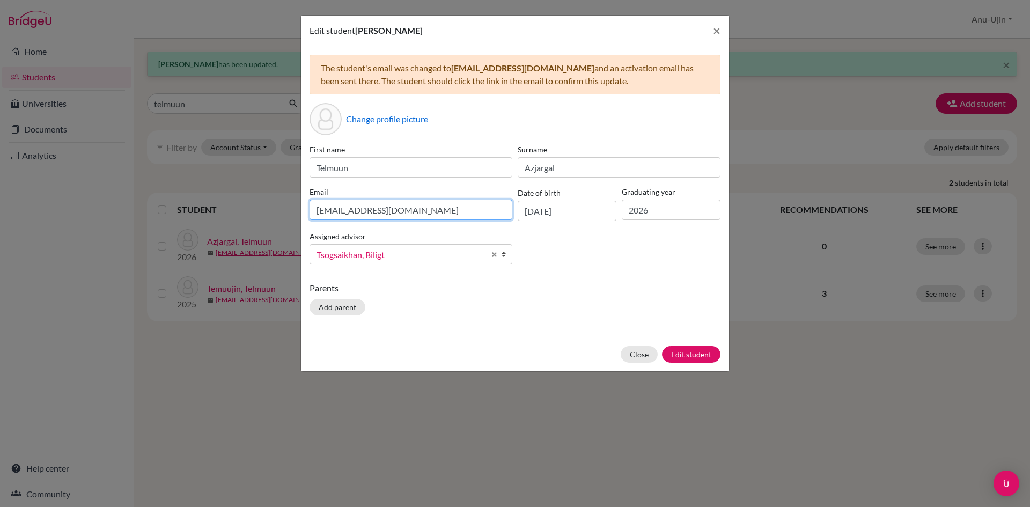
drag, startPoint x: 438, startPoint y: 212, endPoint x: 0, endPoint y: 185, distance: 439.1
click at [0, 185] on div "Edit student [PERSON_NAME] × The student's email was changed to [EMAIL_ADDRESS]…" at bounding box center [515, 253] width 1030 height 507
type input "[EMAIL_ADDRESS][DOMAIN_NAME]"
click at [680, 350] on button "Edit student" at bounding box center [691, 354] width 58 height 17
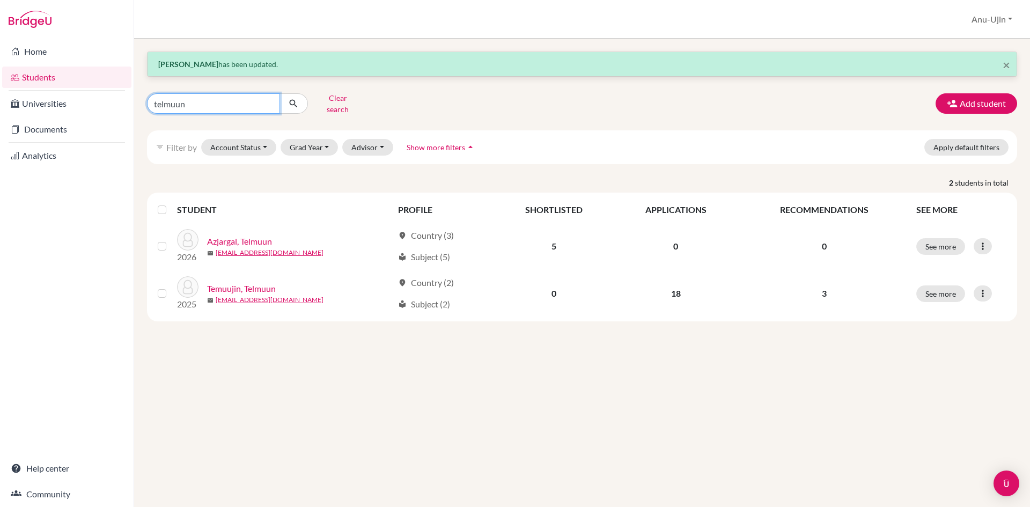
drag, startPoint x: 206, startPoint y: 103, endPoint x: 0, endPoint y: 98, distance: 206.6
click at [0, 98] on div "Home Students Universities Documents Analytics Help center Community Students o…" at bounding box center [515, 253] width 1030 height 507
type input "emujin"
click button "submit" at bounding box center [293, 103] width 28 height 20
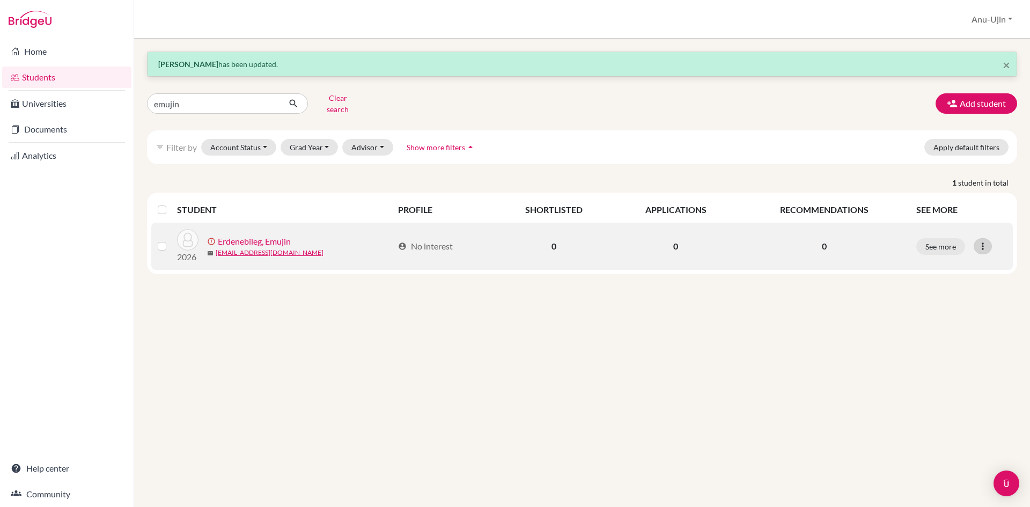
click at [990, 238] on div at bounding box center [982, 246] width 18 height 16
click at [925, 261] on button "Edit student" at bounding box center [942, 268] width 97 height 17
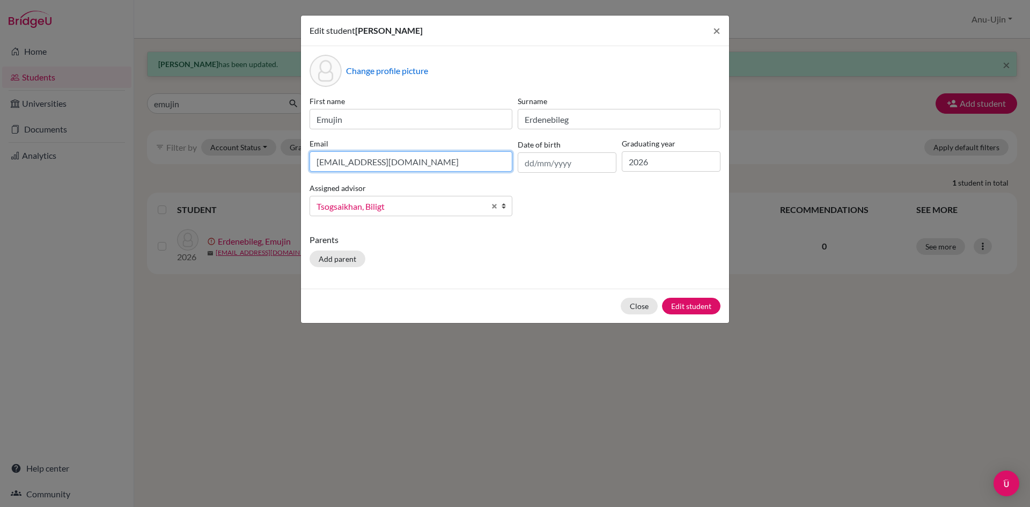
drag, startPoint x: 444, startPoint y: 163, endPoint x: 35, endPoint y: 164, distance: 408.7
click at [35, 164] on div "Edit student [PERSON_NAME] × Change profile picture First name Emujin Surname […" at bounding box center [515, 253] width 1030 height 507
drag, startPoint x: 444, startPoint y: 164, endPoint x: 245, endPoint y: 171, distance: 199.1
click at [245, 171] on div "Edit student [PERSON_NAME] × Change profile picture First name Emujin Surname […" at bounding box center [515, 253] width 1030 height 507
type input "[EMAIL_ADDRESS][DOMAIN_NAME]"
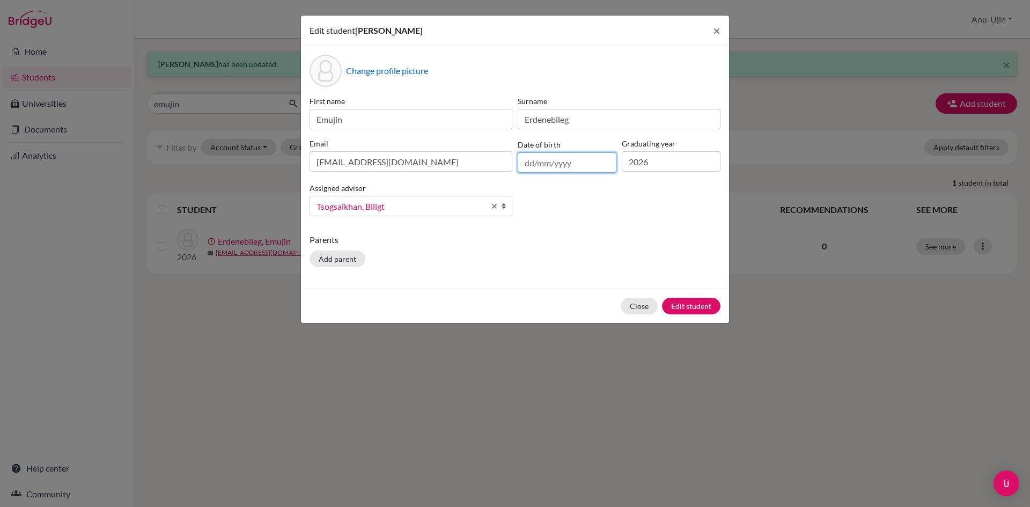
click at [579, 167] on input "text" at bounding box center [567, 162] width 99 height 20
click at [540, 190] on div "First name Emujin Surname Erdenebileg Email [EMAIL_ADDRESS][DOMAIN_NAME] Date o…" at bounding box center [515, 159] width 416 height 129
click at [703, 304] on button "Edit student" at bounding box center [691, 306] width 58 height 17
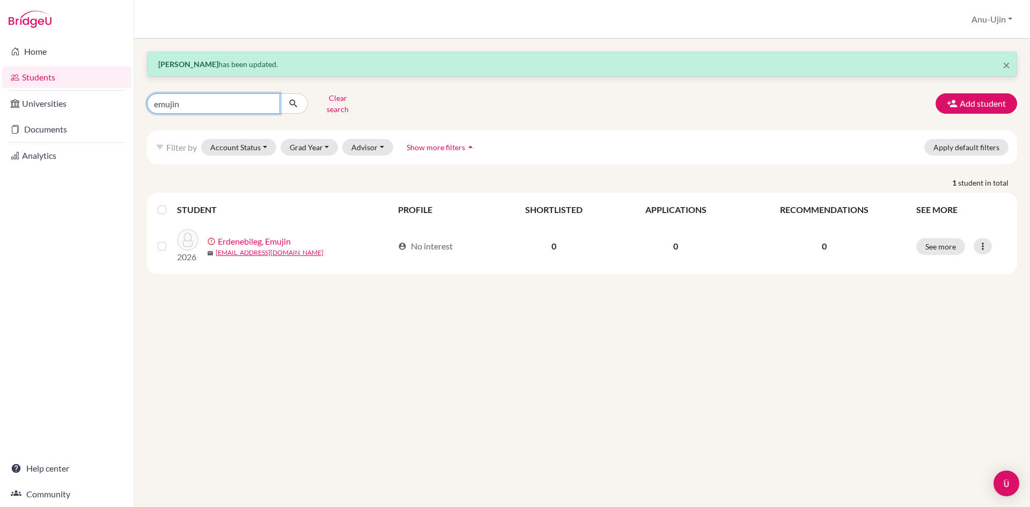
drag, startPoint x: 254, startPoint y: 106, endPoint x: 0, endPoint y: 105, distance: 254.2
click at [0, 105] on div "Home Students Universities Documents Analytics Help center Community Students o…" at bounding box center [515, 253] width 1030 height 507
type input "misheel"
click button "submit" at bounding box center [293, 103] width 28 height 20
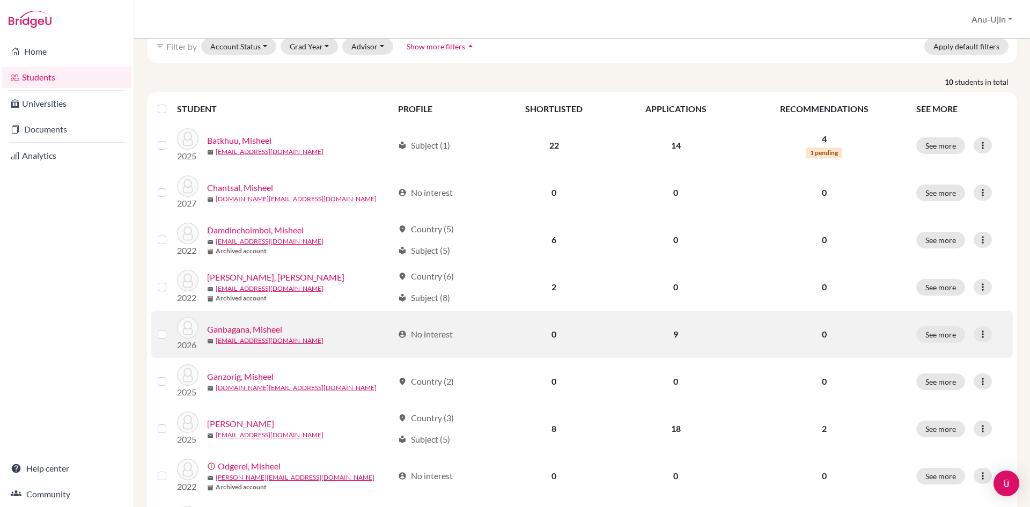
scroll to position [107, 0]
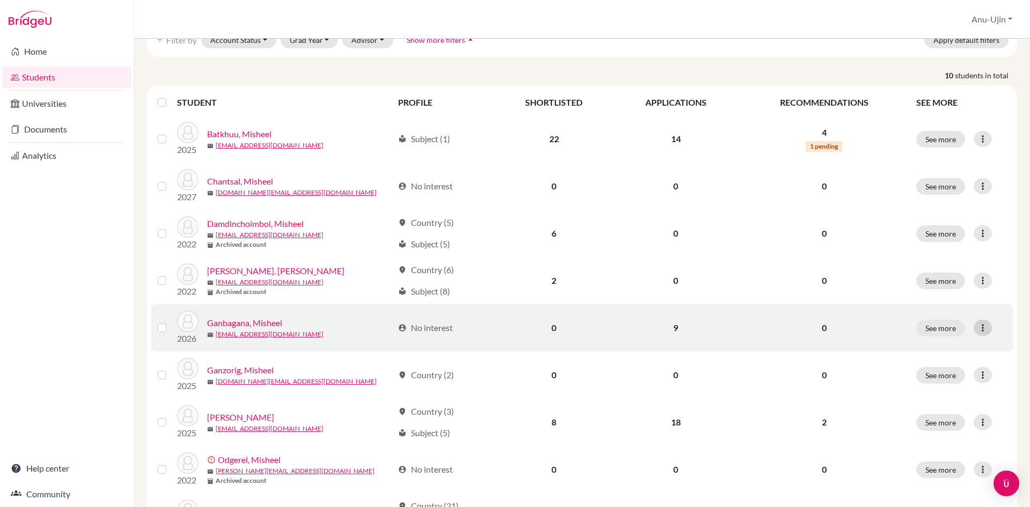
click at [980, 322] on icon at bounding box center [982, 327] width 11 height 11
click at [936, 342] on button "Edit student" at bounding box center [928, 350] width 85 height 17
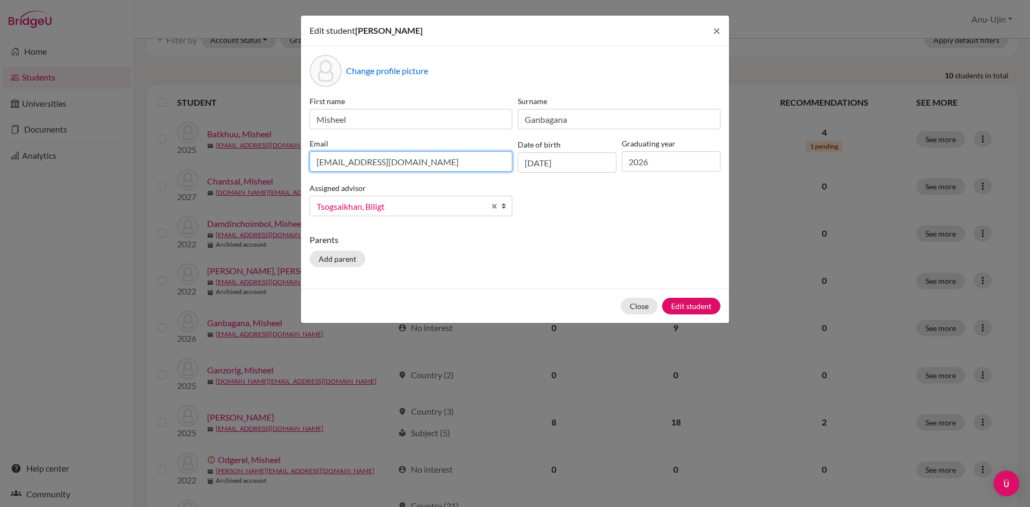
drag, startPoint x: 440, startPoint y: 169, endPoint x: 0, endPoint y: 210, distance: 441.7
click at [0, 210] on div "Edit student [PERSON_NAME] × Change profile picture First name Misheel Surname …" at bounding box center [515, 253] width 1030 height 507
